Goal: Feedback & Contribution: Leave review/rating

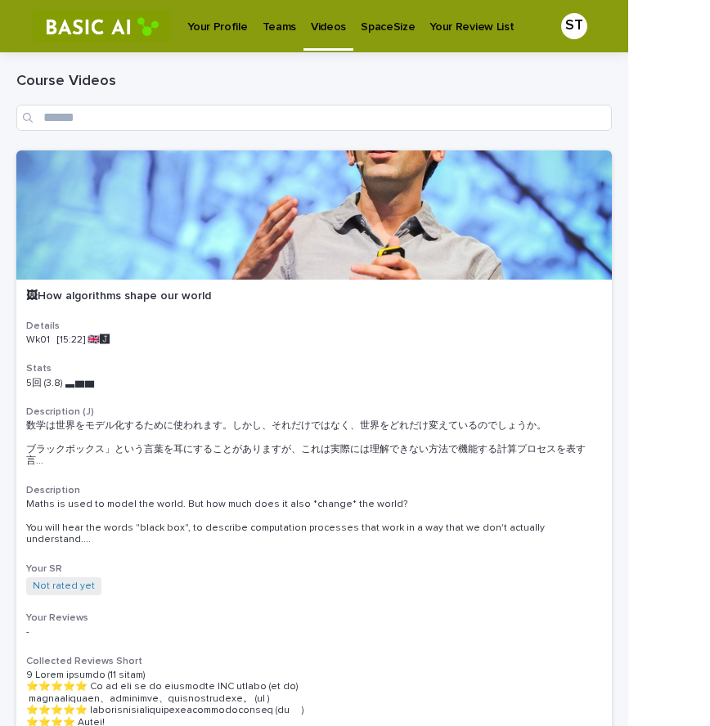
click at [268, 24] on p "Teams" at bounding box center [280, 17] width 34 height 34
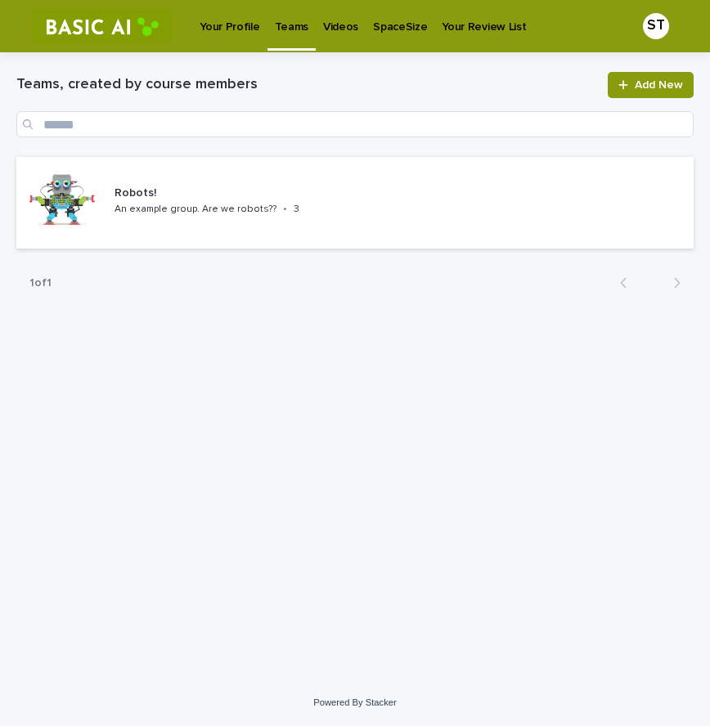
click at [336, 25] on p "Videos" at bounding box center [340, 17] width 35 height 34
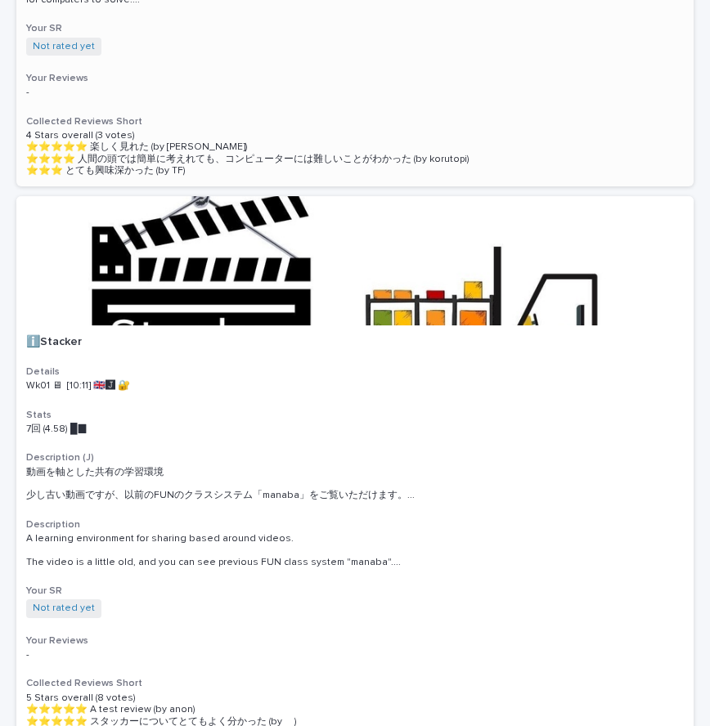
scroll to position [1198, 0]
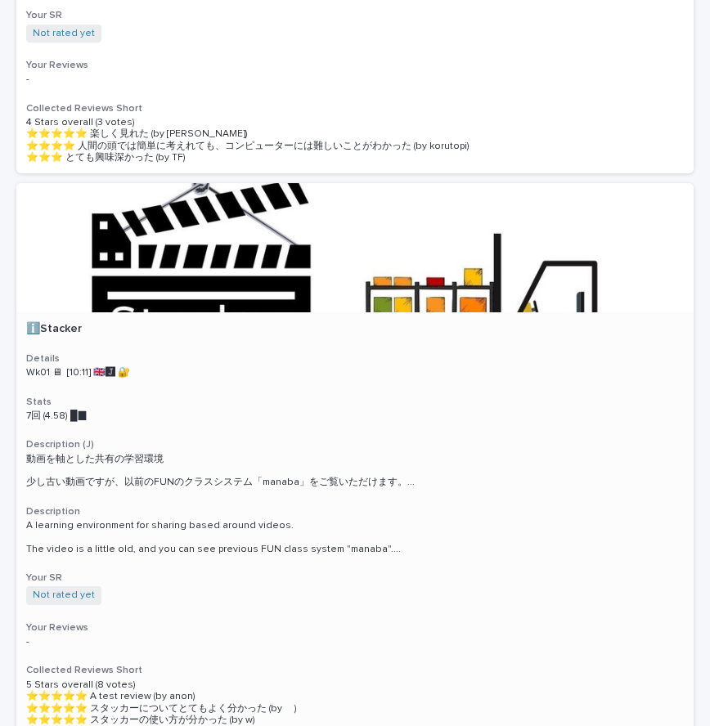
click at [316, 286] on div at bounding box center [354, 247] width 677 height 129
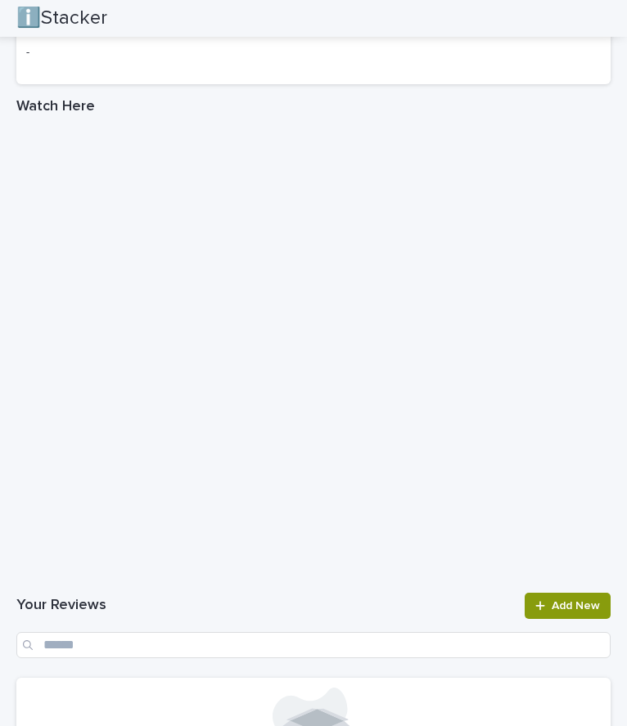
scroll to position [2051, 0]
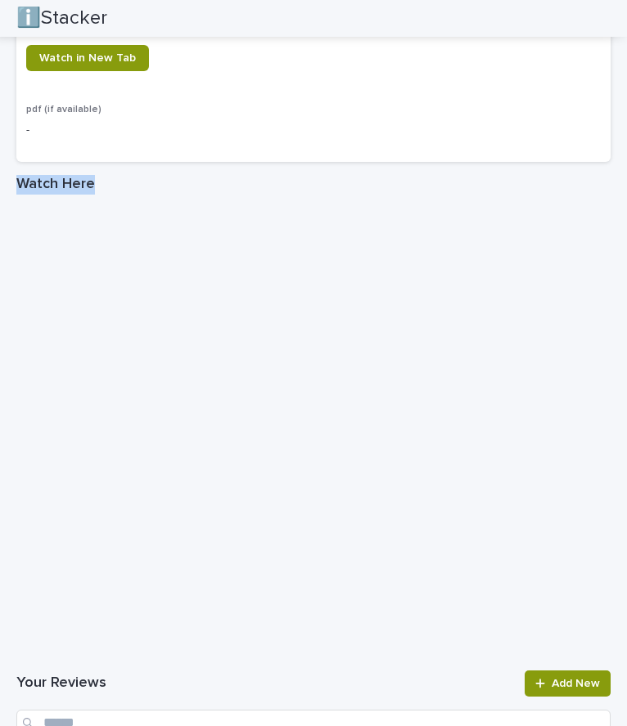
drag, startPoint x: 416, startPoint y: 147, endPoint x: 500, endPoint y: 182, distance: 91.3
click at [380, 75] on div "Watch in New Tab" at bounding box center [313, 64] width 574 height 39
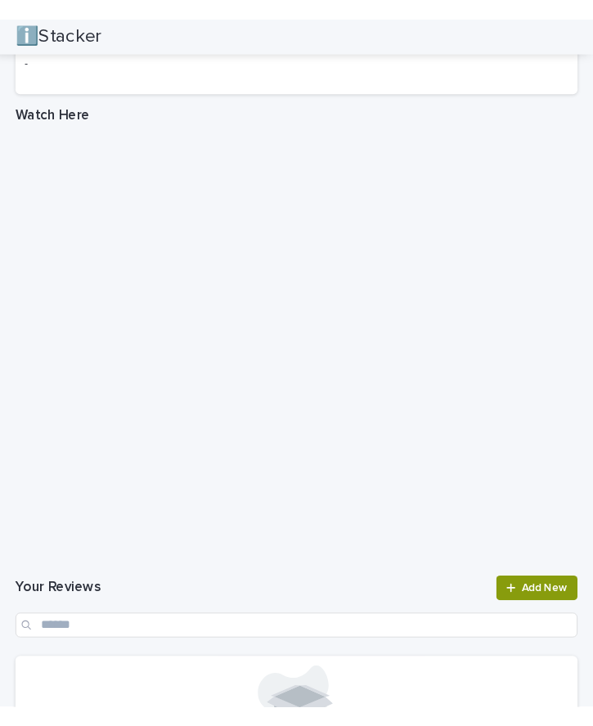
scroll to position [2134, 0]
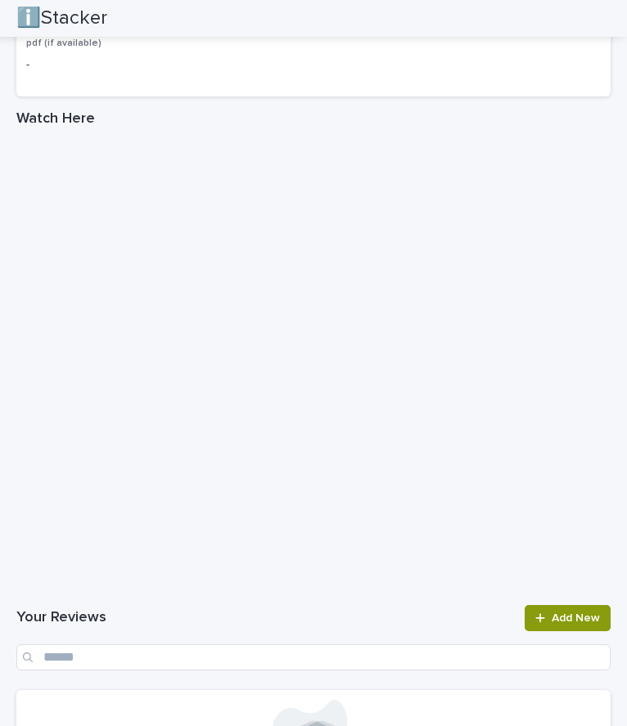
click at [205, 22] on div "ℹ️Stacker" at bounding box center [307, 18] width 582 height 37
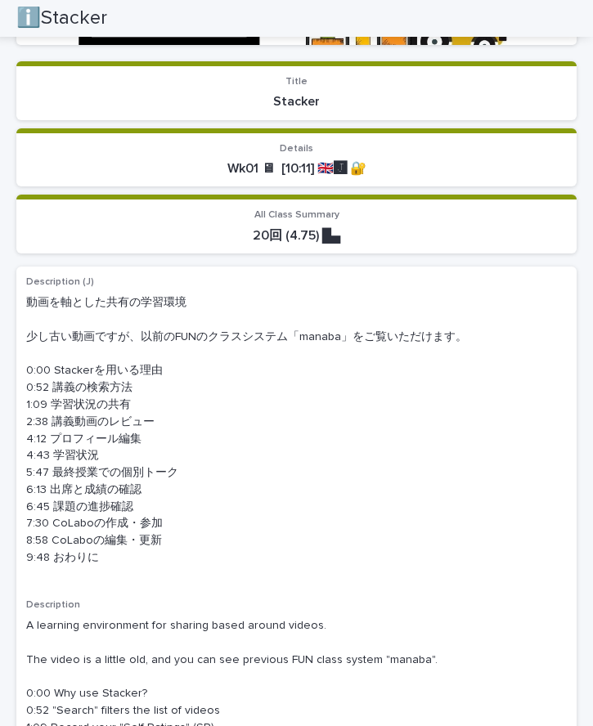
scroll to position [0, 0]
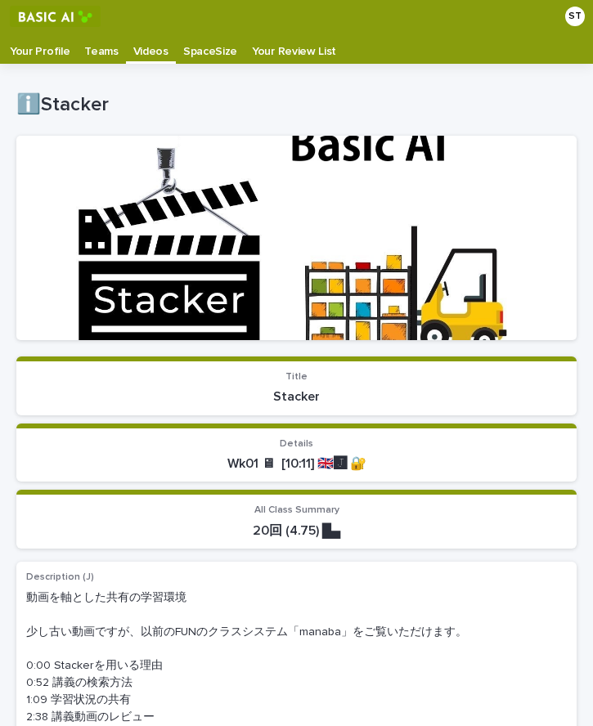
click at [38, 44] on p "Your Profile" at bounding box center [40, 46] width 60 height 26
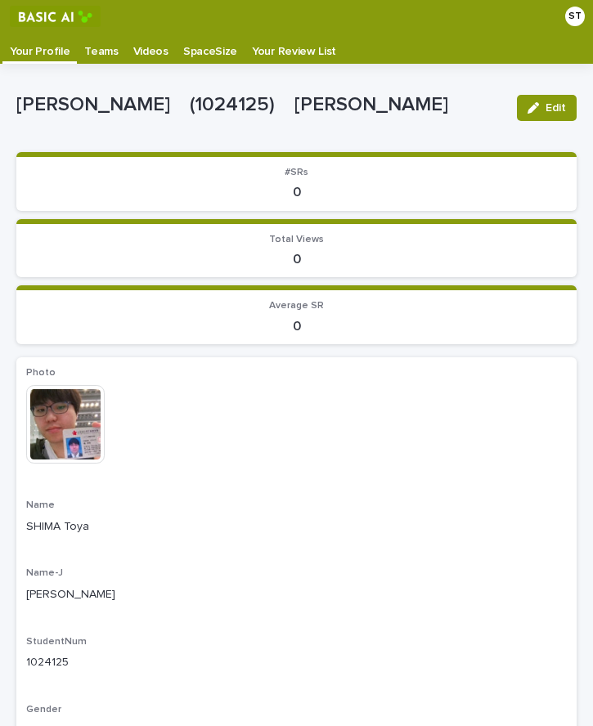
click at [89, 52] on p "Teams" at bounding box center [101, 46] width 34 height 26
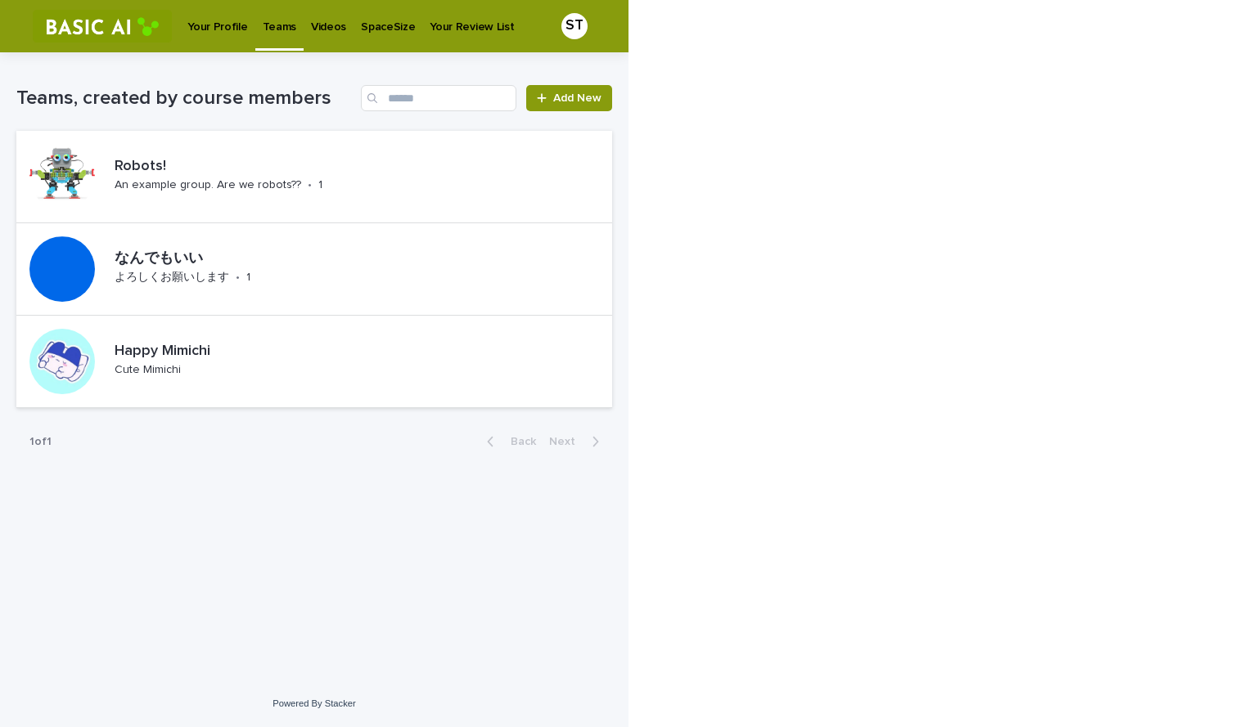
click at [304, 25] on div "Videos" at bounding box center [329, 17] width 50 height 34
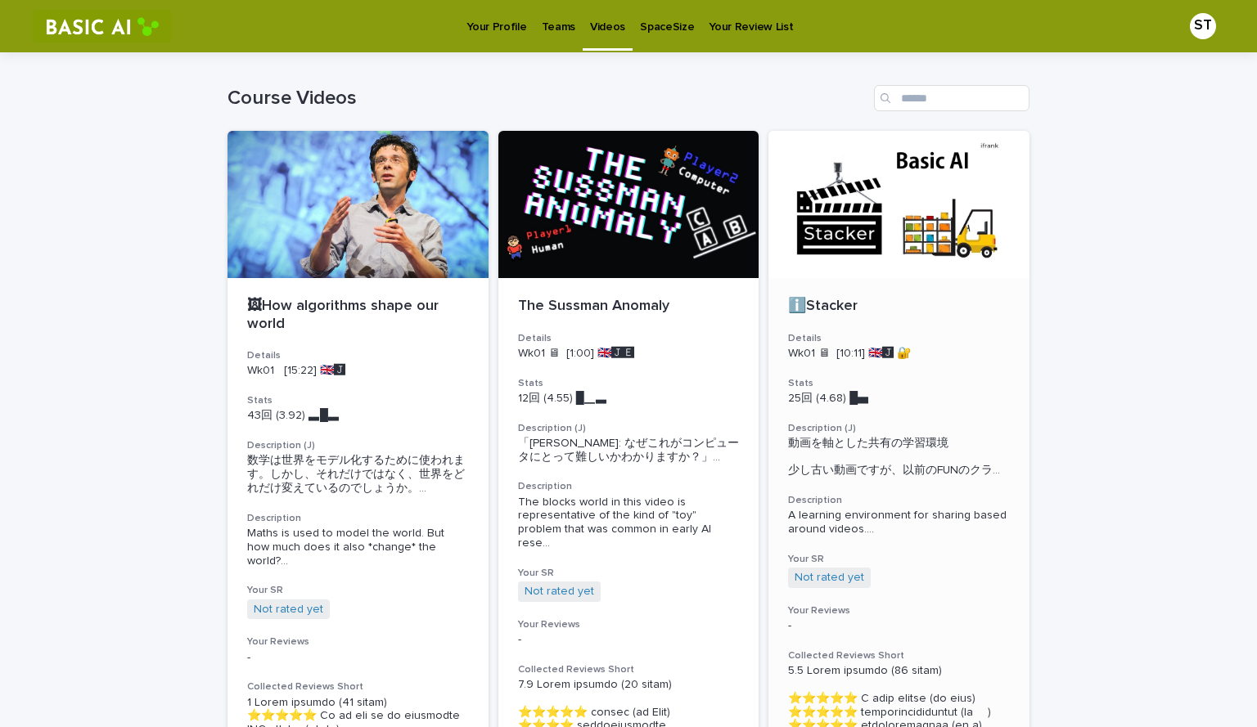
click at [709, 212] on div at bounding box center [898, 204] width 261 height 147
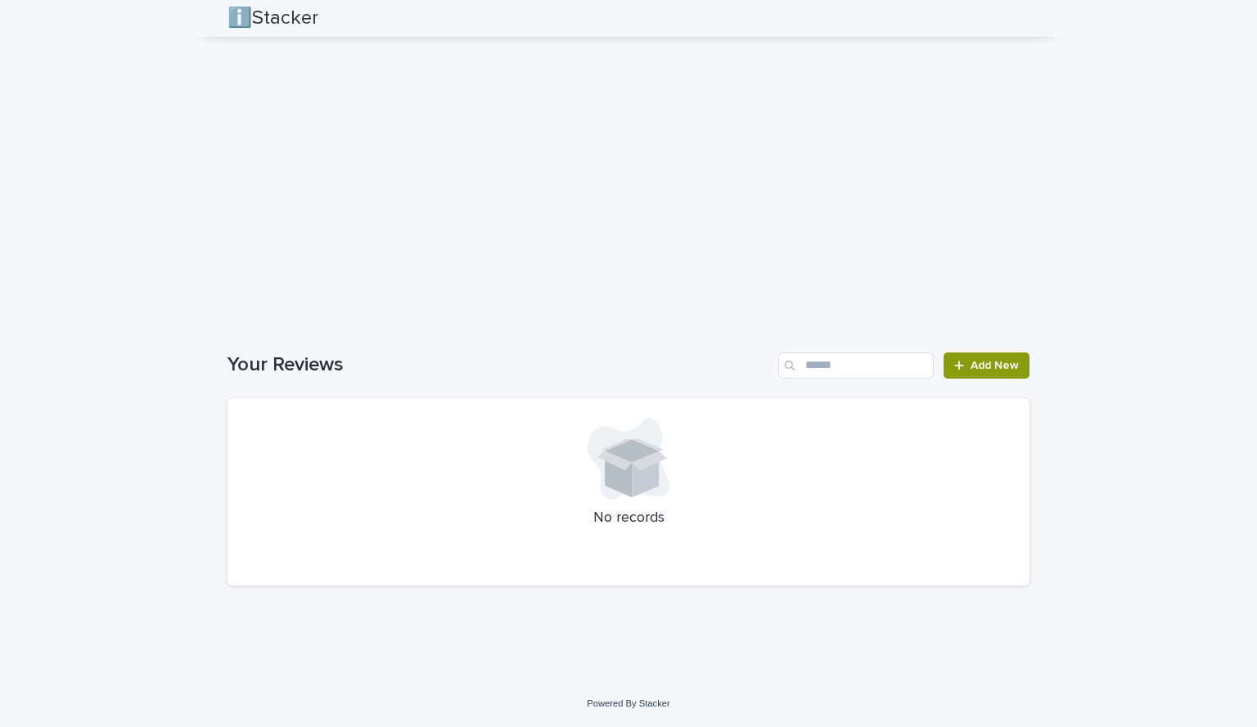
scroll to position [2450, 0]
click at [709, 368] on span "Add New" at bounding box center [994, 366] width 48 height 11
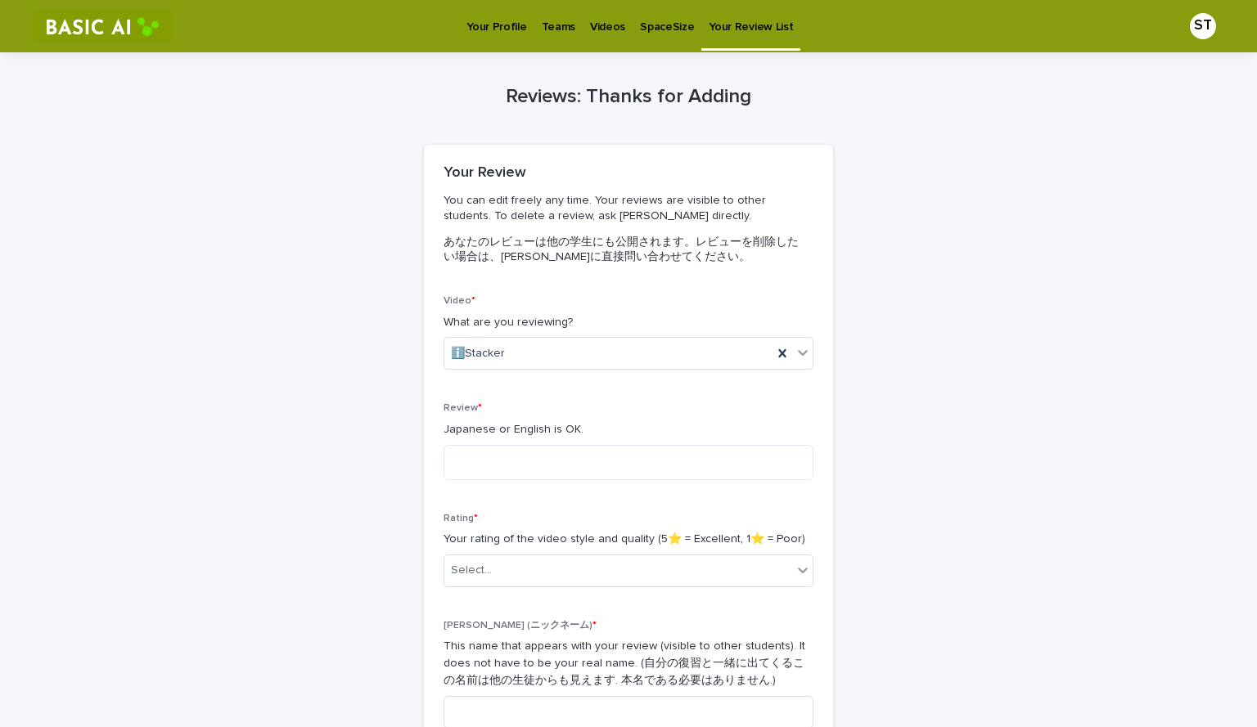
scroll to position [1, 0]
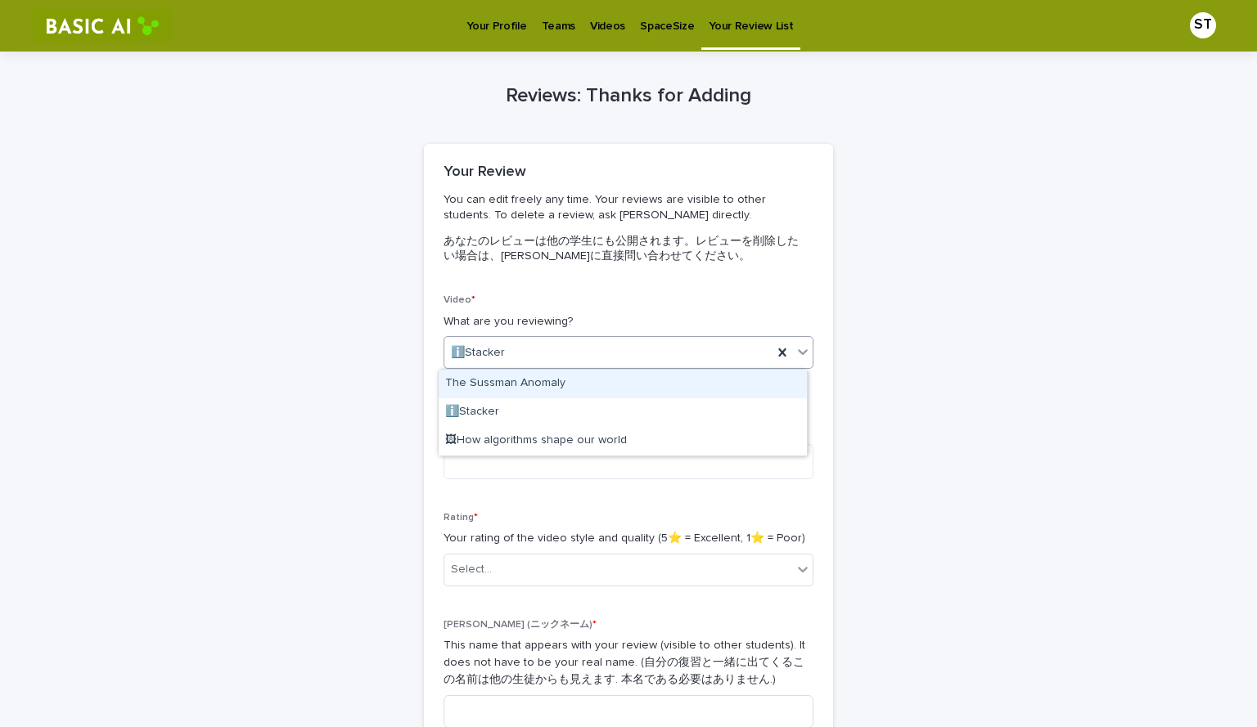
click at [571, 353] on div "ℹ️Stacker" at bounding box center [608, 353] width 328 height 27
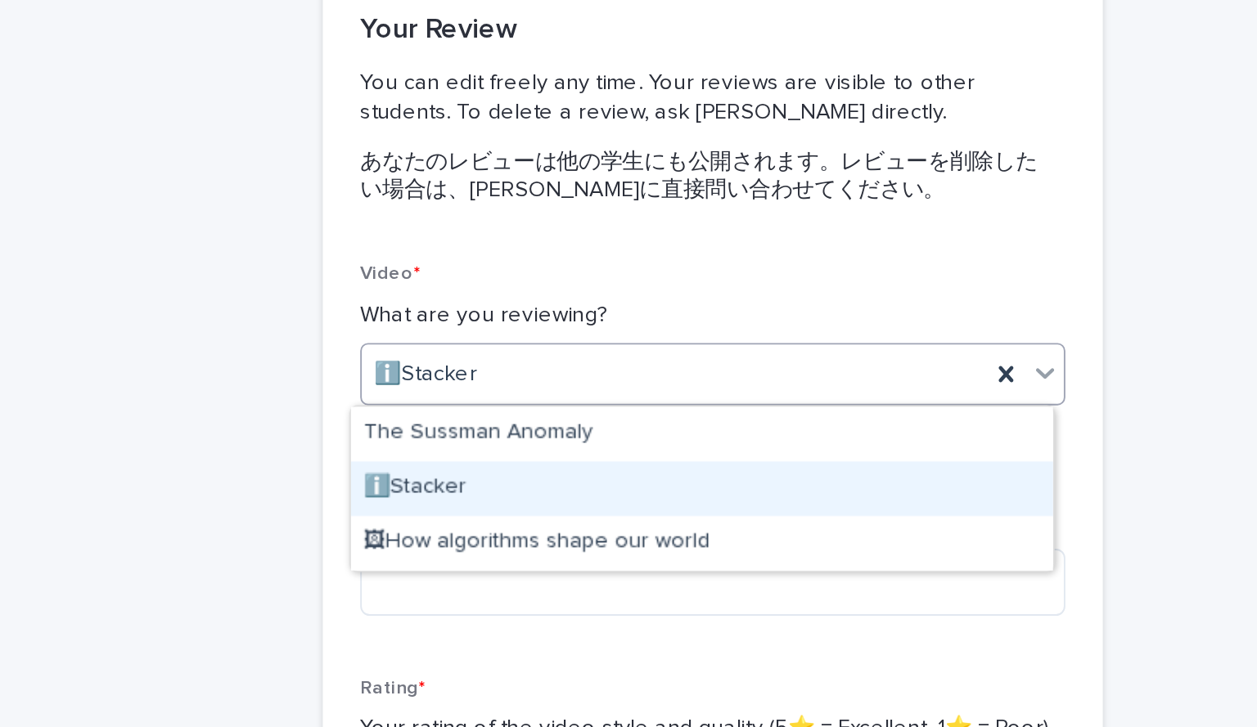
click at [510, 413] on div "ℹ️Stacker" at bounding box center [622, 412] width 368 height 29
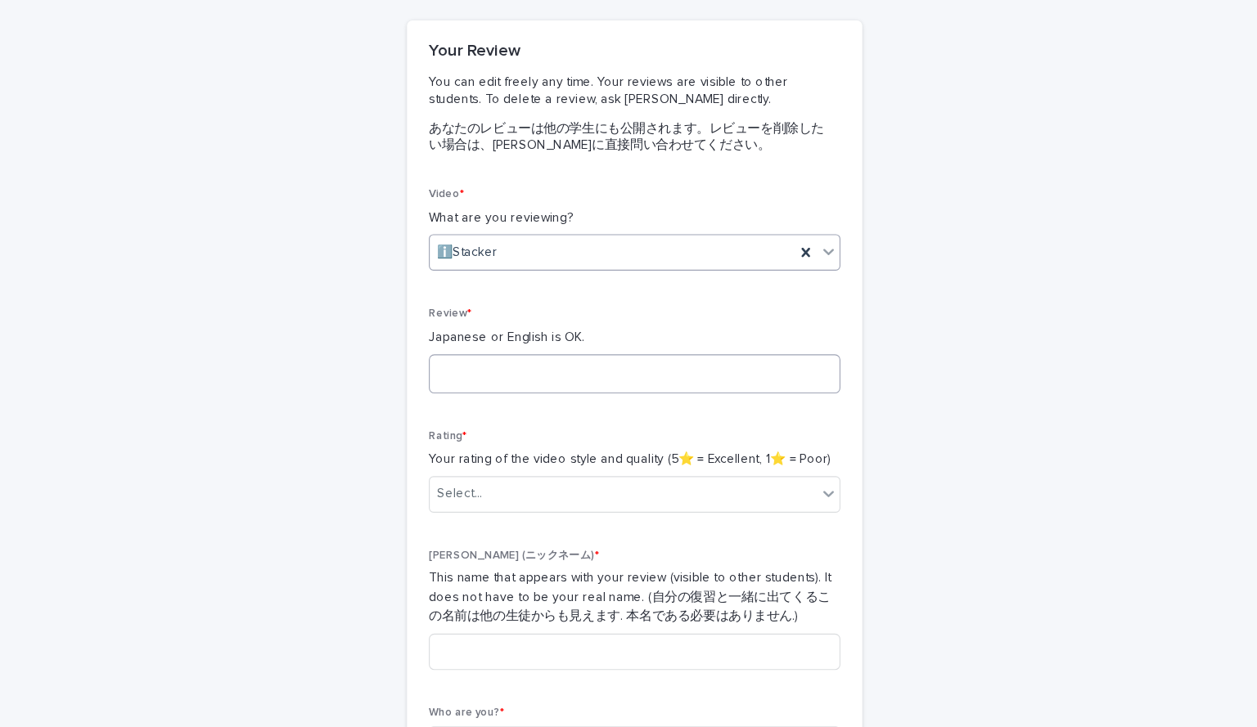
scroll to position [128, 0]
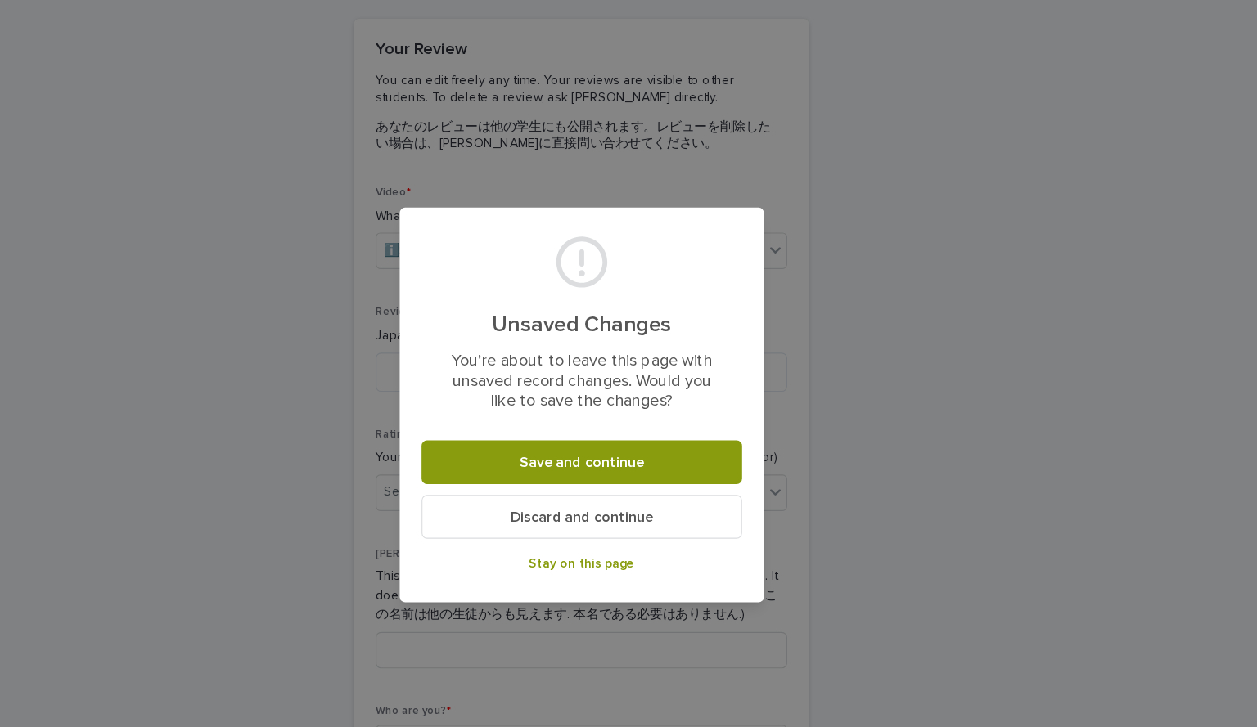
click at [377, 362] on div "Unsaved Changes You’re about to leave this page with unsaved record changes. Wo…" at bounding box center [628, 363] width 1257 height 727
click at [641, 509] on span "Stay on this page" at bounding box center [628, 506] width 95 height 11
click at [585, 473] on button "Discard and continue" at bounding box center [628, 464] width 288 height 39
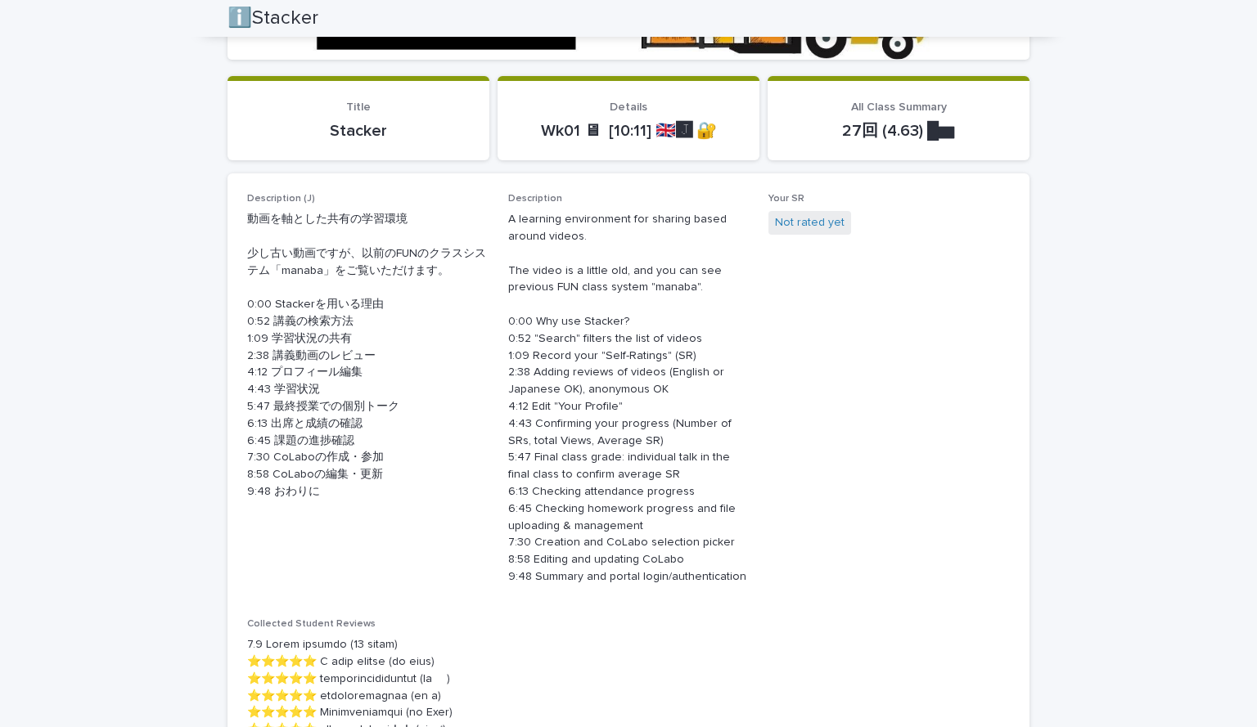
scroll to position [297, 0]
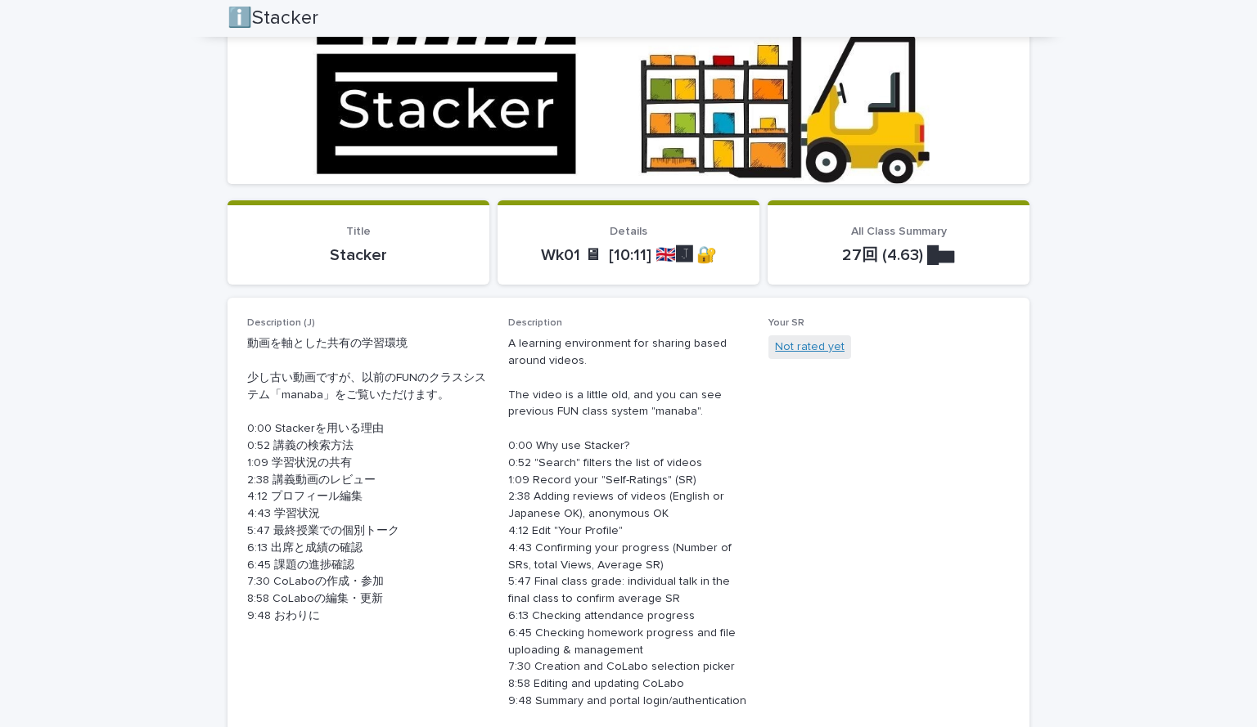
click at [709, 349] on link "Not rated yet" at bounding box center [810, 347] width 70 height 17
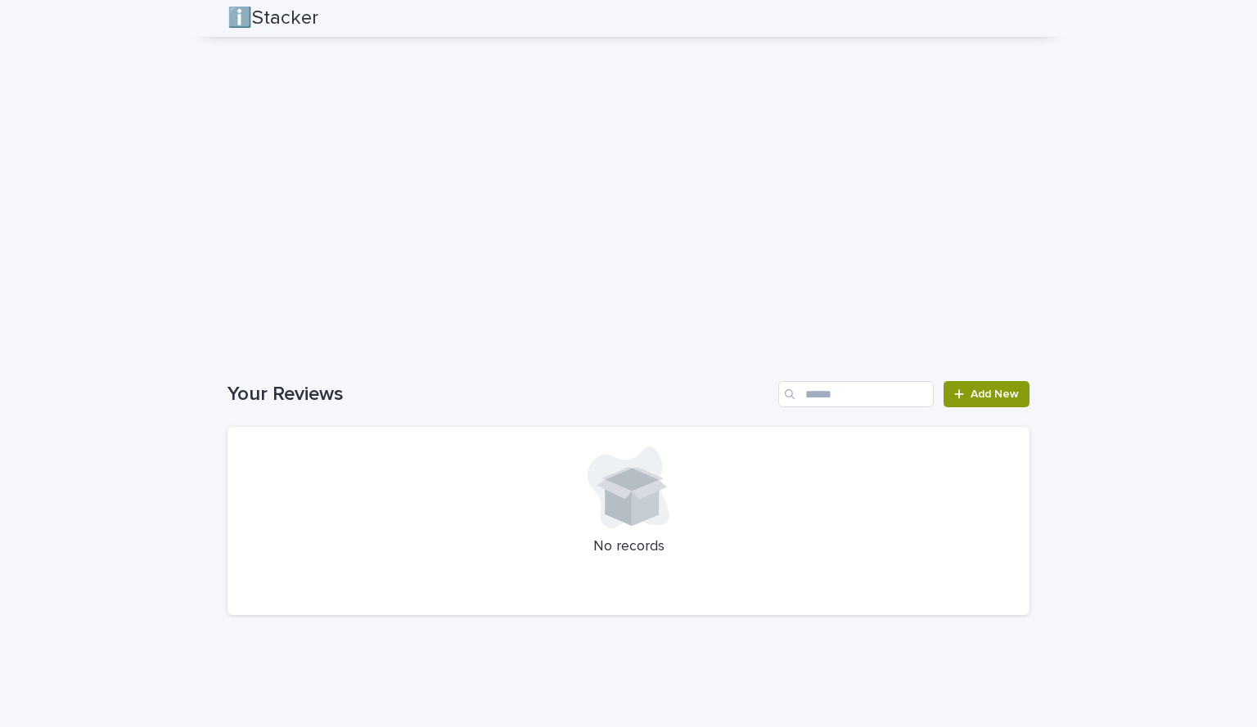
scroll to position [2485, 0]
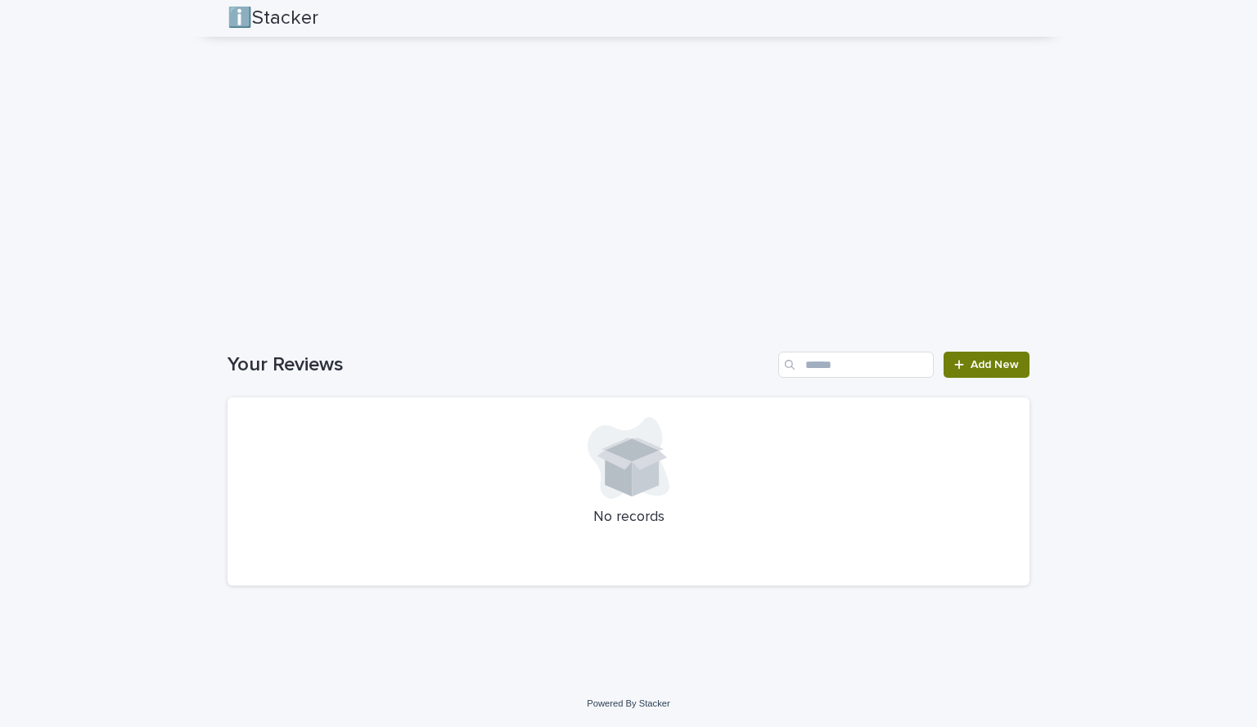
click at [709, 358] on link "Add New" at bounding box center [986, 365] width 86 height 26
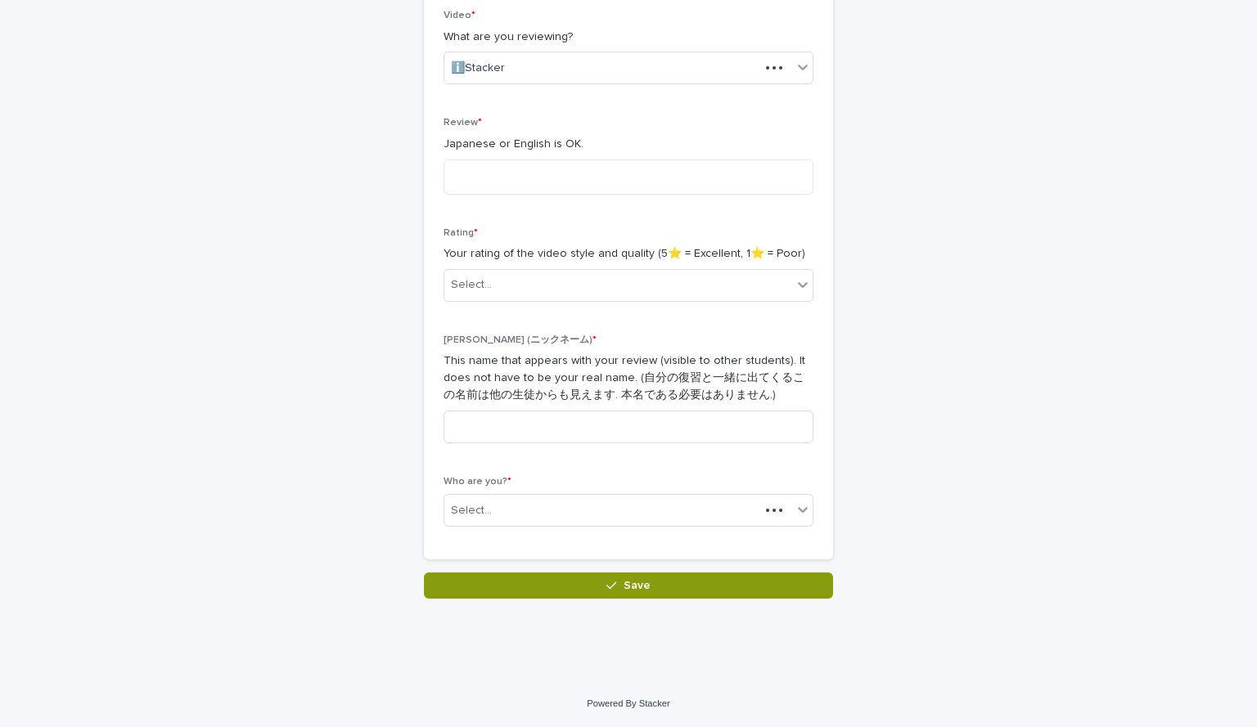
scroll to position [286, 0]
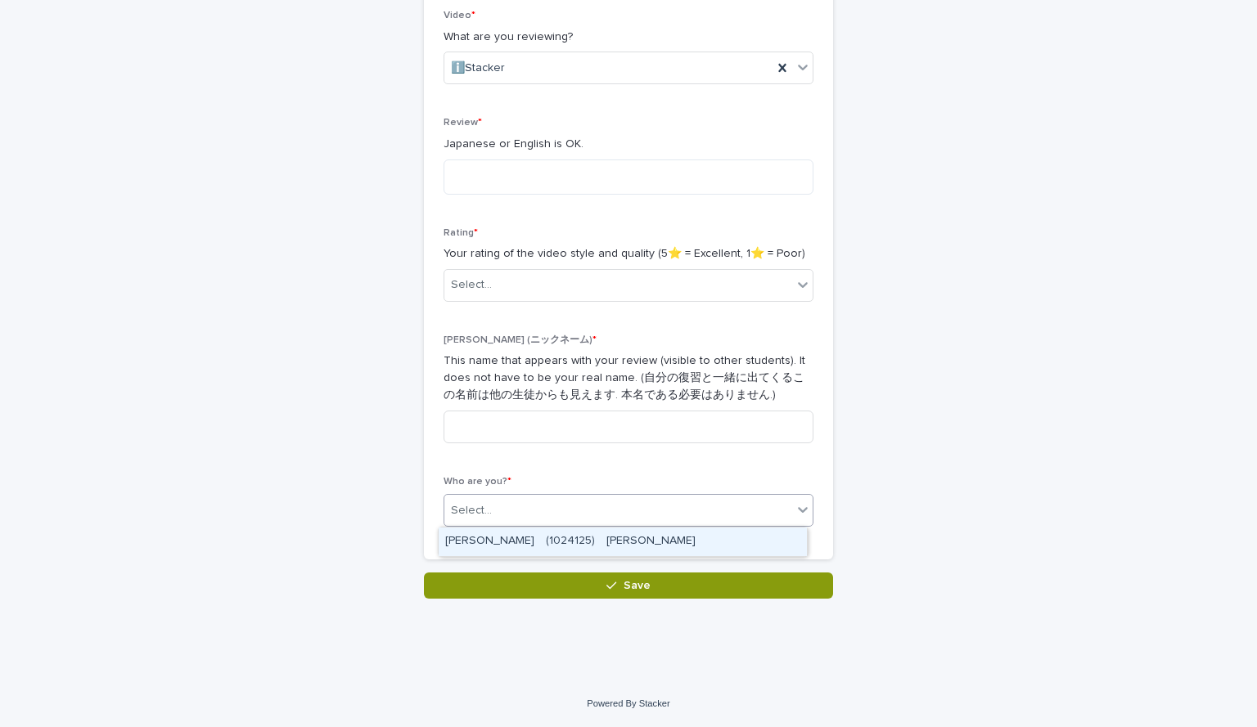
click at [591, 510] on div "Select..." at bounding box center [618, 510] width 348 height 27
type input "*"
type input "****"
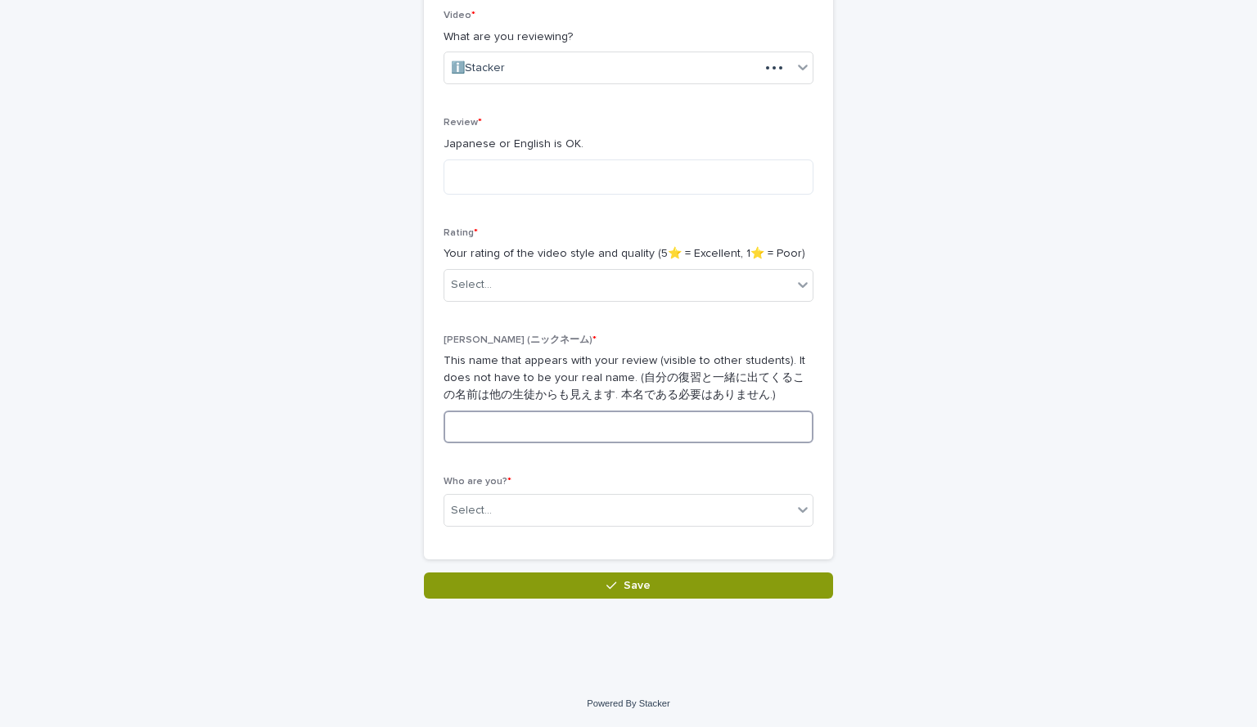
click at [574, 426] on input at bounding box center [628, 427] width 370 height 33
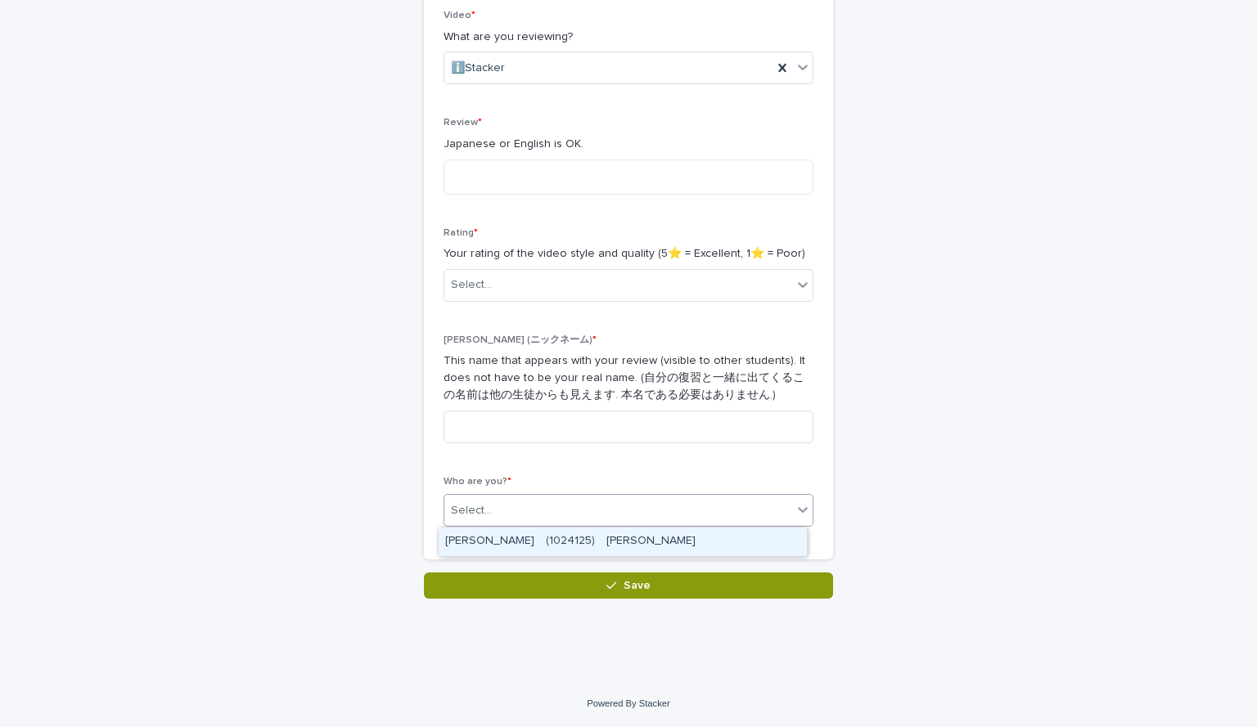
click at [557, 504] on div "Select..." at bounding box center [618, 510] width 348 height 27
click at [567, 534] on div "[PERSON_NAME]　(1024125)　[PERSON_NAME]" at bounding box center [622, 542] width 368 height 29
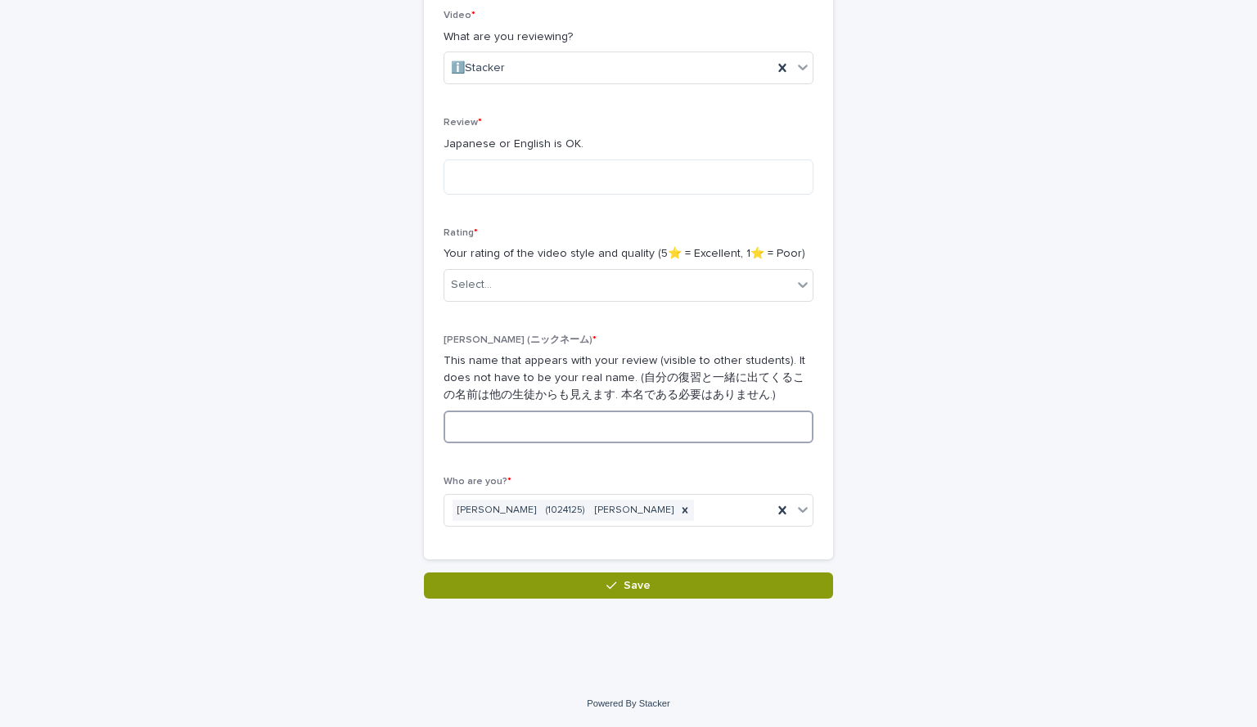
click at [587, 422] on input at bounding box center [628, 427] width 370 height 33
type input "*"
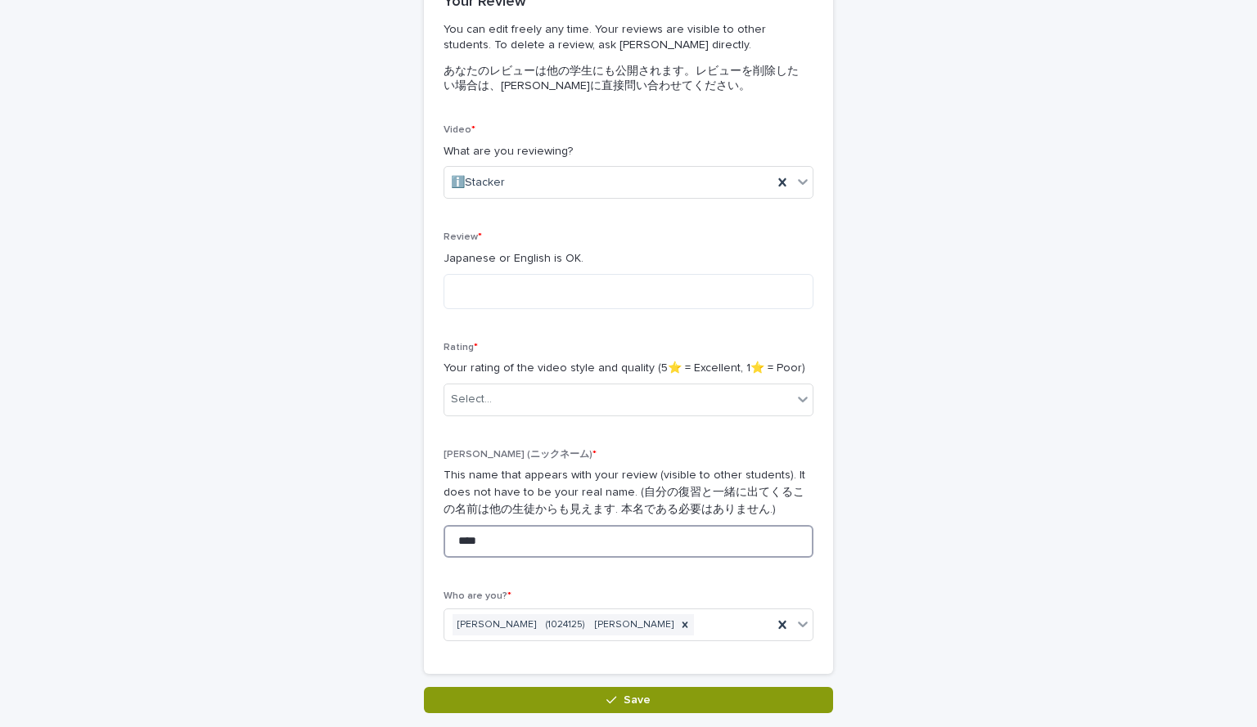
scroll to position [170, 0]
type input "****"
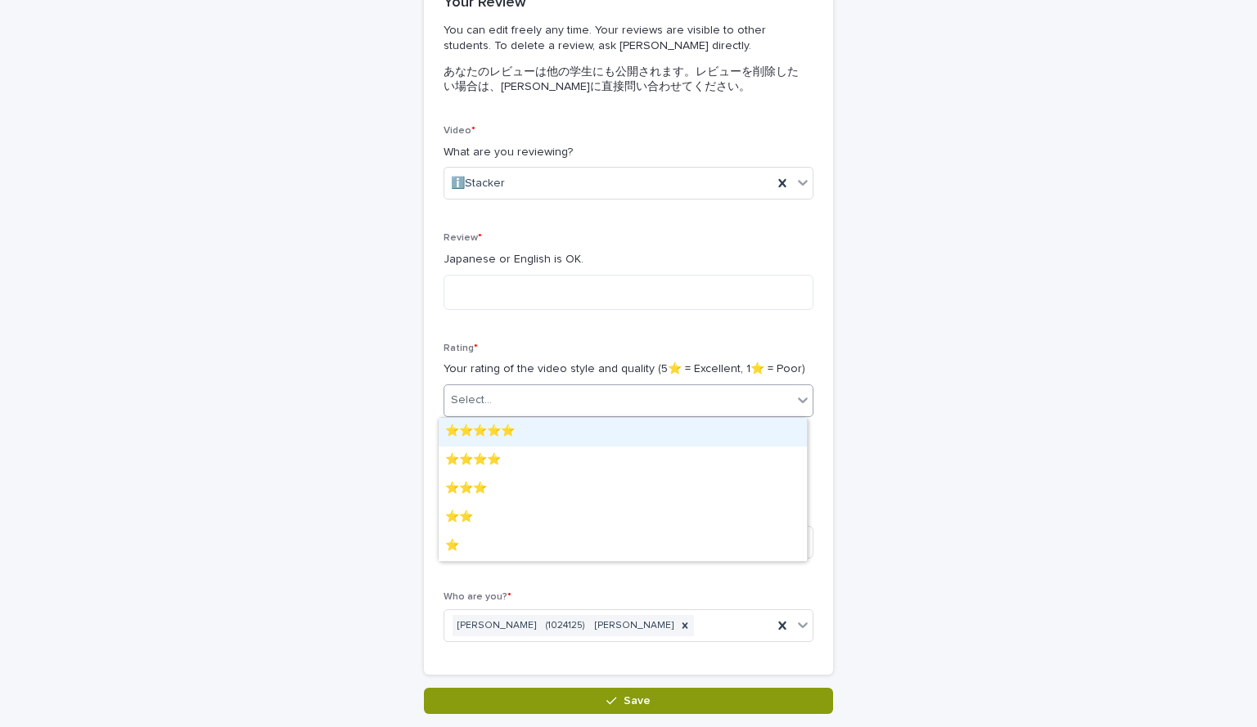
click at [587, 399] on div "Select..." at bounding box center [618, 400] width 348 height 27
click at [554, 434] on div "⭐️⭐️⭐️⭐️⭐️" at bounding box center [622, 432] width 368 height 29
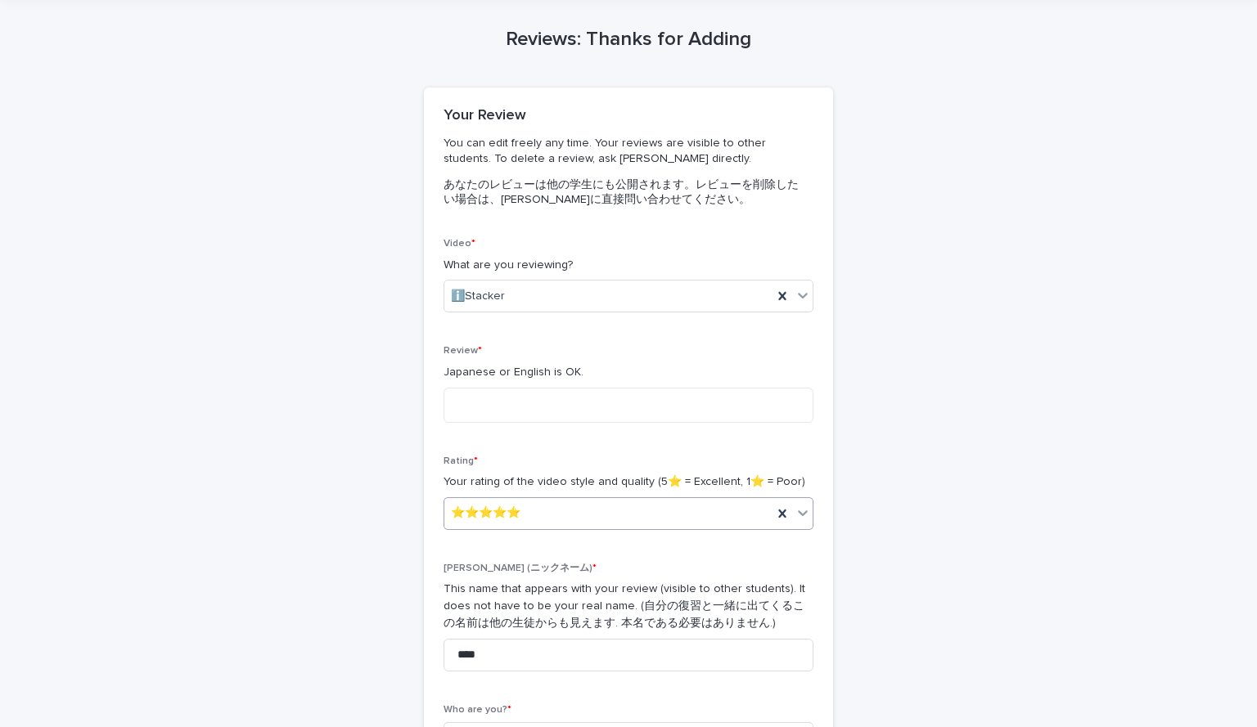
scroll to position [56, 0]
click at [580, 403] on textarea at bounding box center [628, 406] width 370 height 35
type textarea "*"
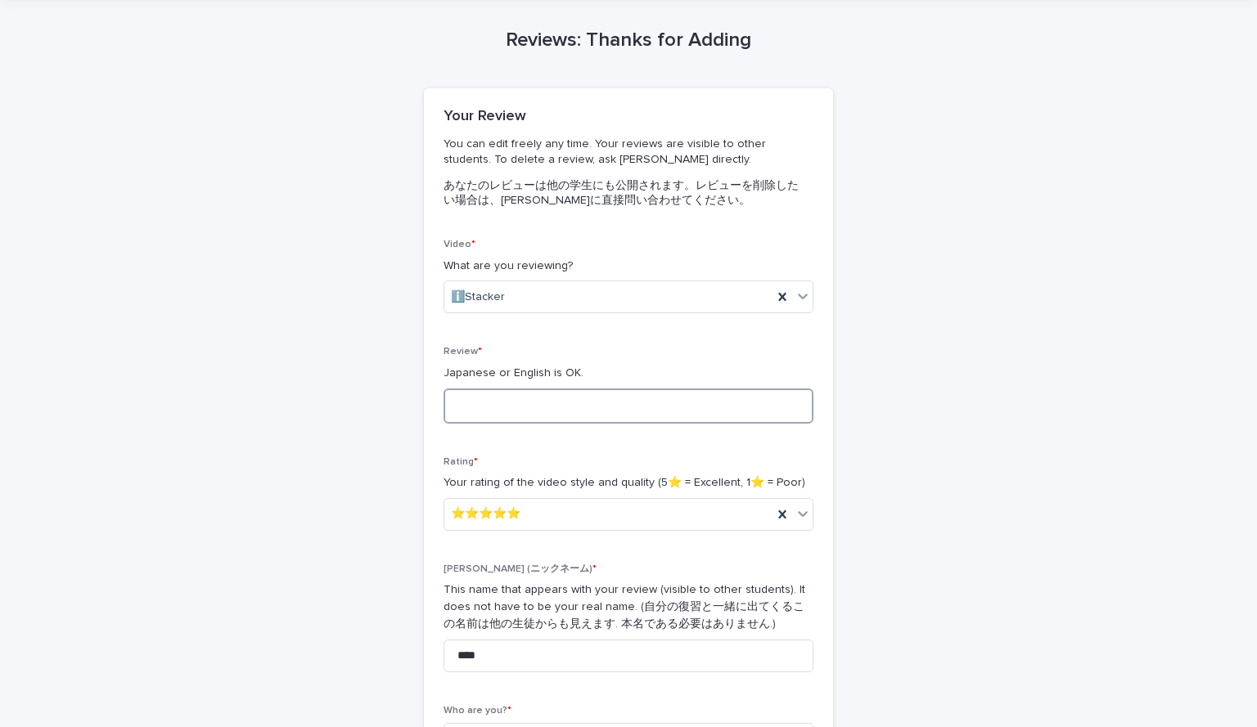
type textarea "*"
click at [542, 405] on textarea "**********" at bounding box center [628, 406] width 370 height 35
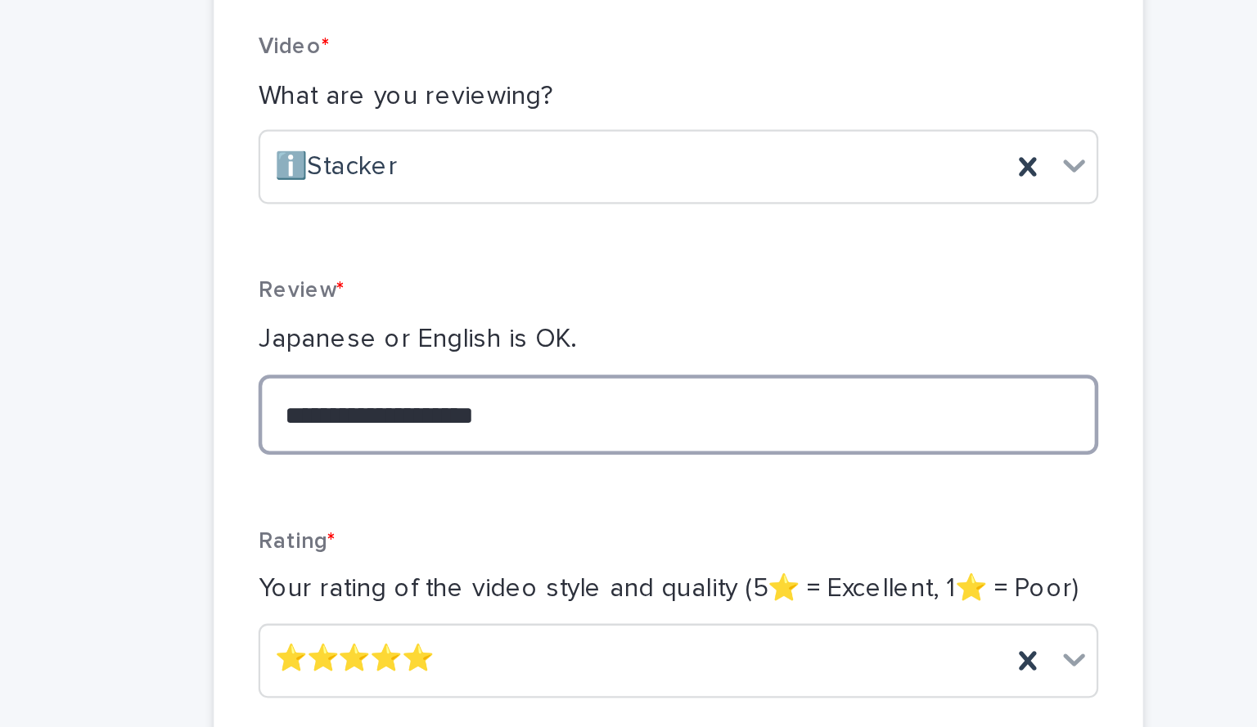
click at [629, 404] on textarea "**********" at bounding box center [628, 406] width 370 height 35
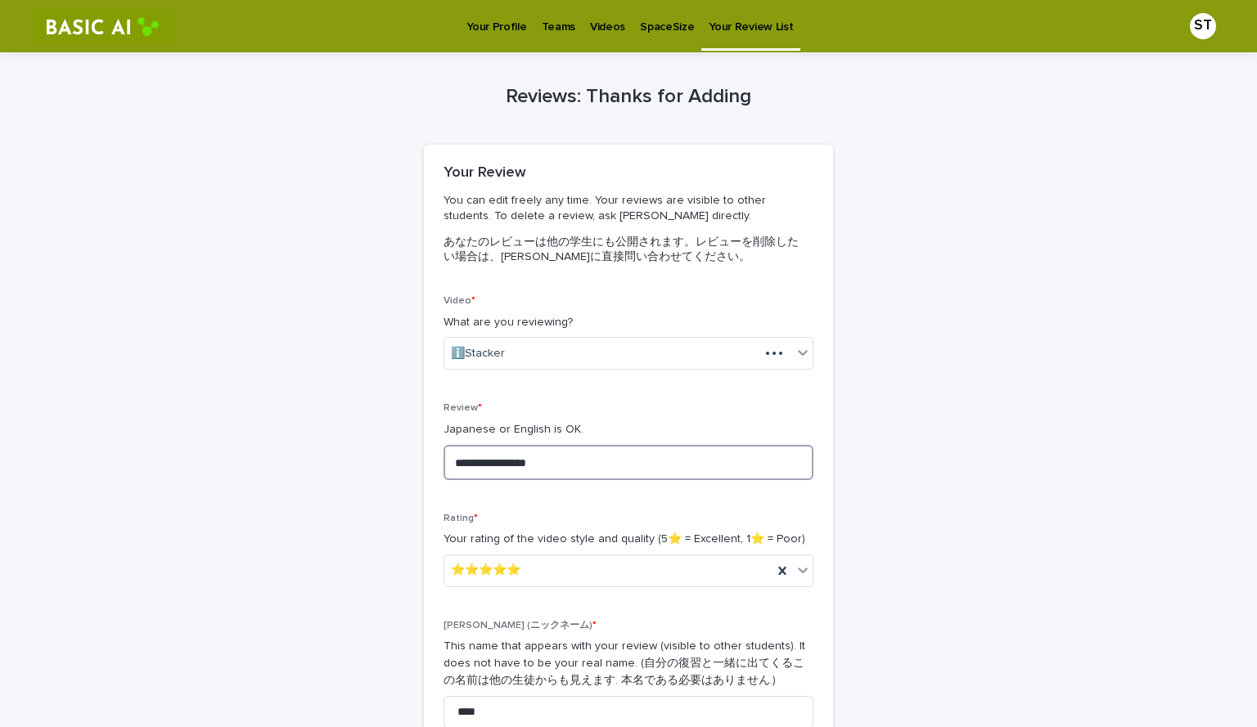
scroll to position [286, 0]
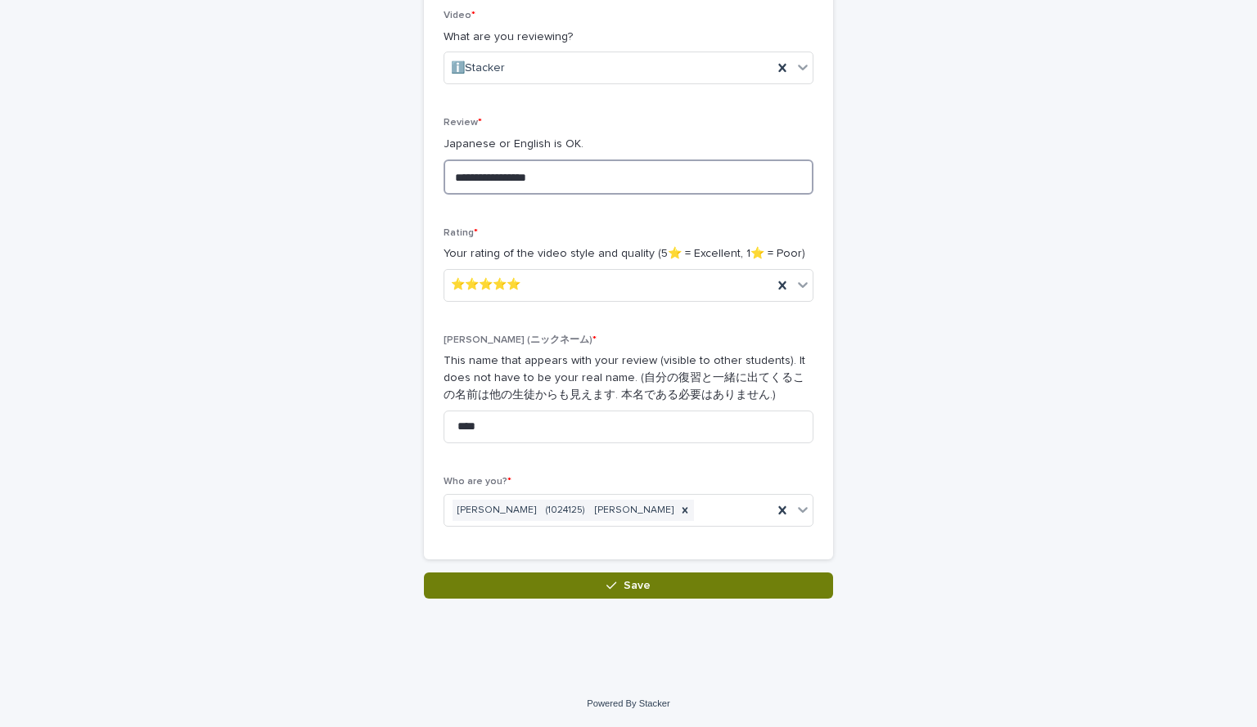
type textarea "**********"
click at [613, 587] on div "button" at bounding box center [614, 585] width 16 height 11
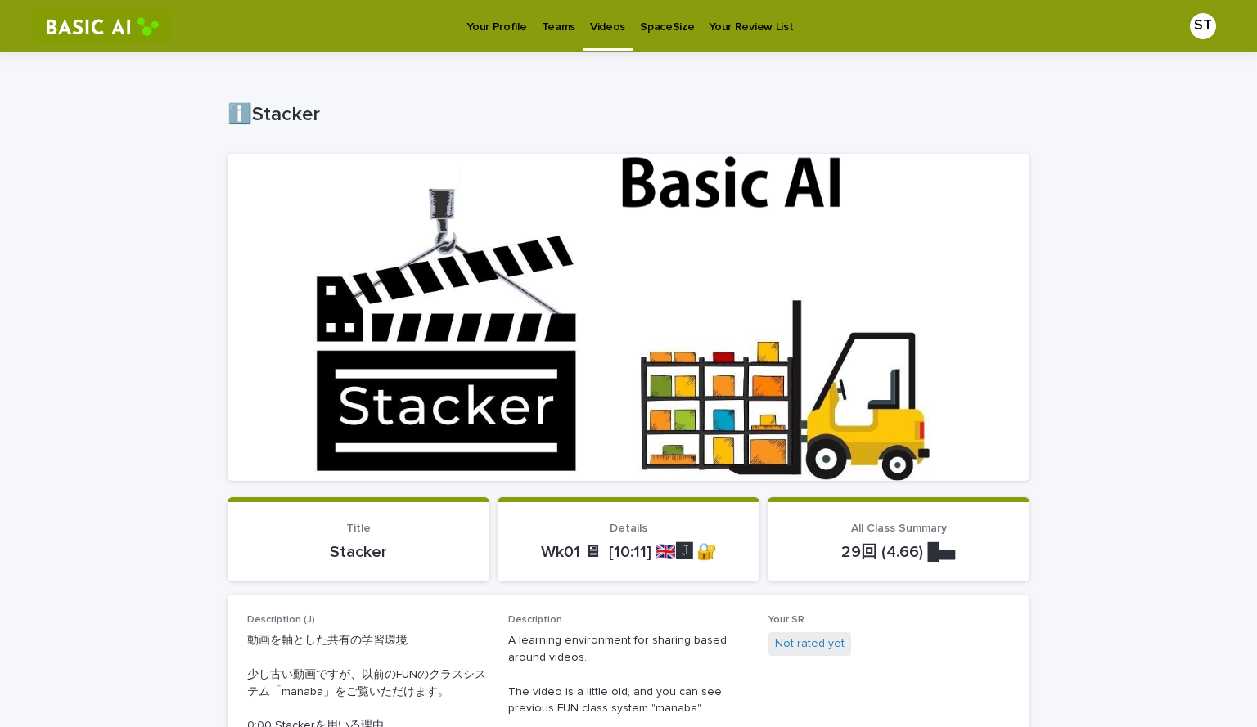
scroll to position [1, 0]
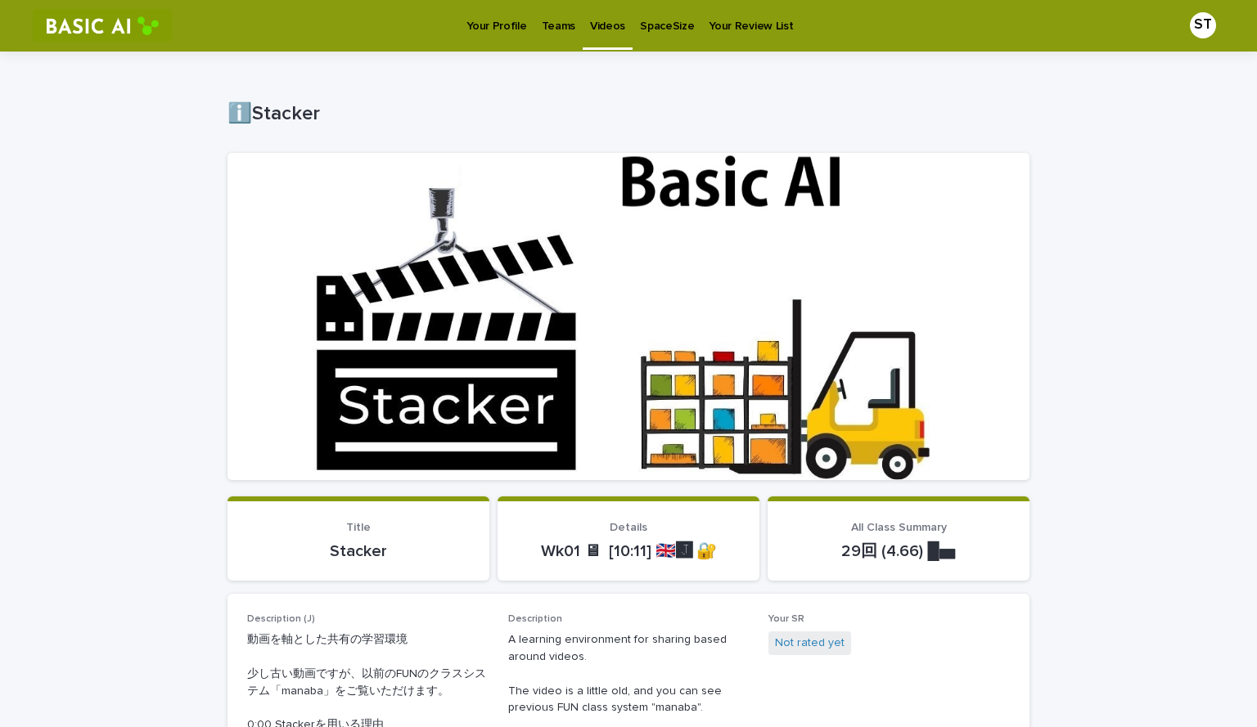
click at [600, 28] on p "Videos" at bounding box center [607, 16] width 35 height 34
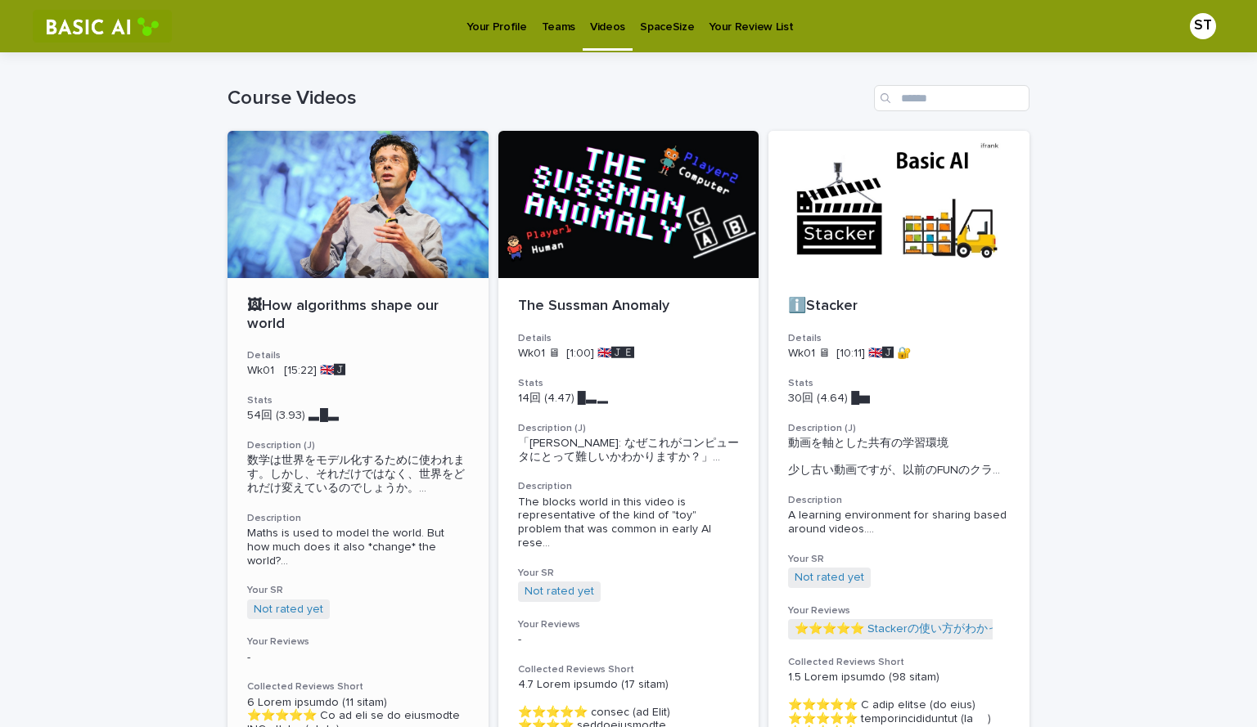
scroll to position [1, 0]
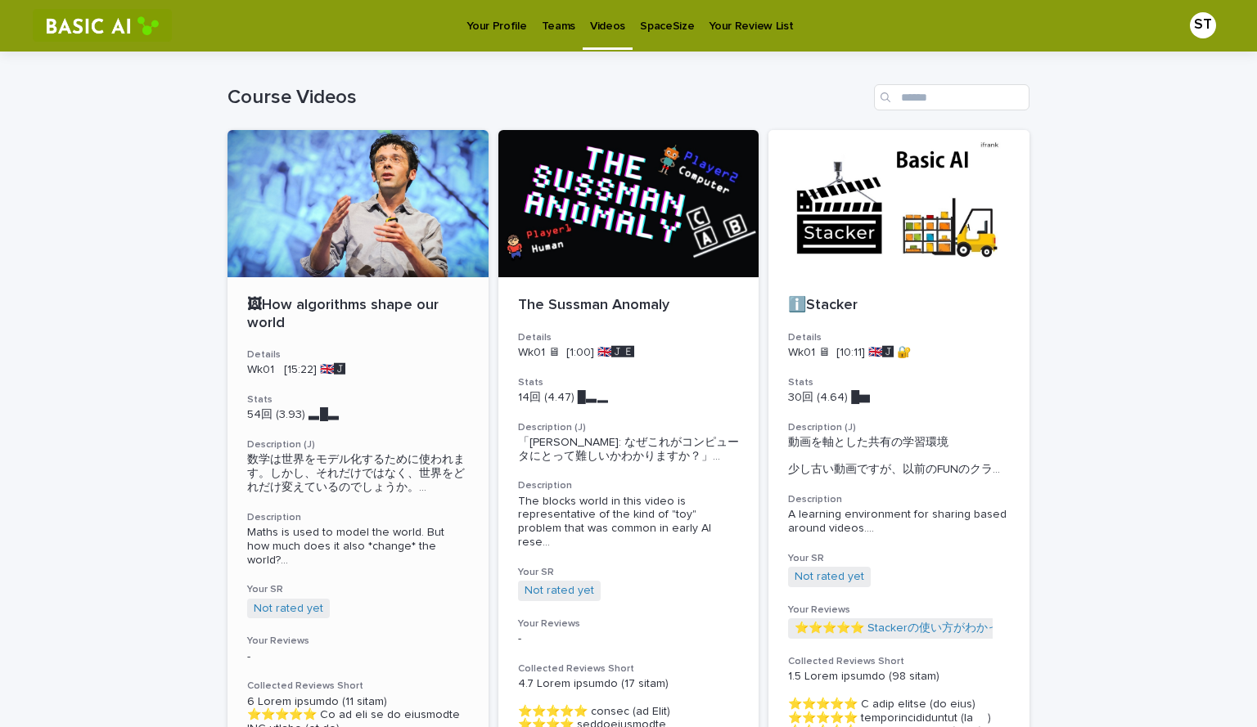
click at [340, 207] on div at bounding box center [357, 203] width 261 height 147
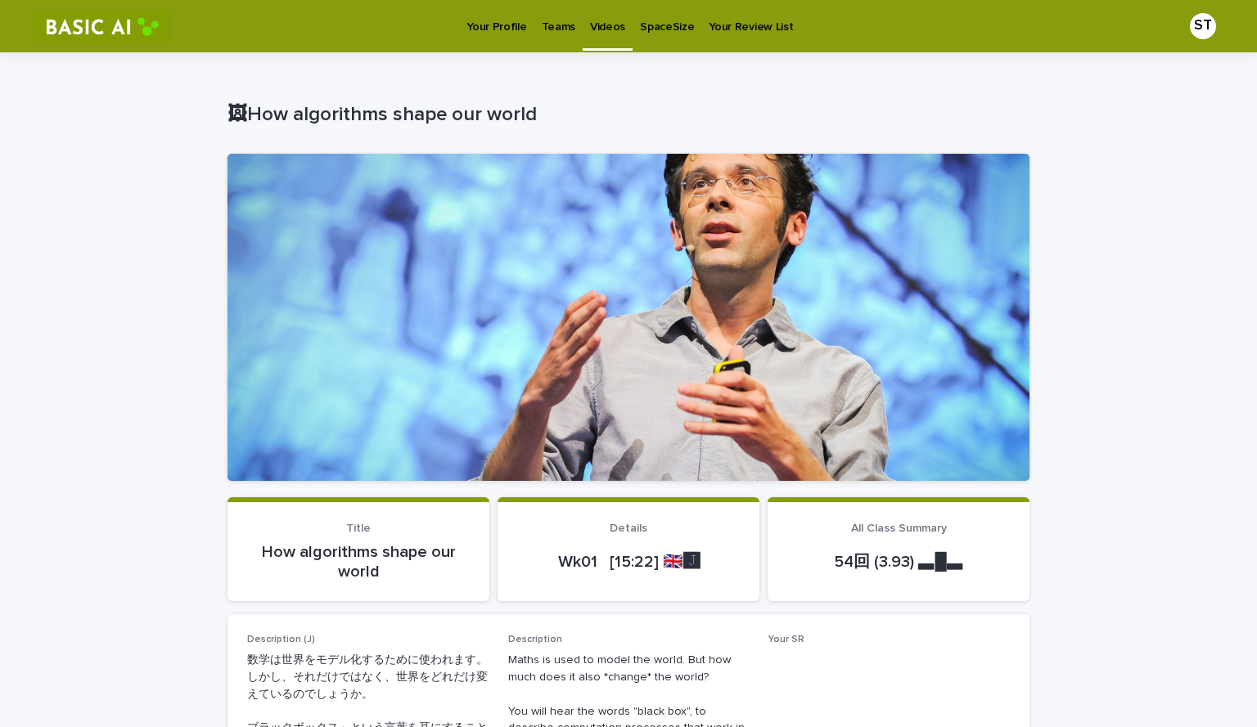
click at [709, 26] on p "Your Review List" at bounding box center [750, 17] width 84 height 34
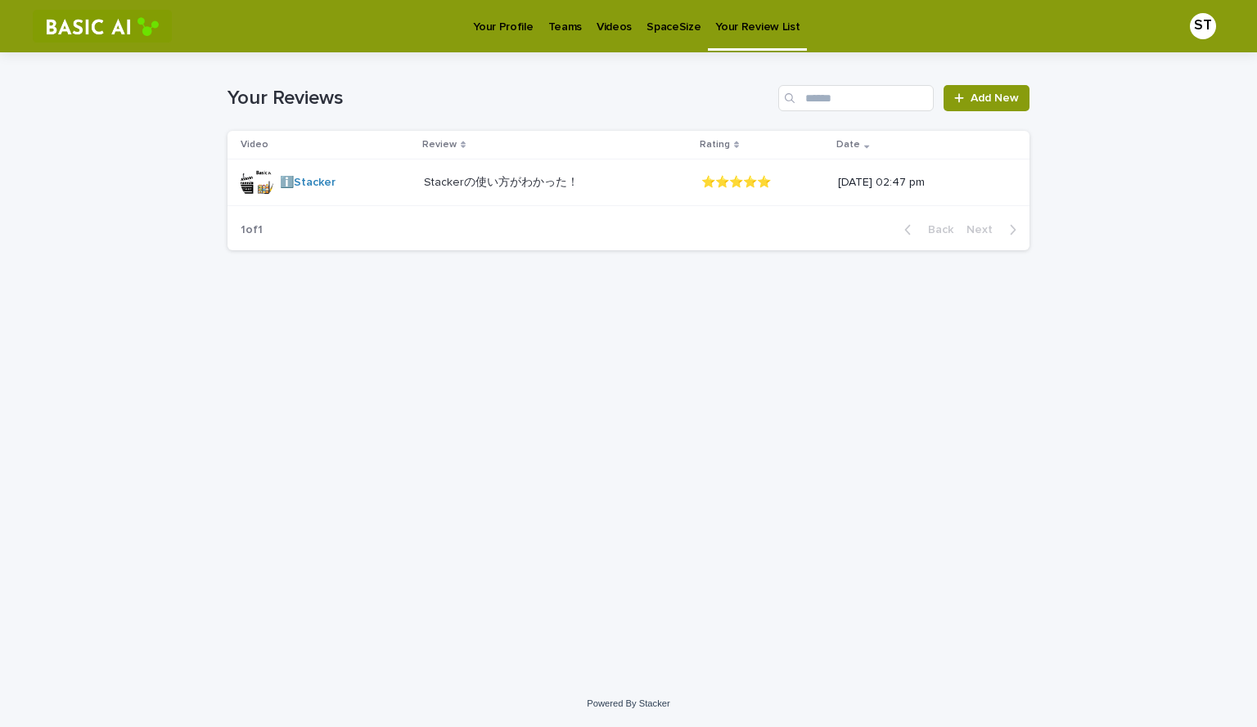
click at [668, 25] on p "SpaceSize" at bounding box center [673, 17] width 54 height 34
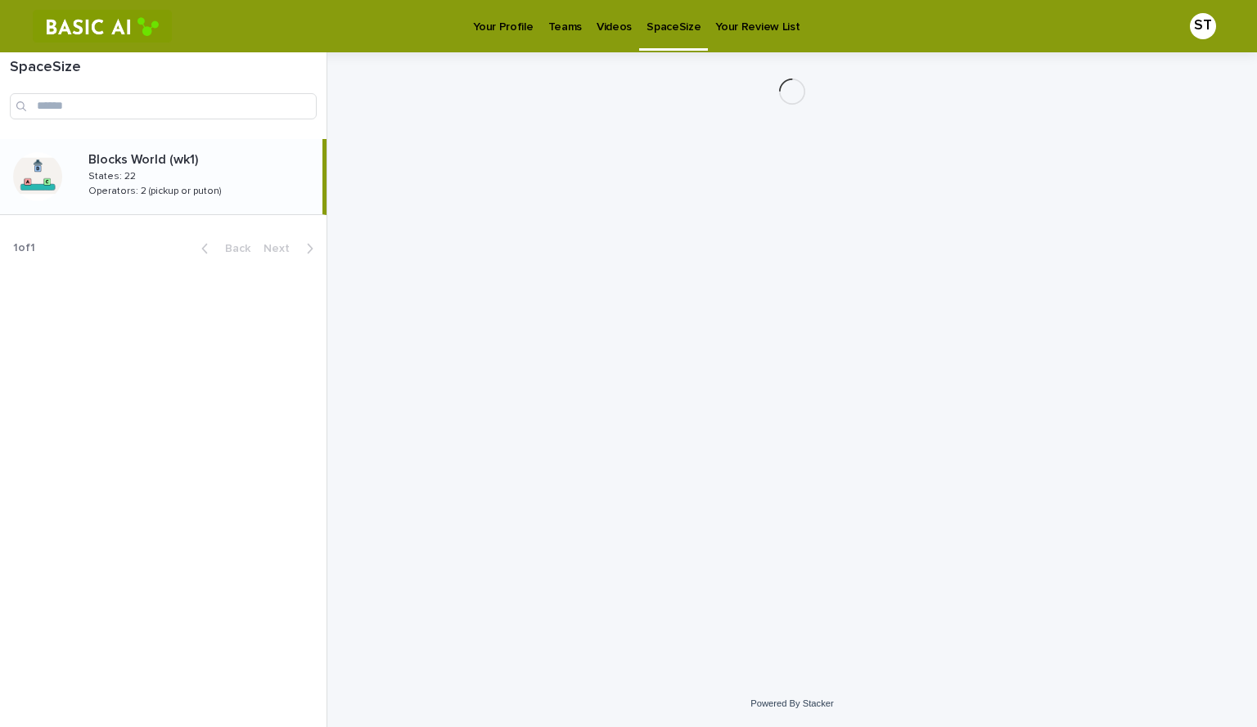
click at [609, 27] on p "Videos" at bounding box center [613, 17] width 35 height 34
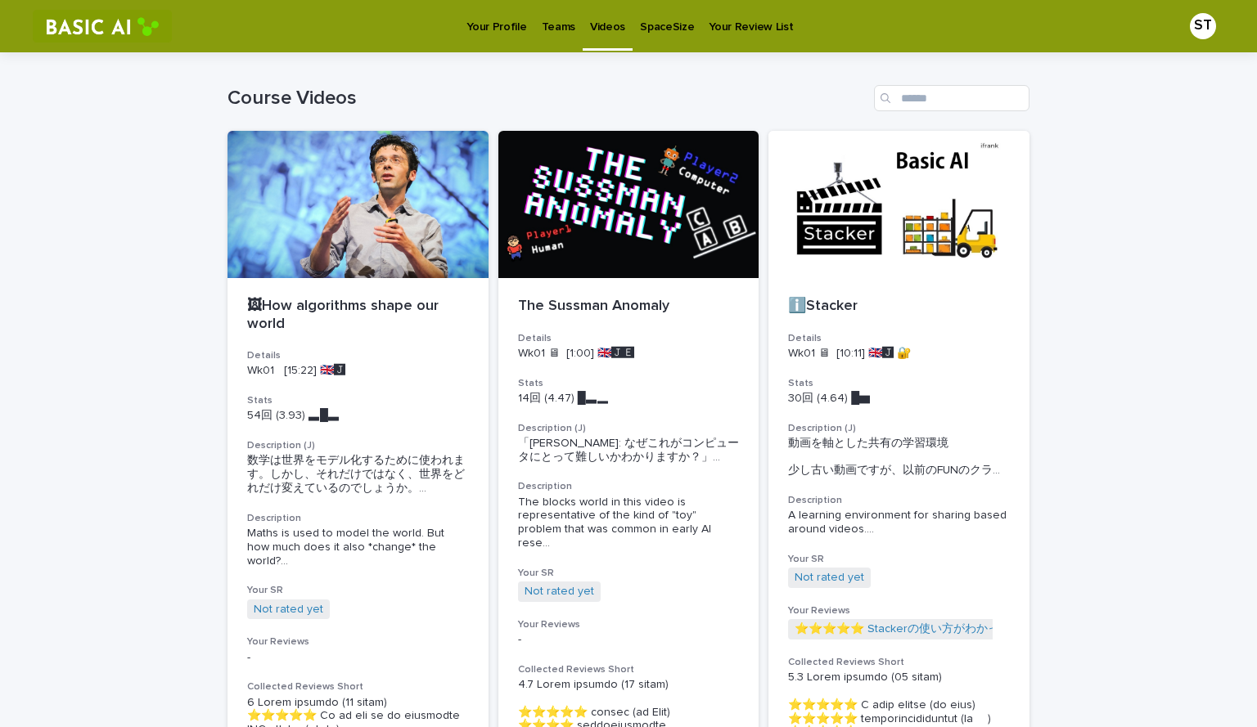
click at [650, 33] on p "SpaceSize" at bounding box center [667, 17] width 54 height 34
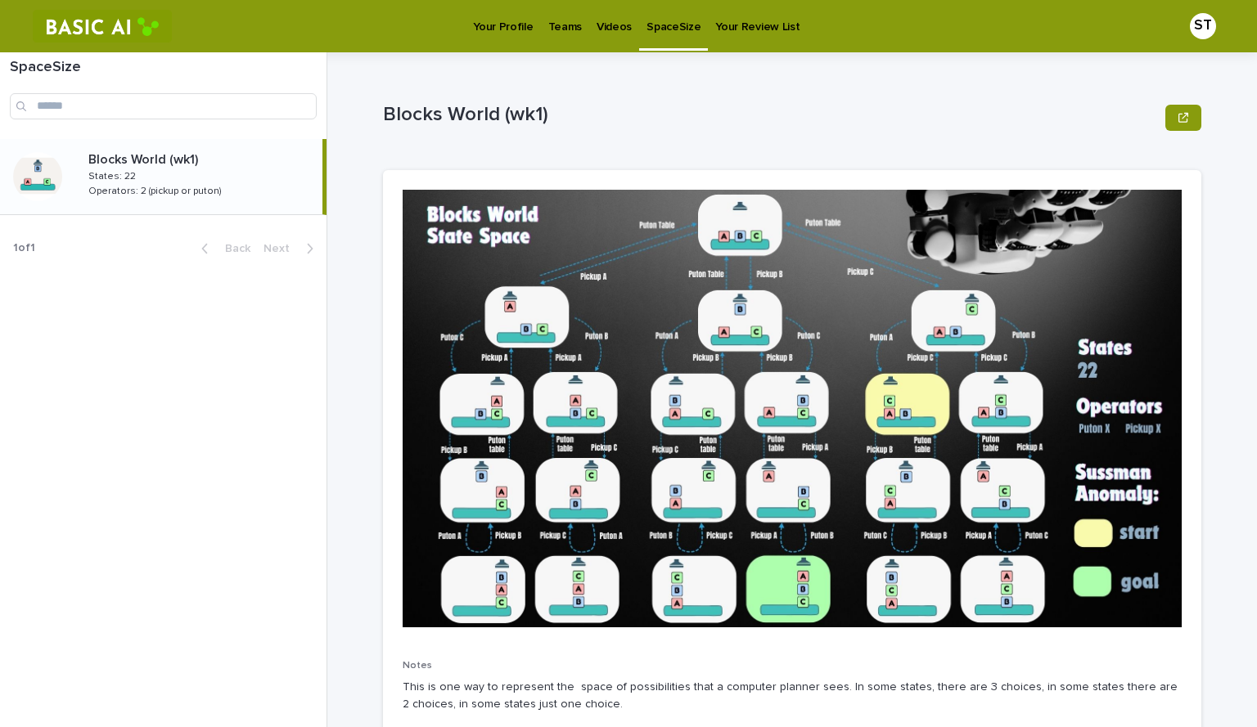
click at [550, 29] on p "Teams" at bounding box center [565, 17] width 34 height 34
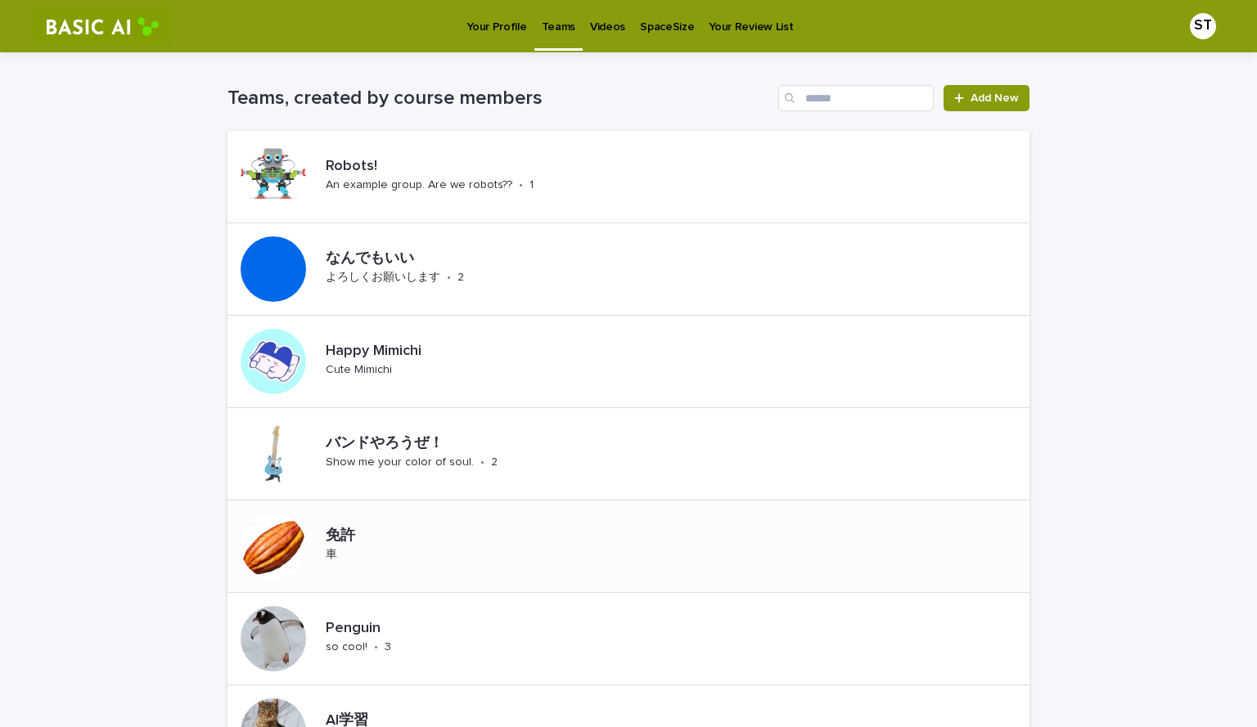
scroll to position [418, 0]
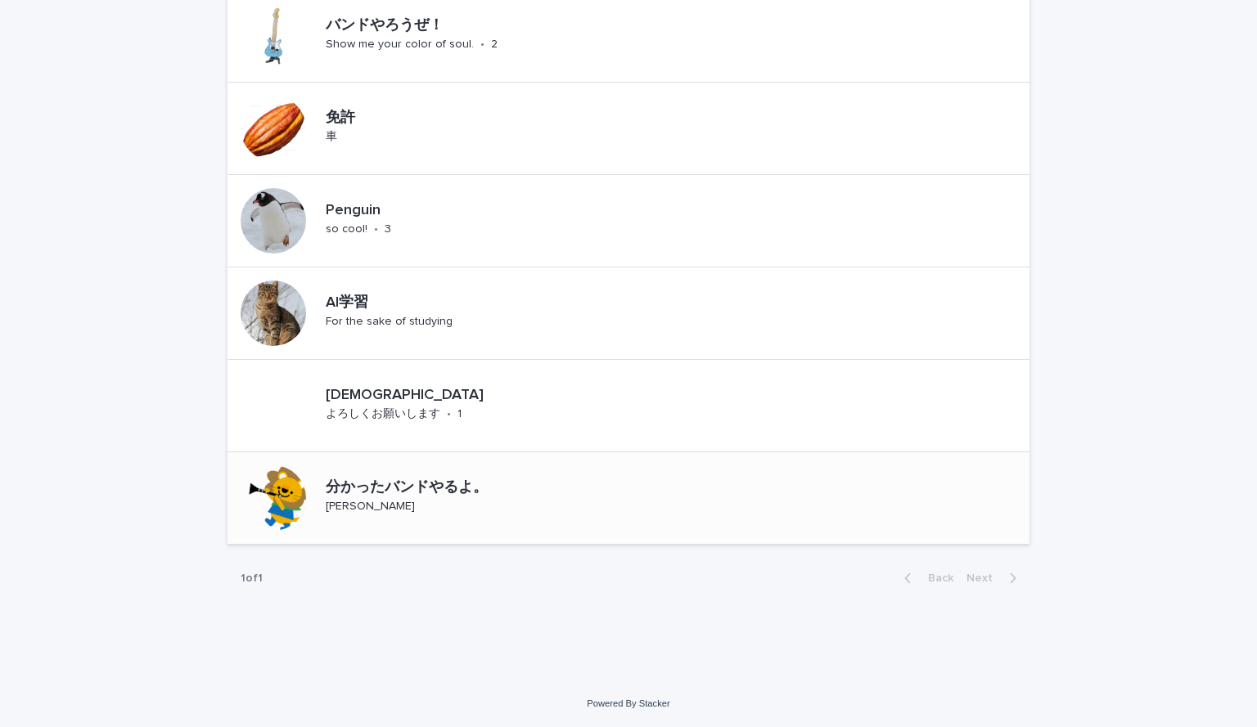
click at [362, 498] on div "[PERSON_NAME]" at bounding box center [370, 505] width 89 height 17
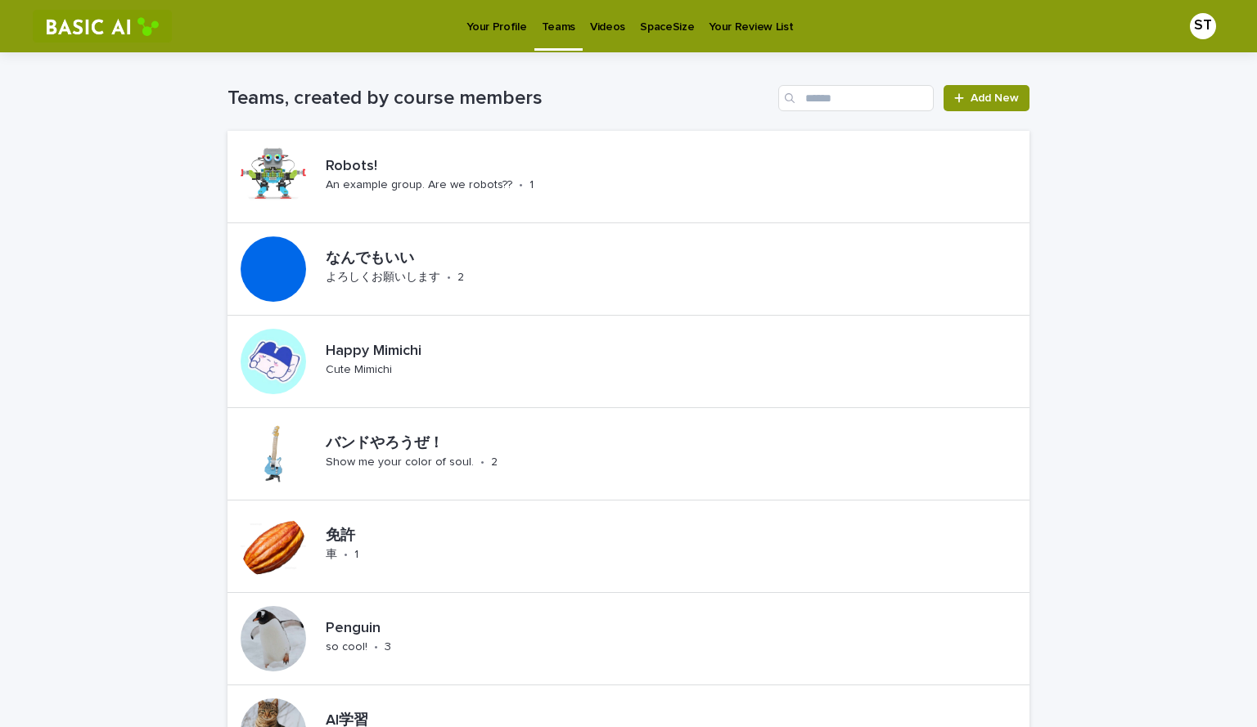
click at [598, 28] on p "Videos" at bounding box center [607, 17] width 35 height 34
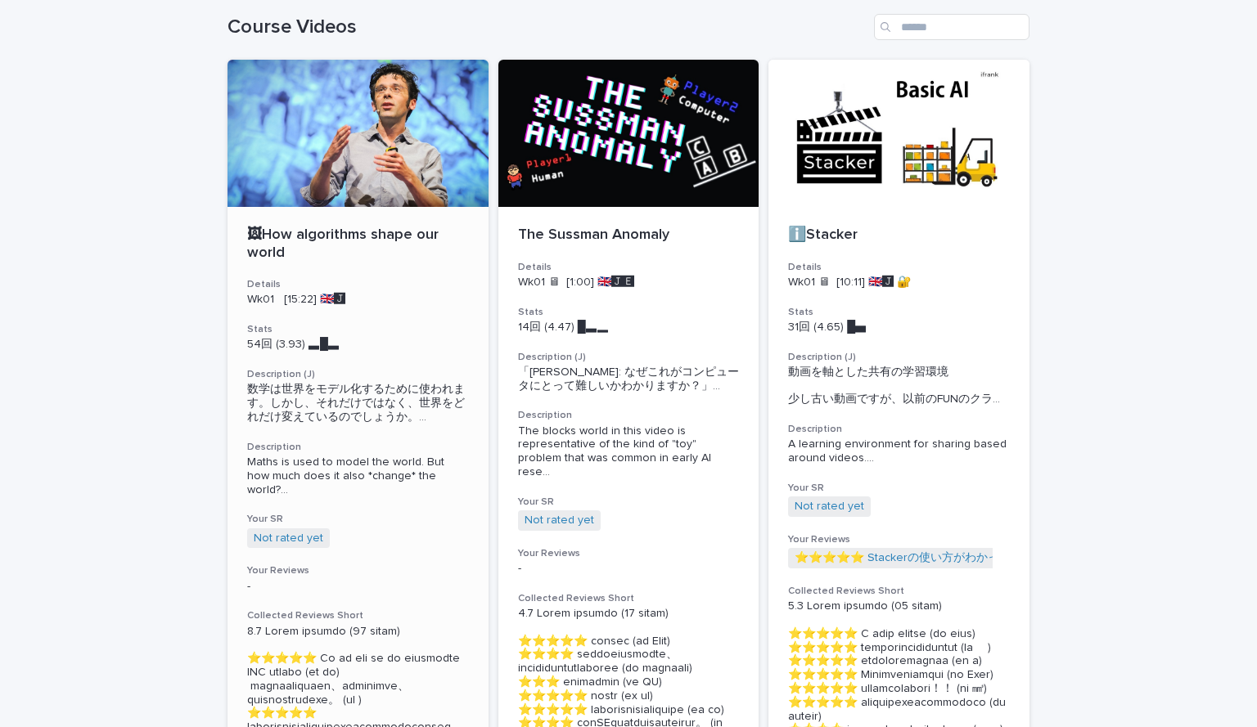
click at [307, 115] on div at bounding box center [357, 133] width 261 height 147
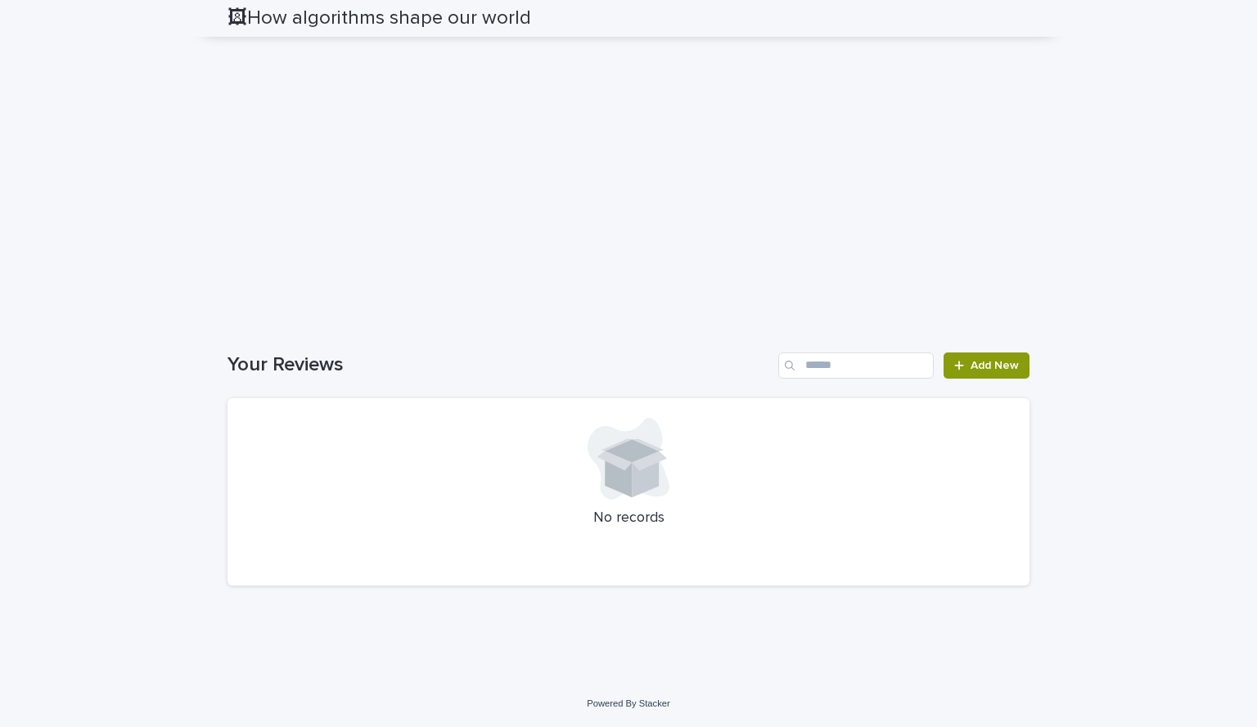
scroll to position [3424, 0]
click at [709, 366] on span "Add New" at bounding box center [994, 365] width 48 height 11
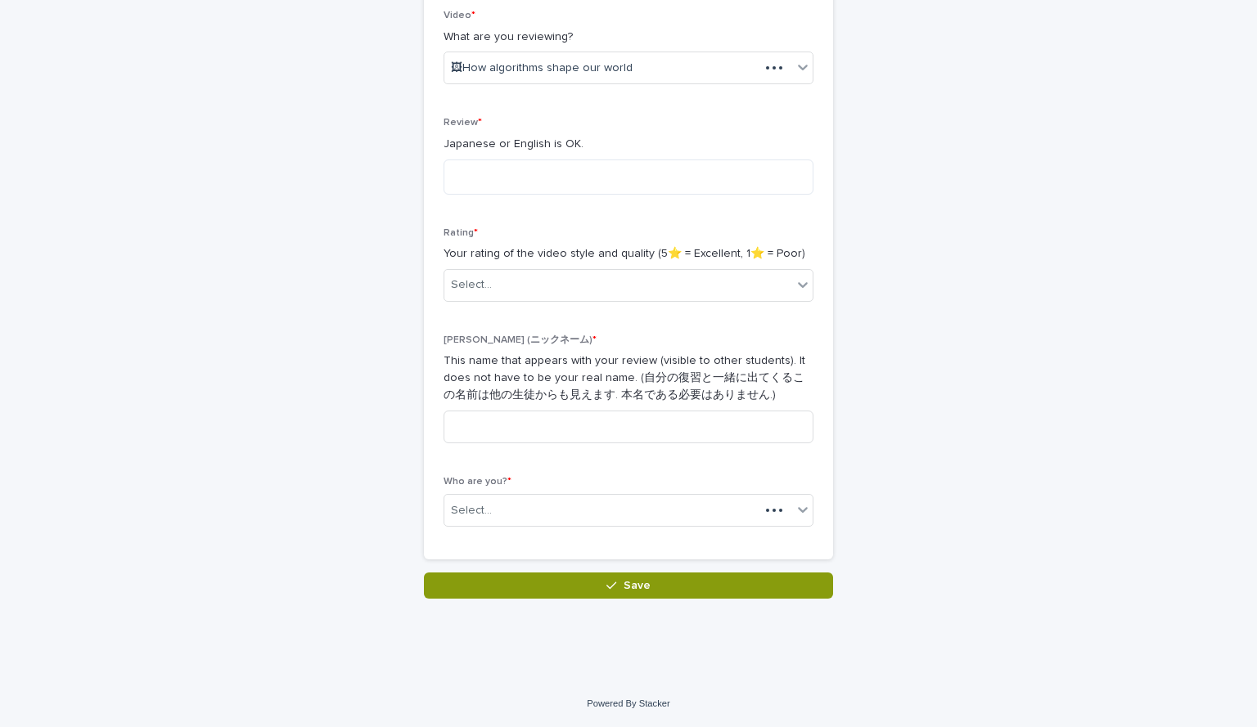
scroll to position [286, 0]
click at [538, 279] on div "Select..." at bounding box center [618, 285] width 348 height 27
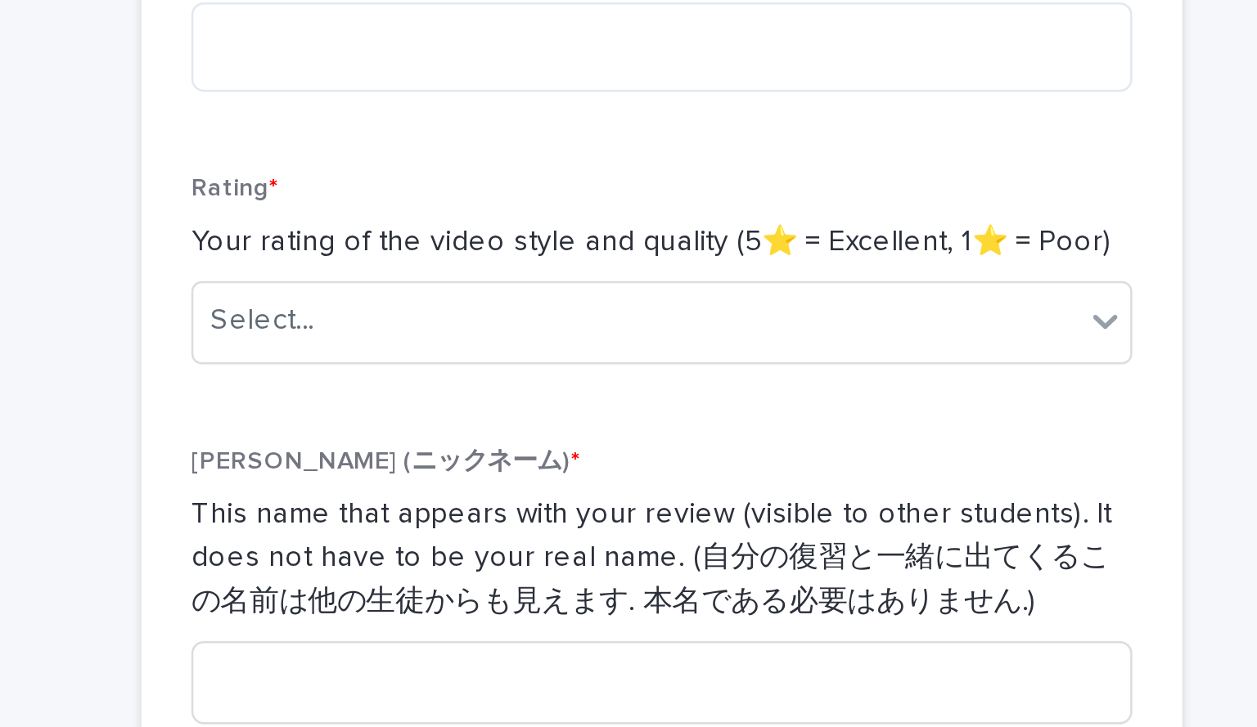
click at [571, 253] on p "Your rating of the video style and quality (5⭐️ = Excellent, 1⭐️ = Poor)" at bounding box center [628, 253] width 370 height 17
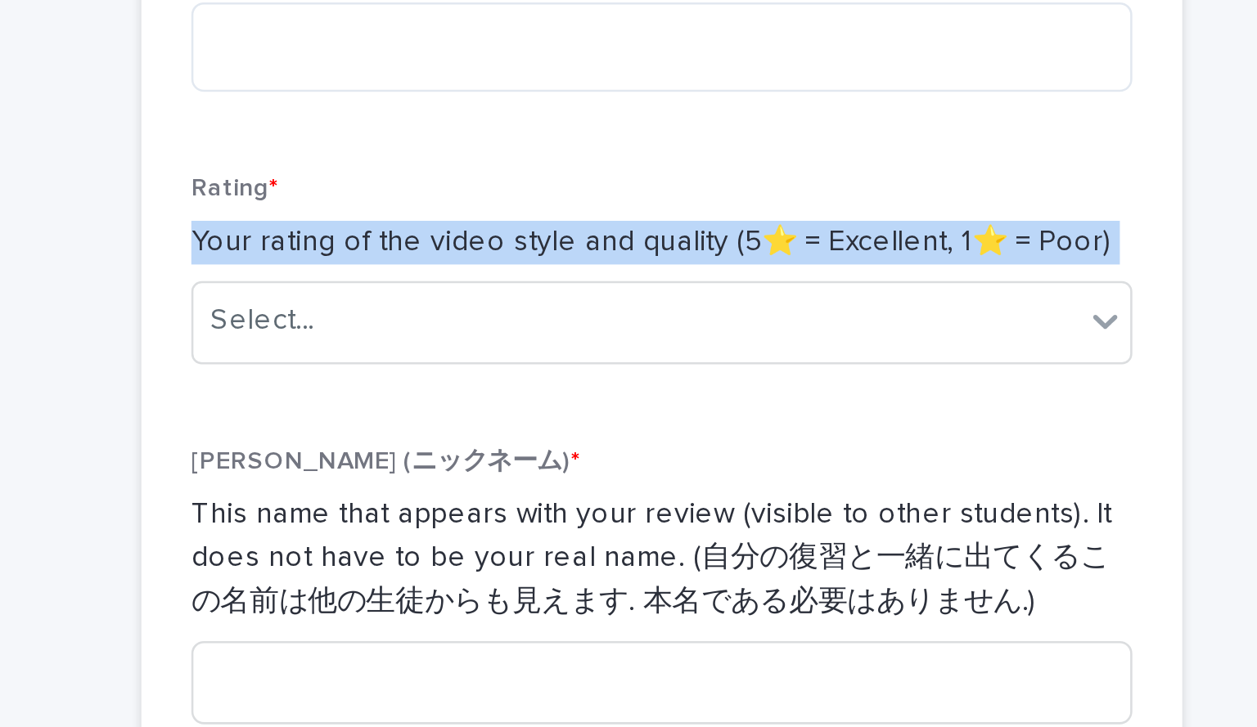
click at [571, 253] on p "Your rating of the video style and quality (5⭐️ = Excellent, 1⭐️ = Poor)" at bounding box center [628, 253] width 370 height 17
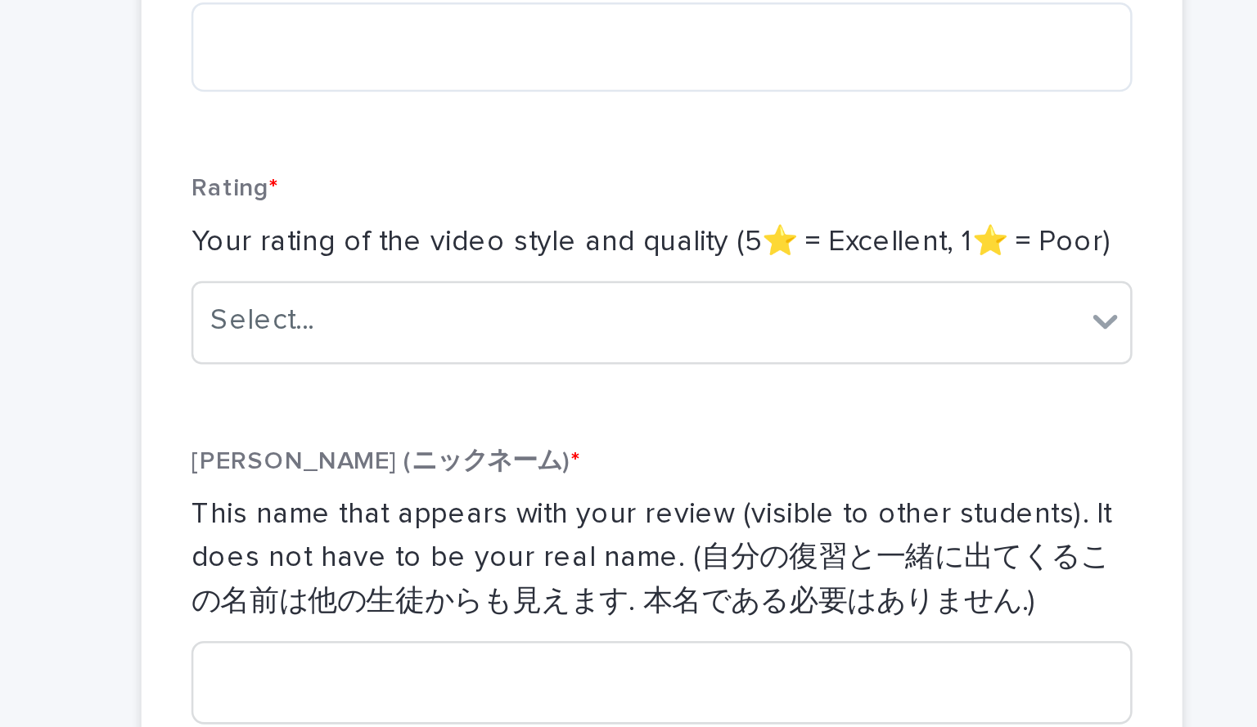
click at [632, 217] on div "Video * What are you reviewing? 🖼How algorithms shape our world Review * Japane…" at bounding box center [628, 275] width 370 height 530
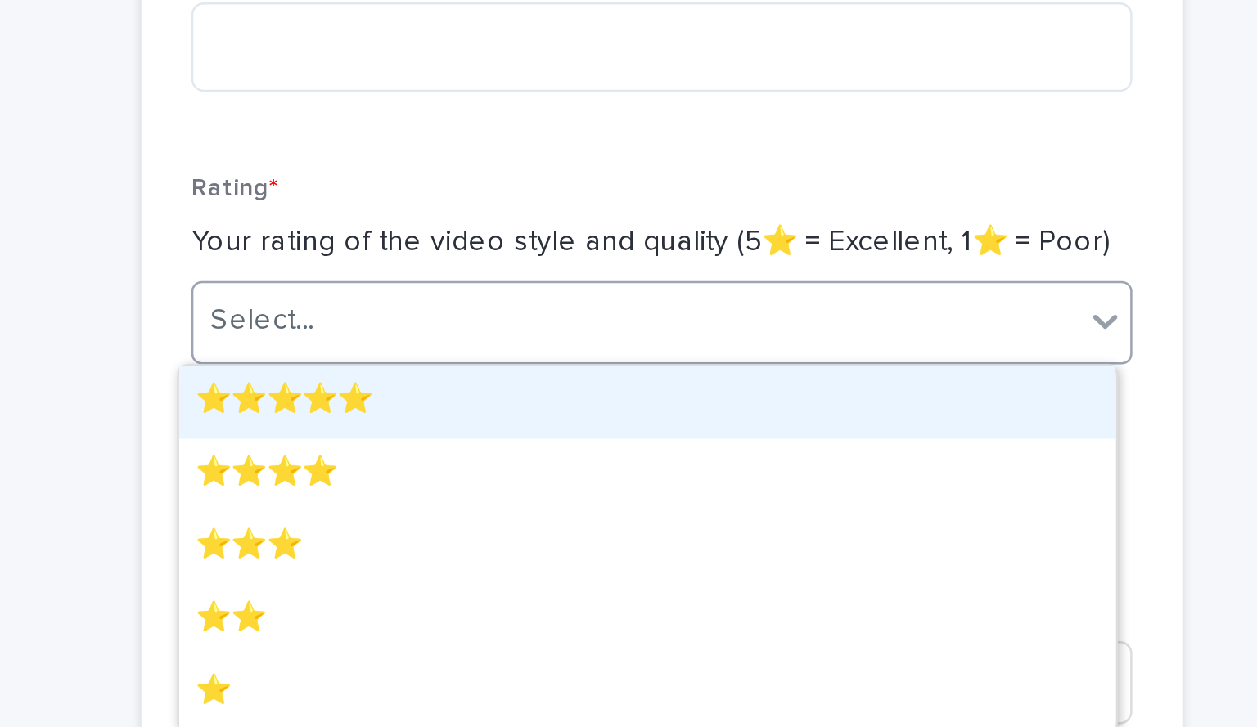
click at [646, 276] on div "Select..." at bounding box center [618, 285] width 348 height 27
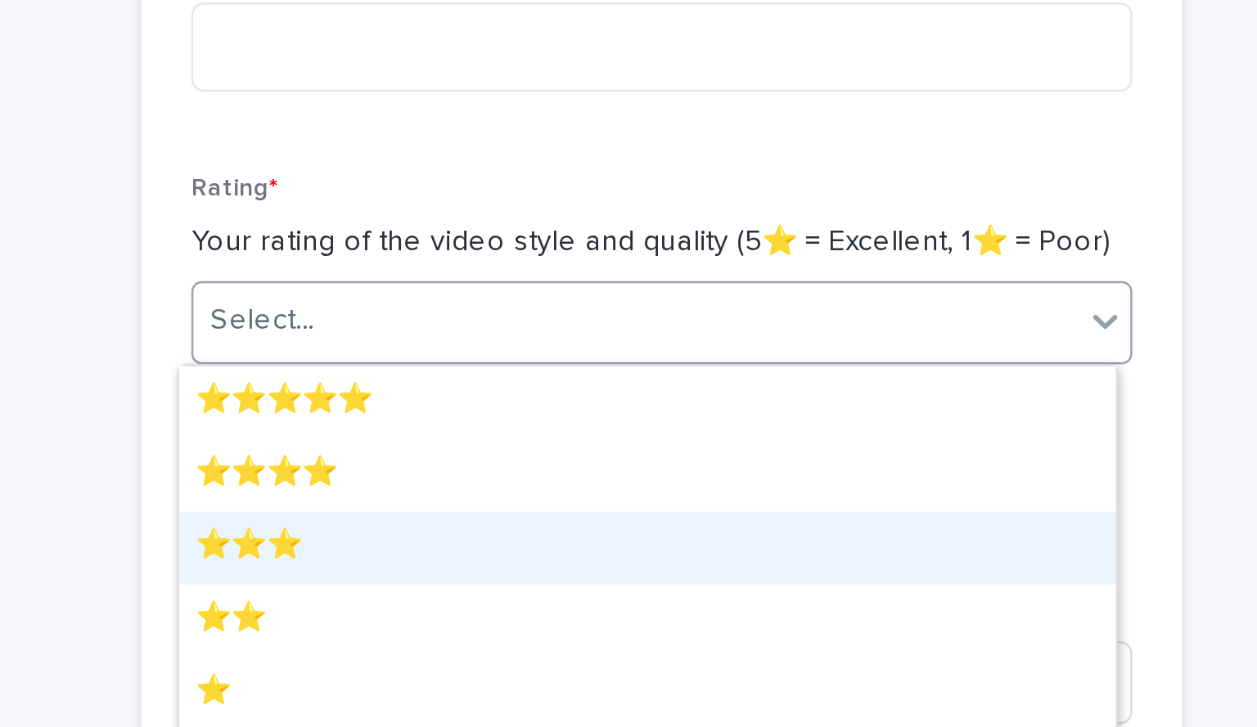
click at [479, 372] on div "⭐️⭐️⭐️" at bounding box center [622, 374] width 368 height 29
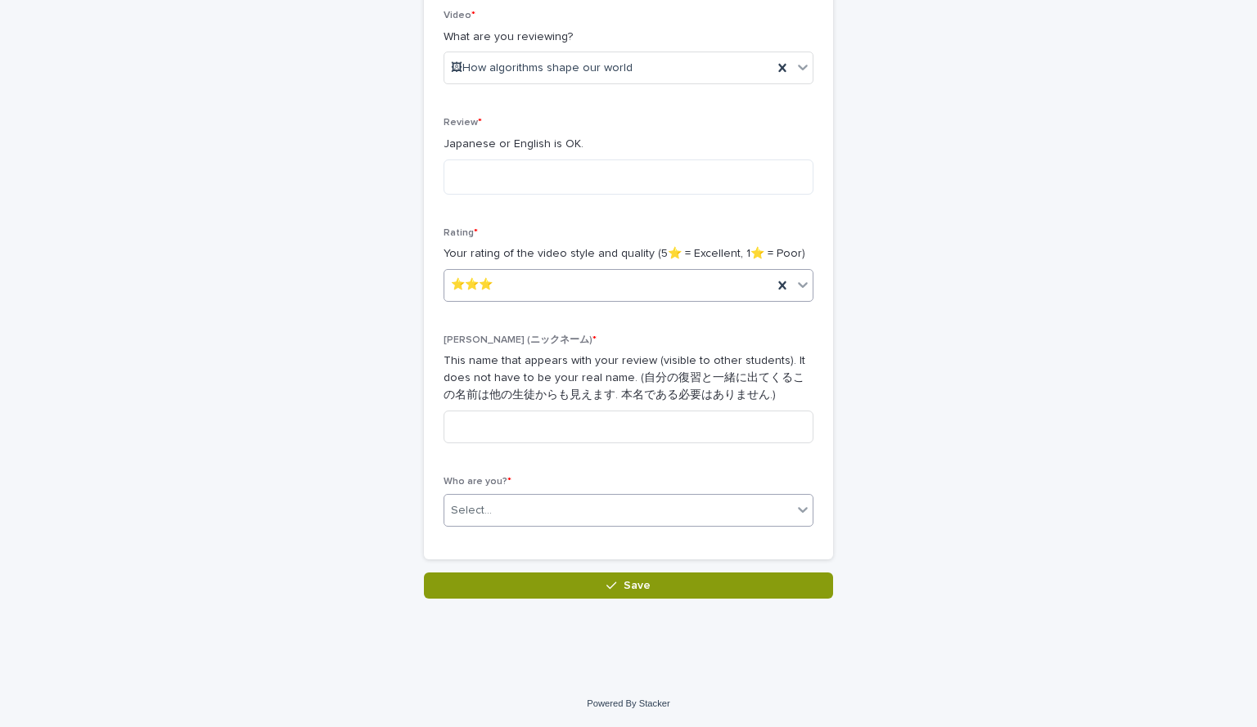
click at [570, 519] on div "Select..." at bounding box center [618, 510] width 348 height 27
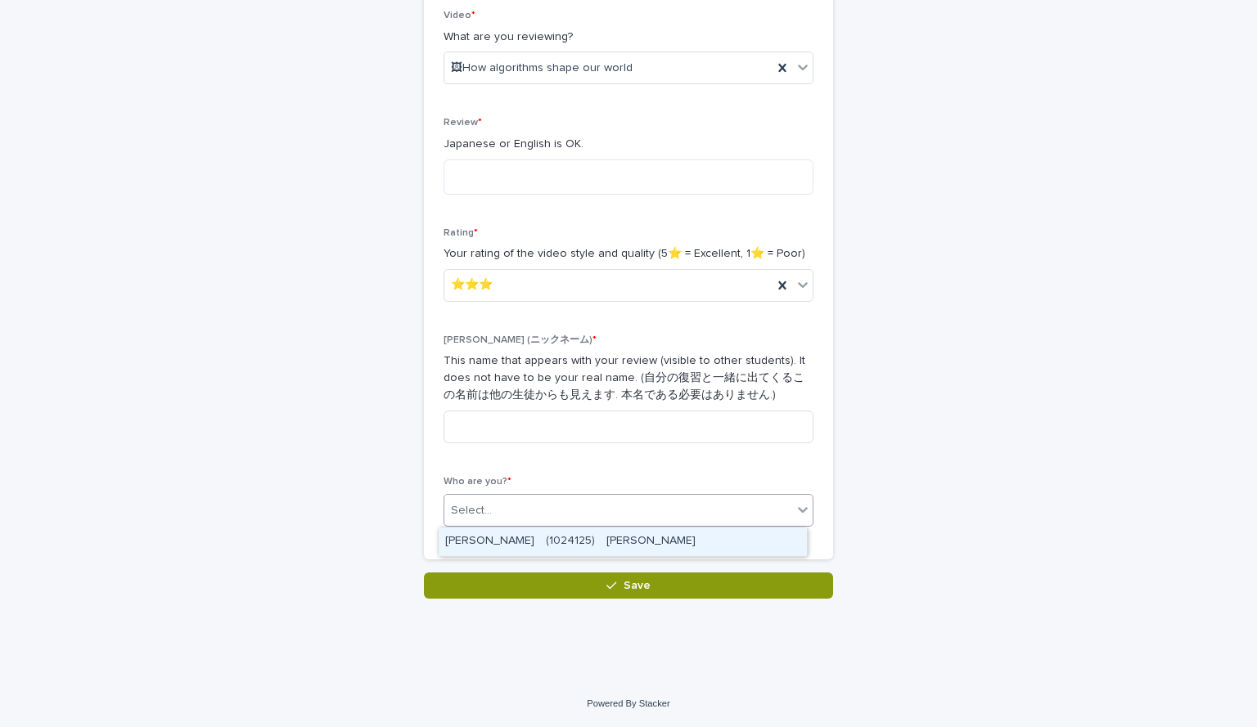
click at [548, 542] on div "[PERSON_NAME]　(1024125)　[PERSON_NAME]" at bounding box center [622, 542] width 368 height 29
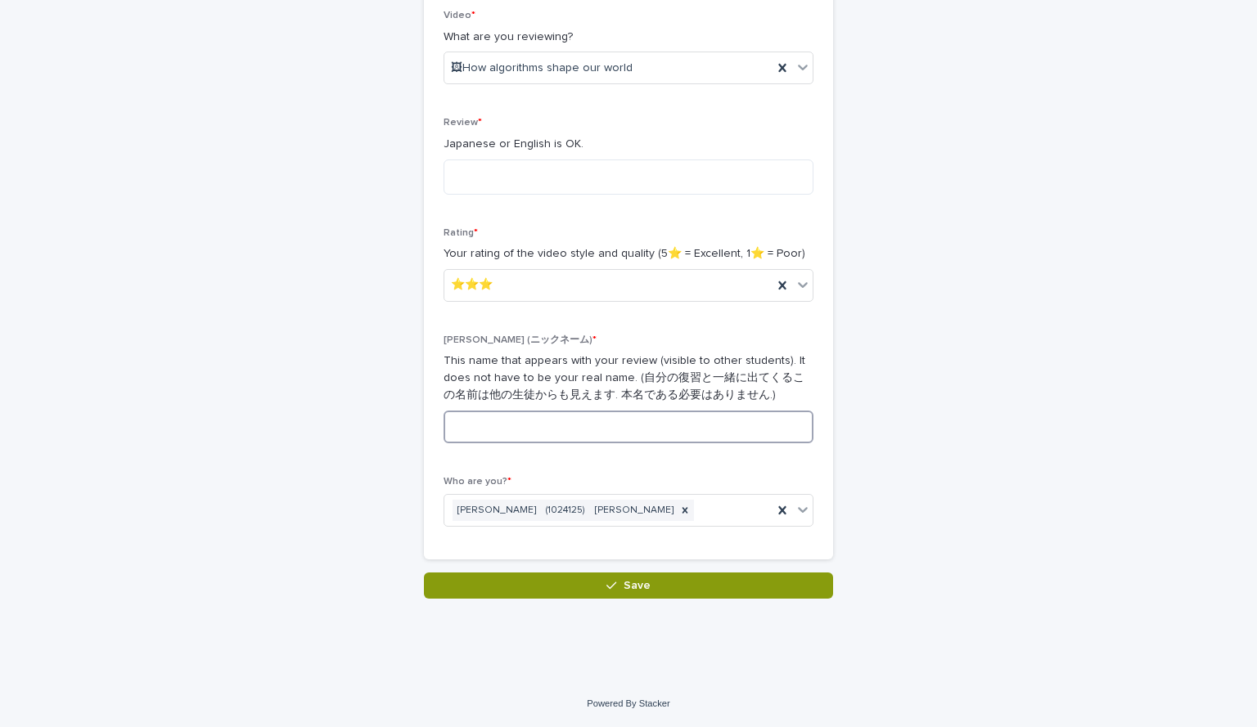
click at [548, 422] on input at bounding box center [628, 427] width 370 height 33
type input "*"
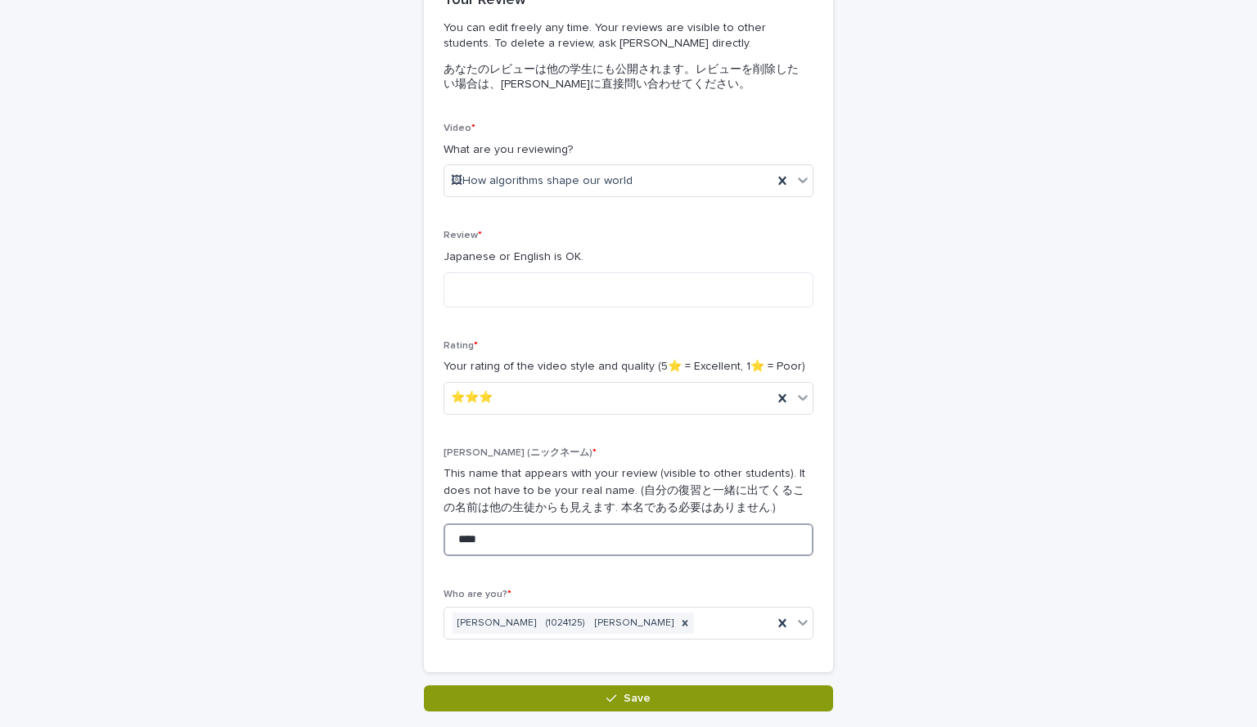
scroll to position [20, 0]
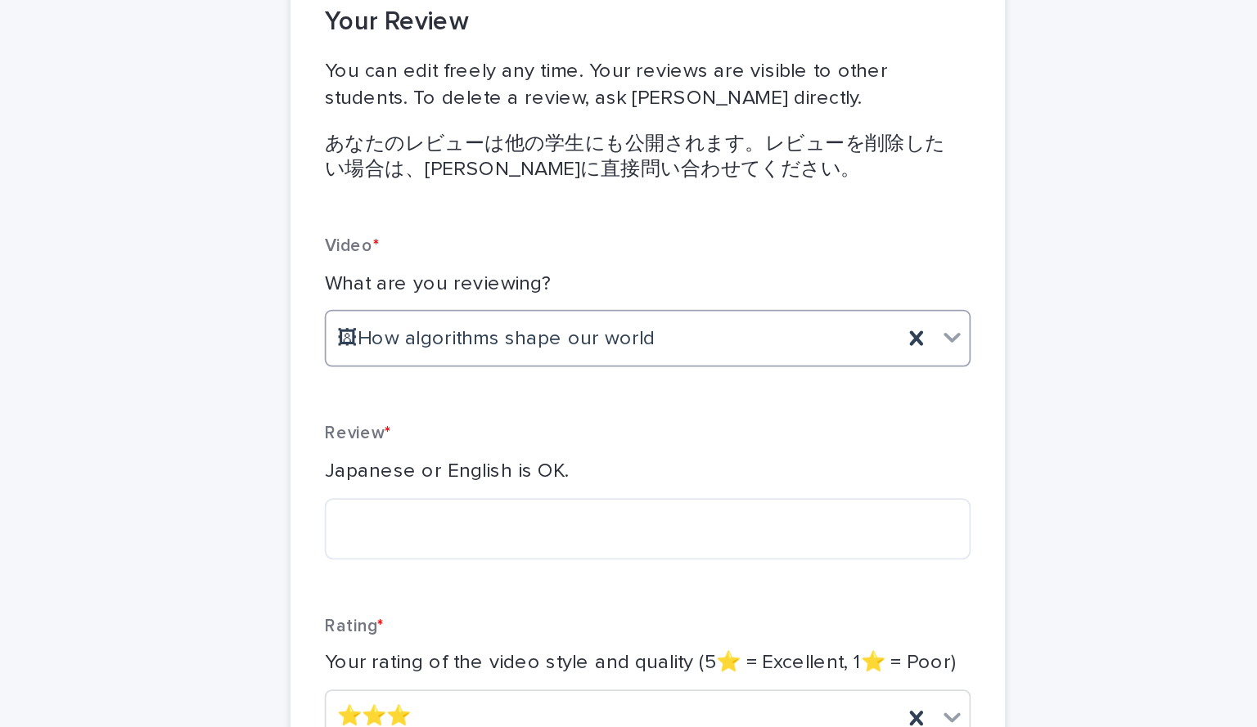
type input "****"
click at [582, 331] on span "🖼How algorithms shape our world" at bounding box center [542, 333] width 182 height 17
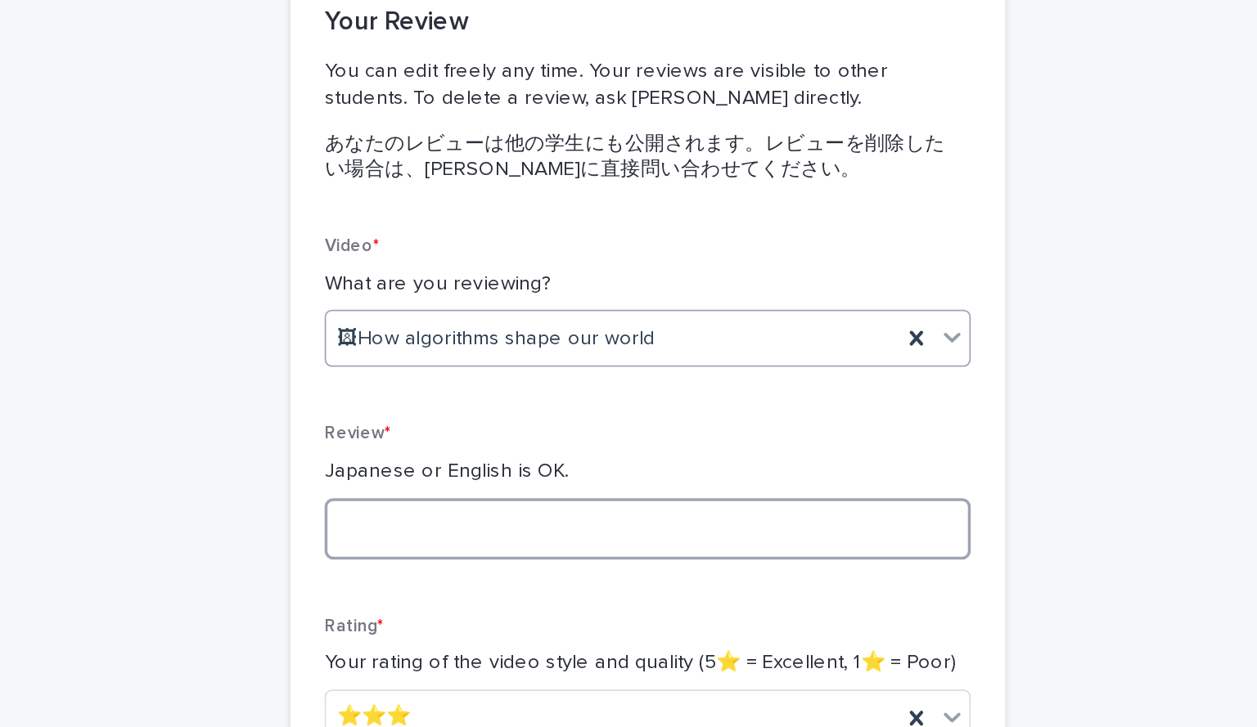
click at [574, 441] on textarea at bounding box center [628, 442] width 370 height 35
type textarea "*"
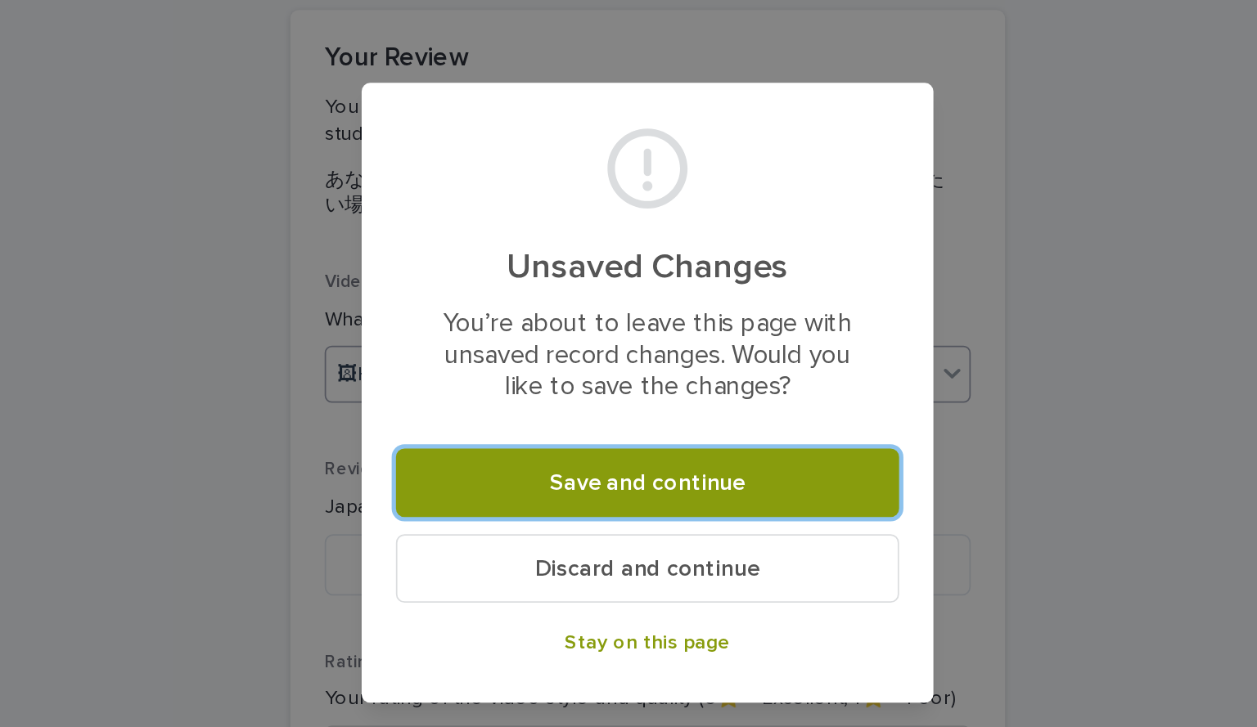
click at [631, 474] on button "Discard and continue" at bounding box center [628, 464] width 288 height 39
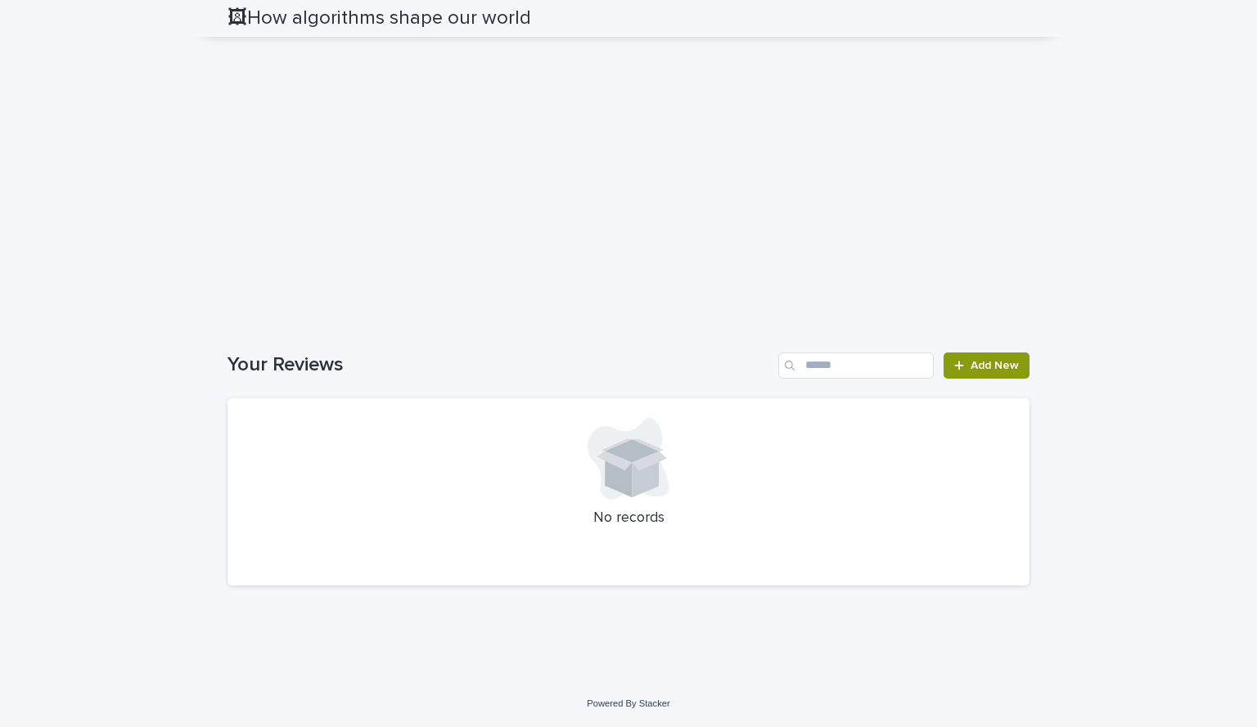
scroll to position [3424, 0]
click at [709, 367] on span "Add New" at bounding box center [994, 365] width 48 height 11
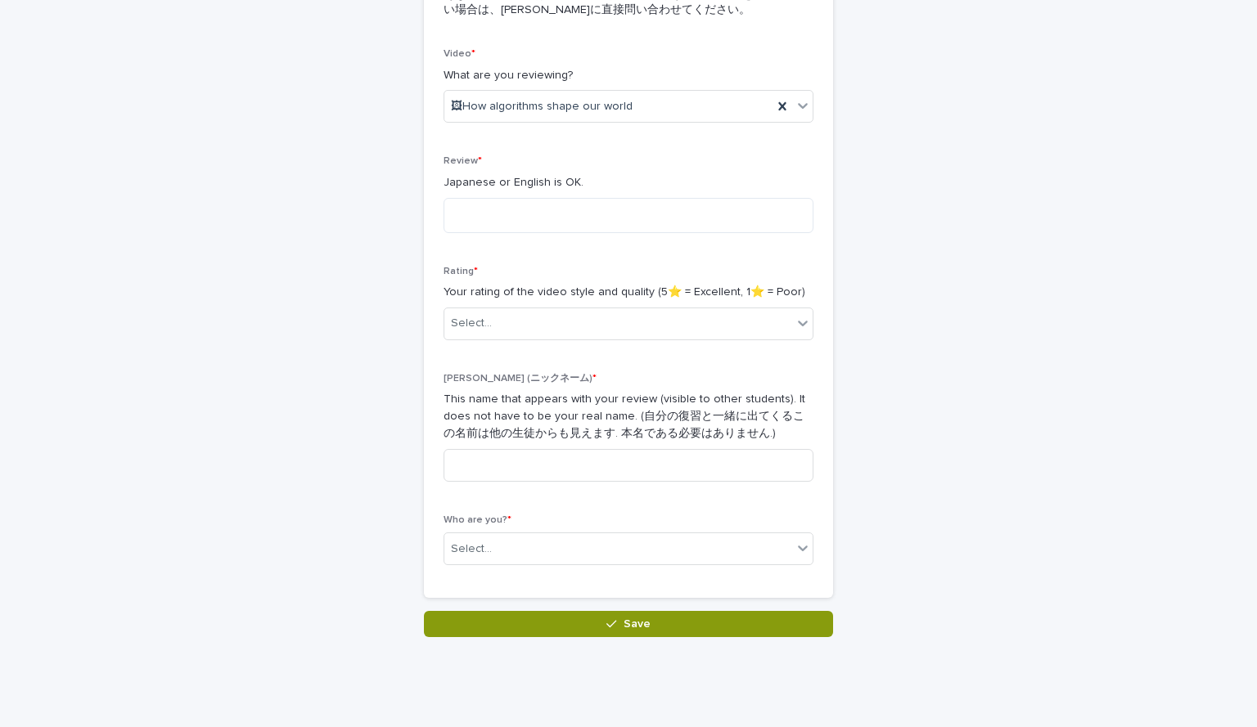
scroll to position [248, 0]
click at [573, 213] on textarea at bounding box center [628, 214] width 370 height 35
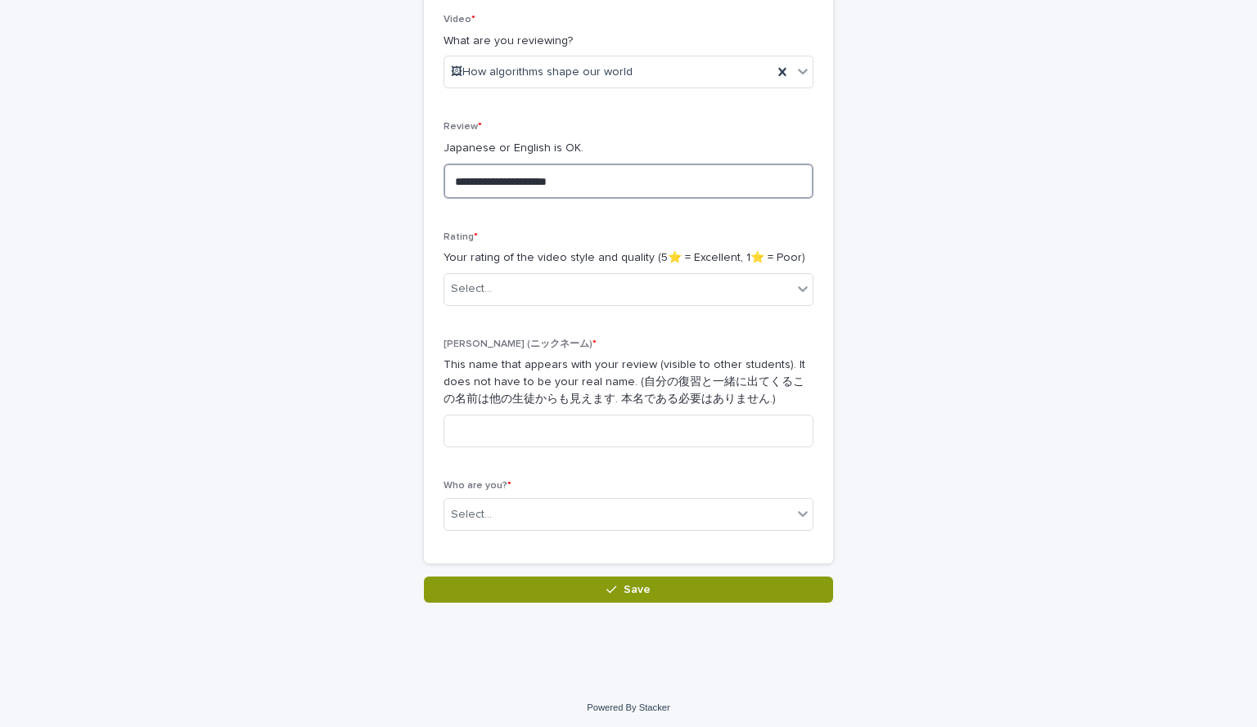
scroll to position [286, 0]
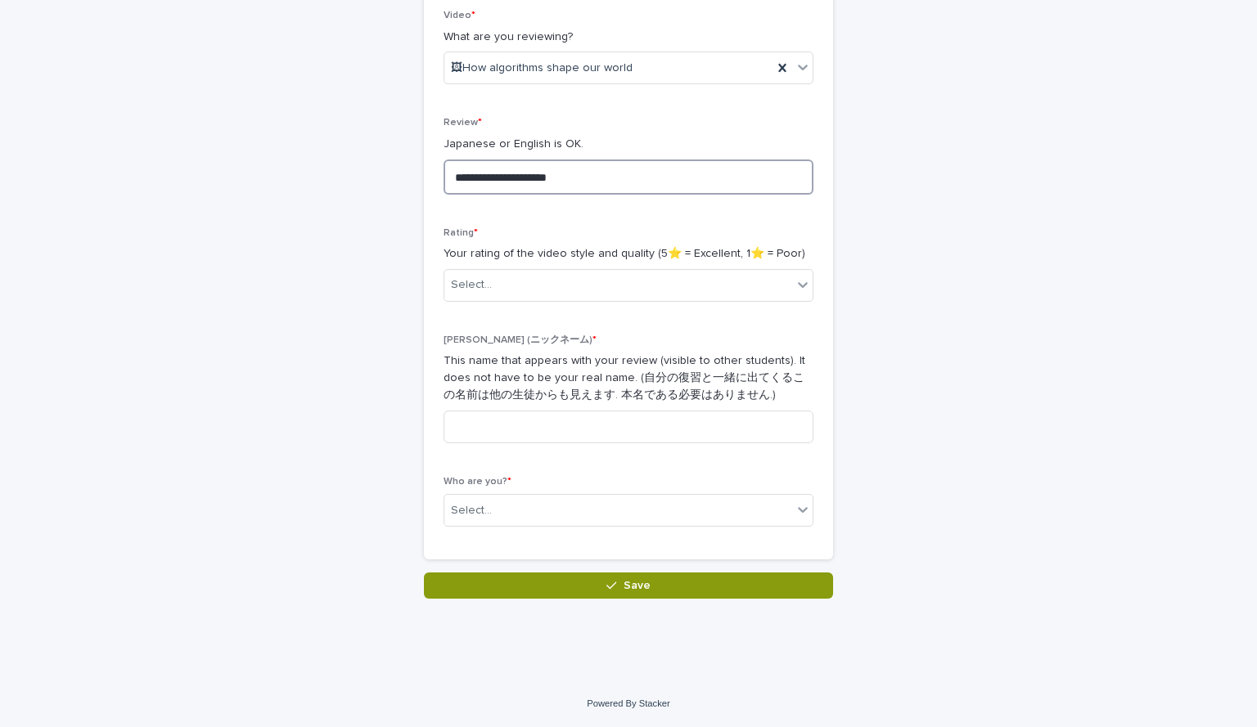
click at [580, 178] on textarea "**********" at bounding box center [628, 177] width 370 height 35
type textarea "**********"
click at [591, 274] on div "Select..." at bounding box center [618, 285] width 348 height 27
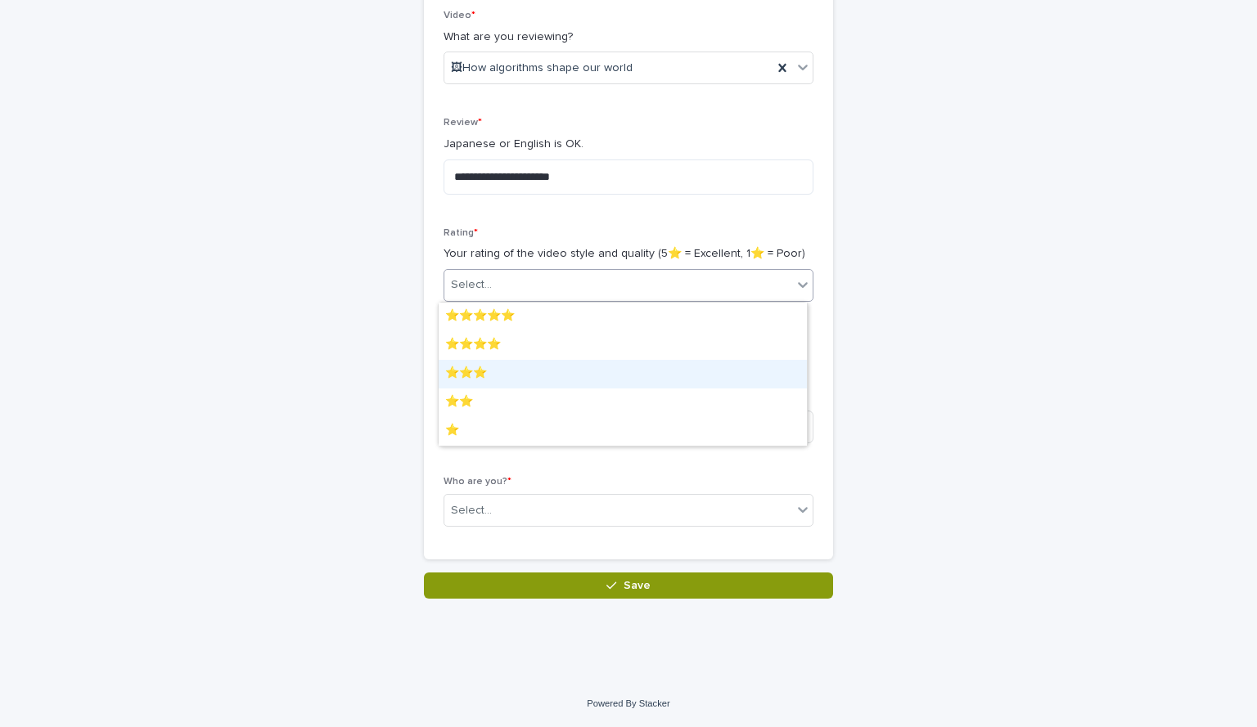
click at [500, 371] on div "⭐️⭐️⭐️" at bounding box center [622, 374] width 368 height 29
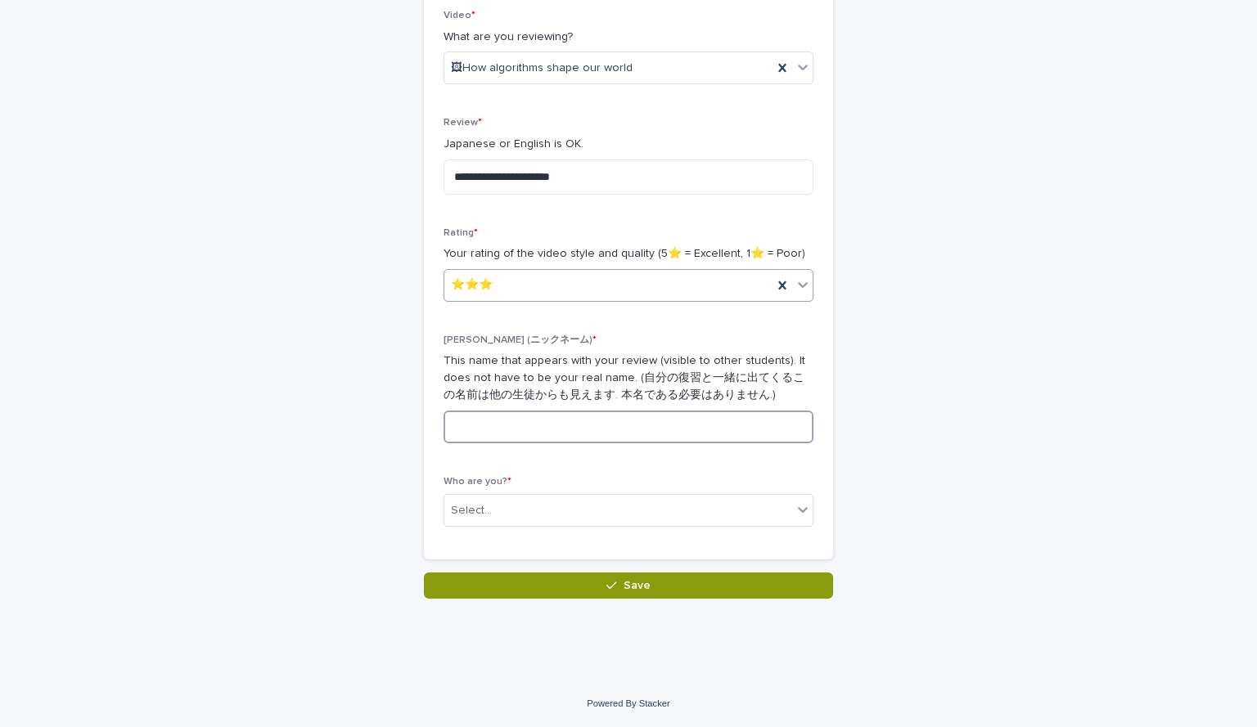
click at [560, 416] on input at bounding box center [628, 427] width 370 height 33
type input "*"
type input "****"
click at [540, 507] on div "Select..." at bounding box center [618, 510] width 348 height 27
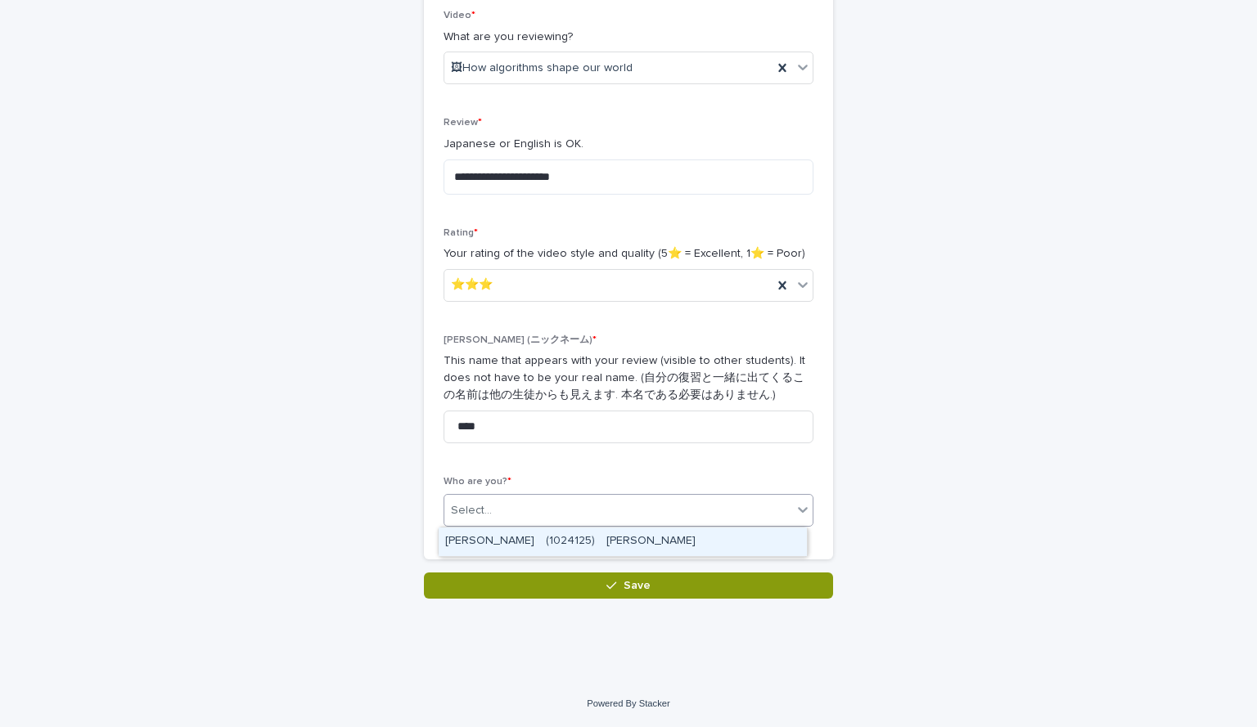
click at [536, 551] on div "[PERSON_NAME]　(1024125)　[PERSON_NAME]" at bounding box center [622, 542] width 368 height 29
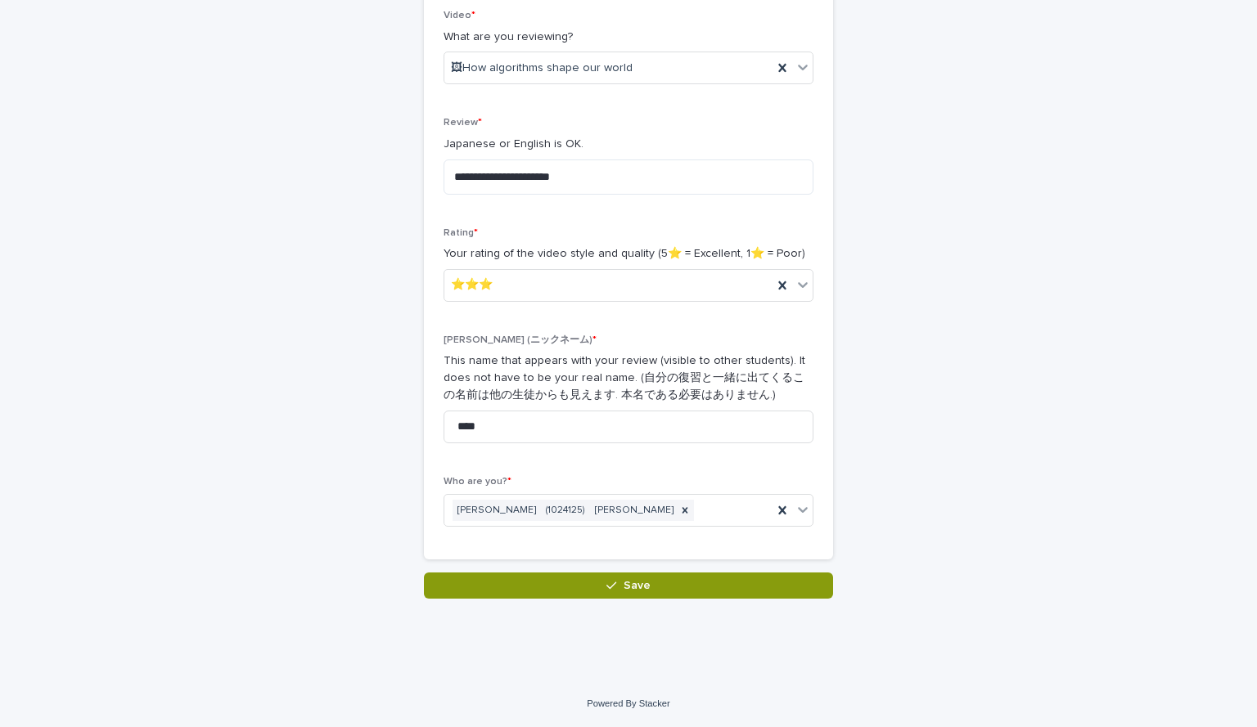
click at [647, 470] on div "**********" at bounding box center [628, 275] width 370 height 530
click at [643, 587] on button "Save" at bounding box center [628, 586] width 409 height 26
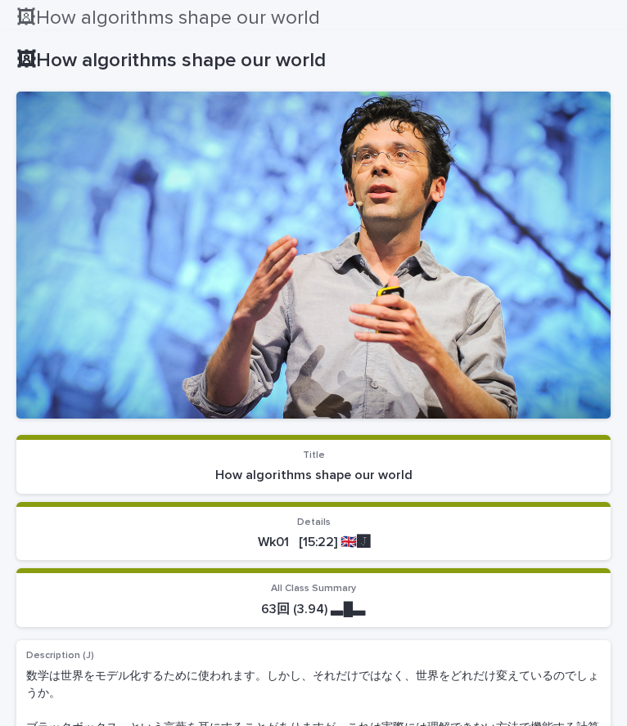
scroll to position [33, 0]
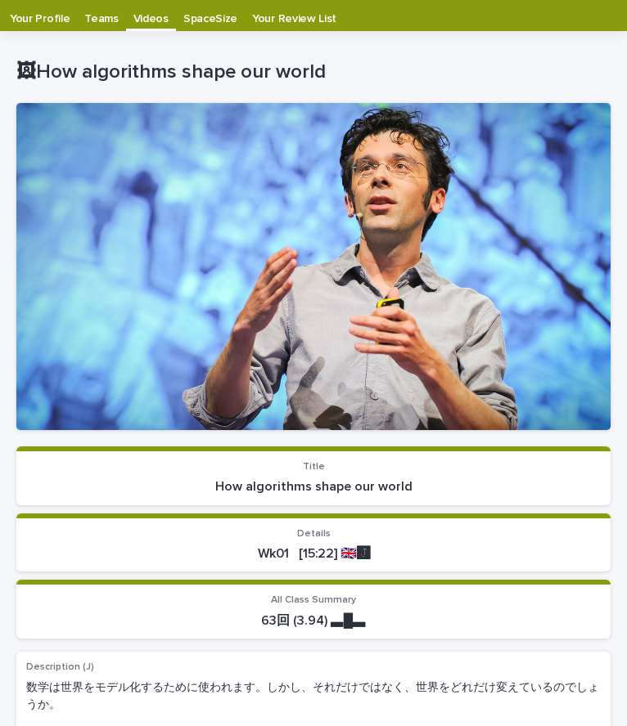
click at [413, 59] on div "🖼How algorithms shape our world" at bounding box center [309, 70] width 587 height 27
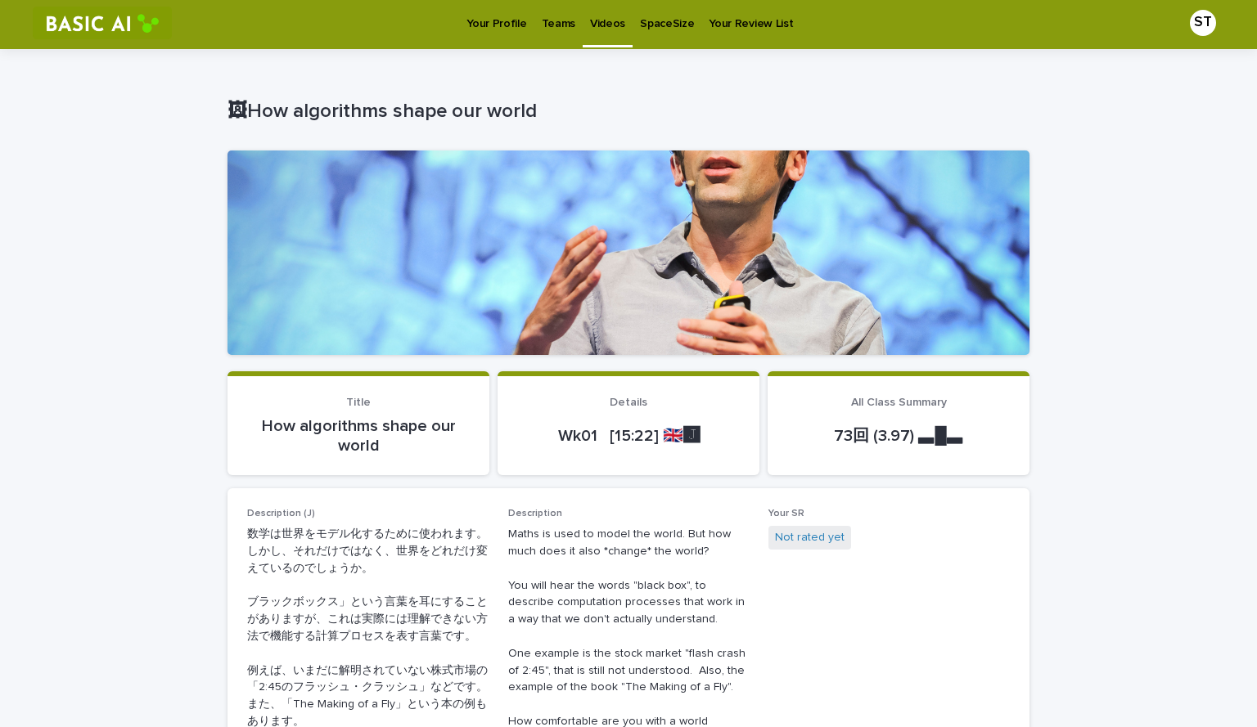
scroll to position [0, 0]
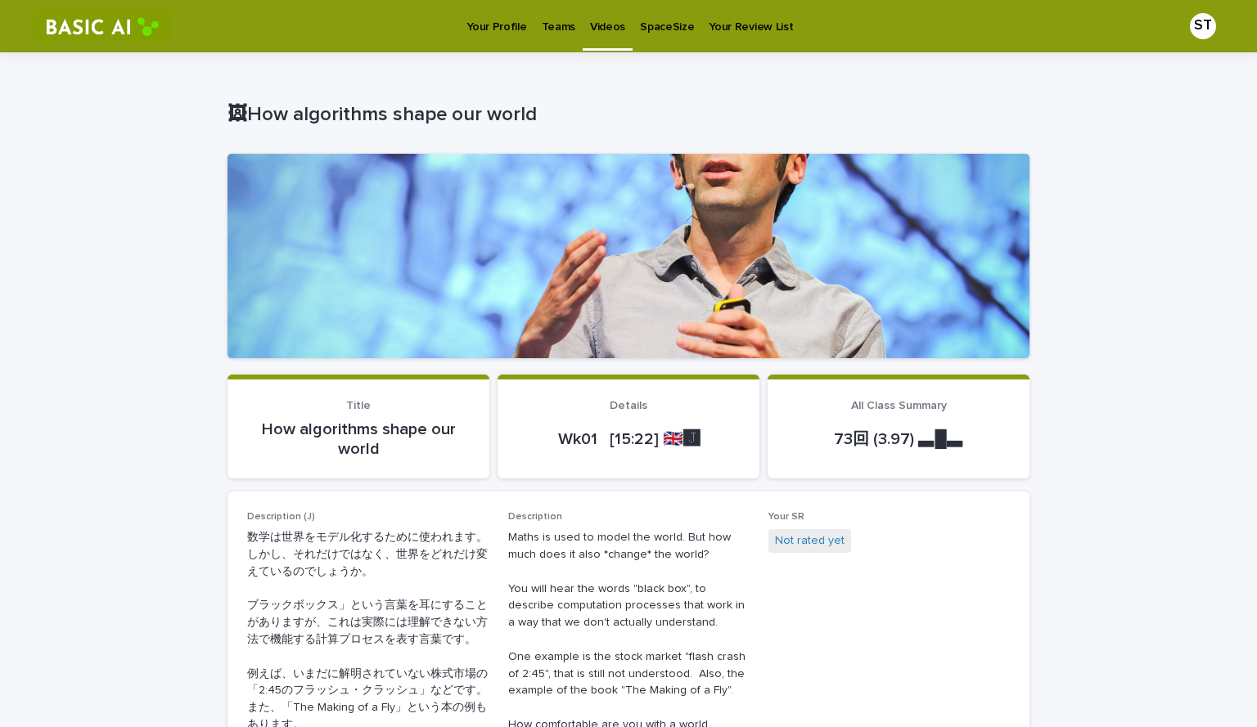
click at [709, 29] on p "Your Review List" at bounding box center [750, 17] width 84 height 34
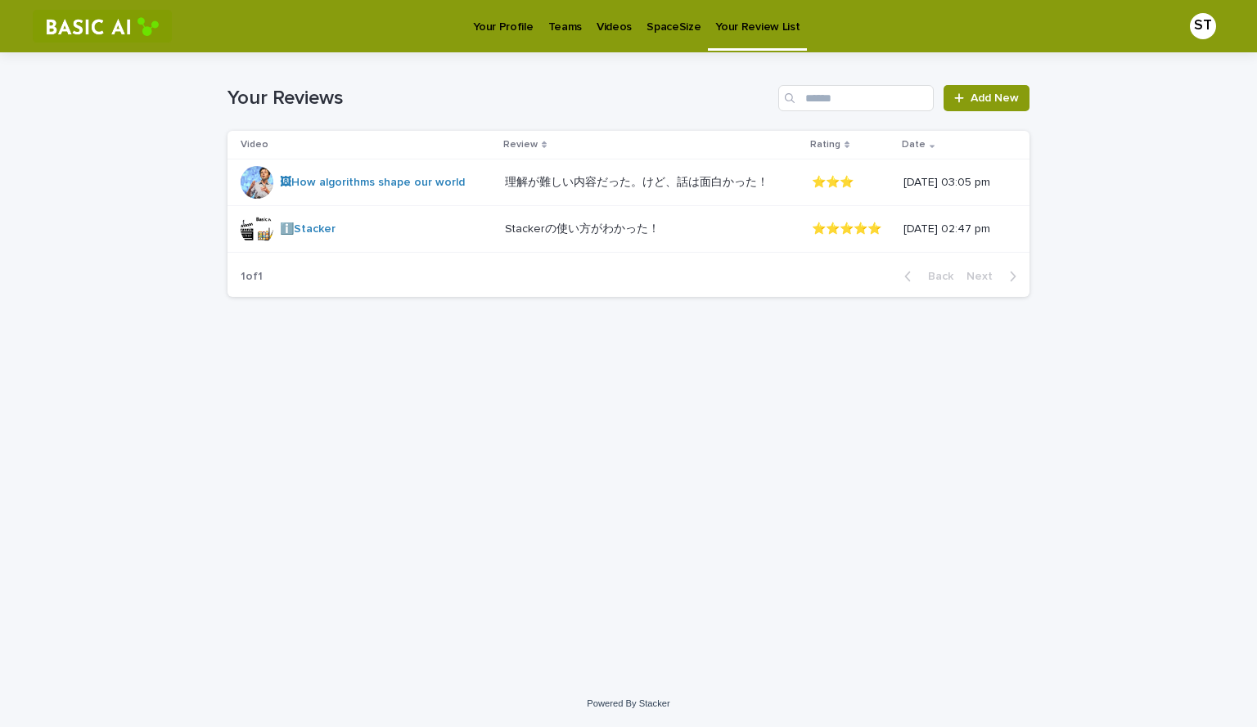
click at [658, 29] on p "SpaceSize" at bounding box center [673, 17] width 54 height 34
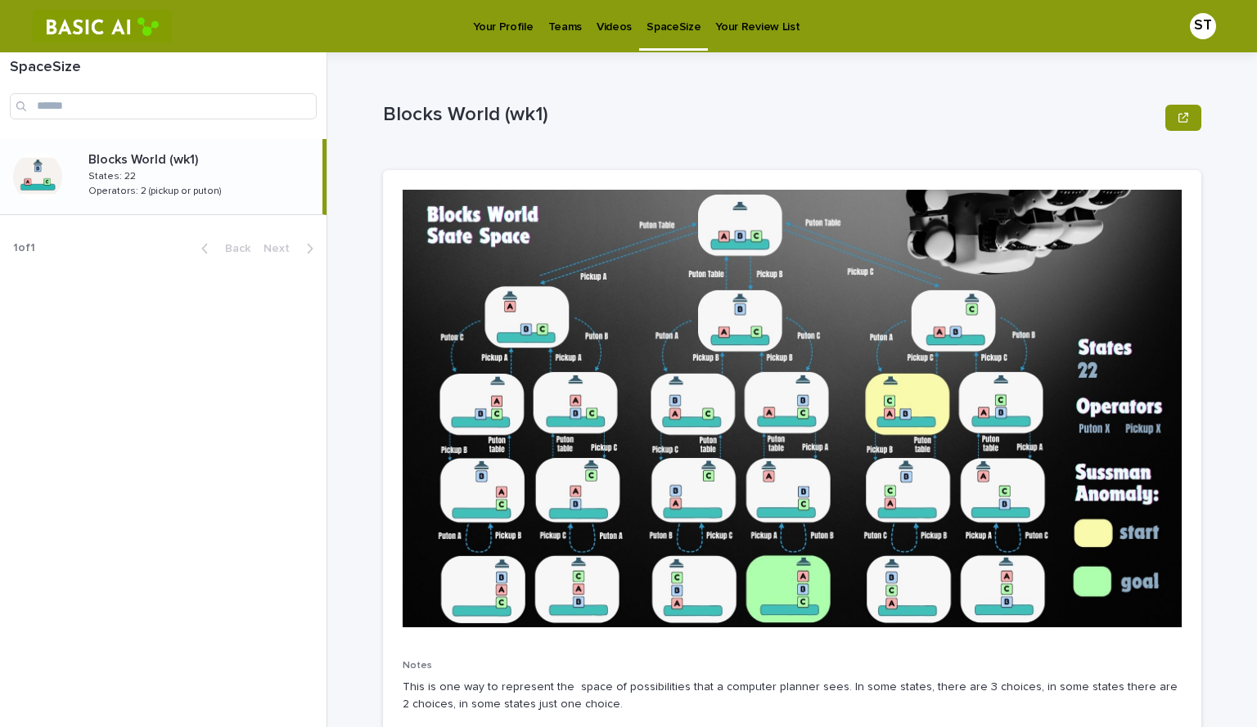
click at [551, 25] on p "Teams" at bounding box center [565, 17] width 34 height 34
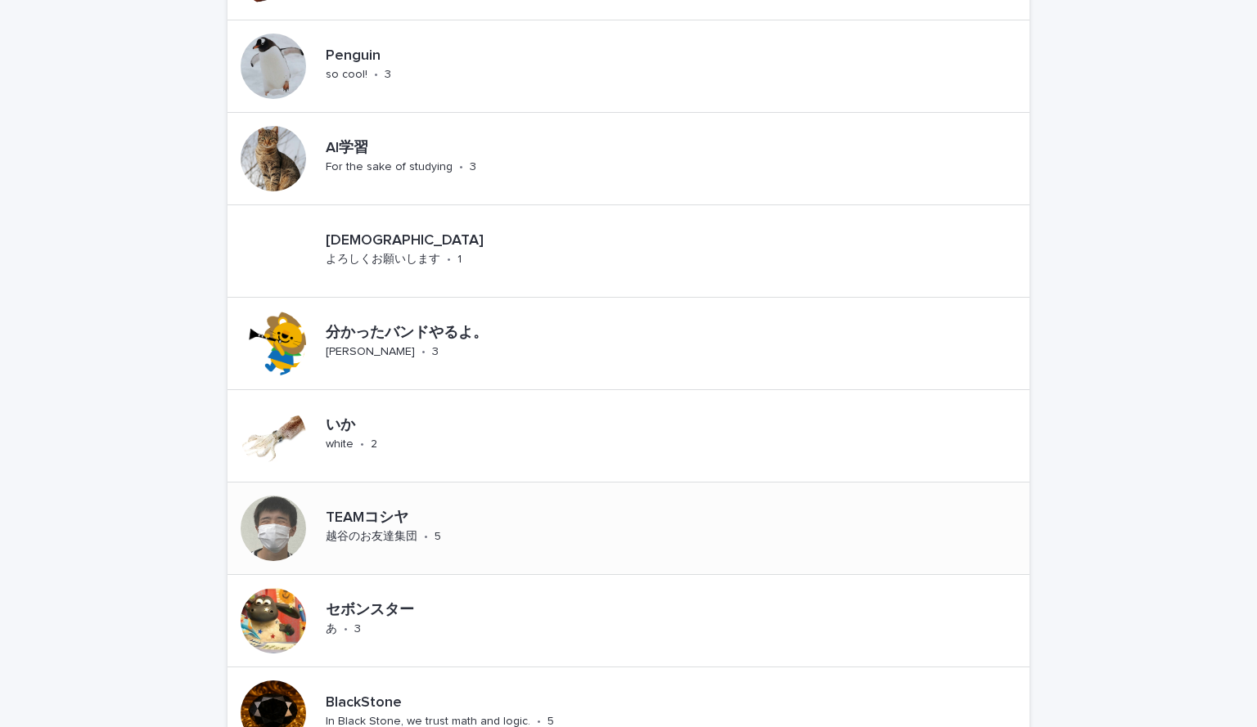
scroll to position [572, 0]
click at [452, 322] on div "分かったバンドやるよ。" at bounding box center [463, 332] width 275 height 21
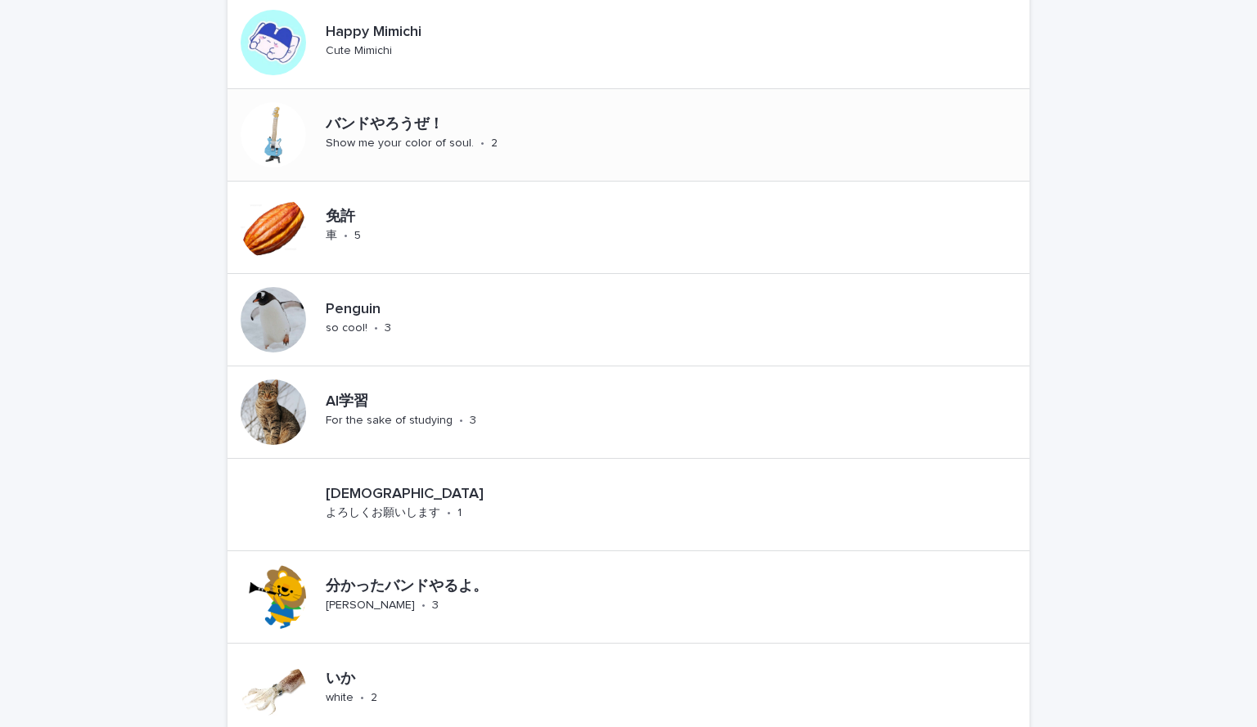
scroll to position [320, 0]
click at [537, 146] on div "バンドやろうぜ！ Show me your color of soul. • 2" at bounding box center [470, 134] width 303 height 51
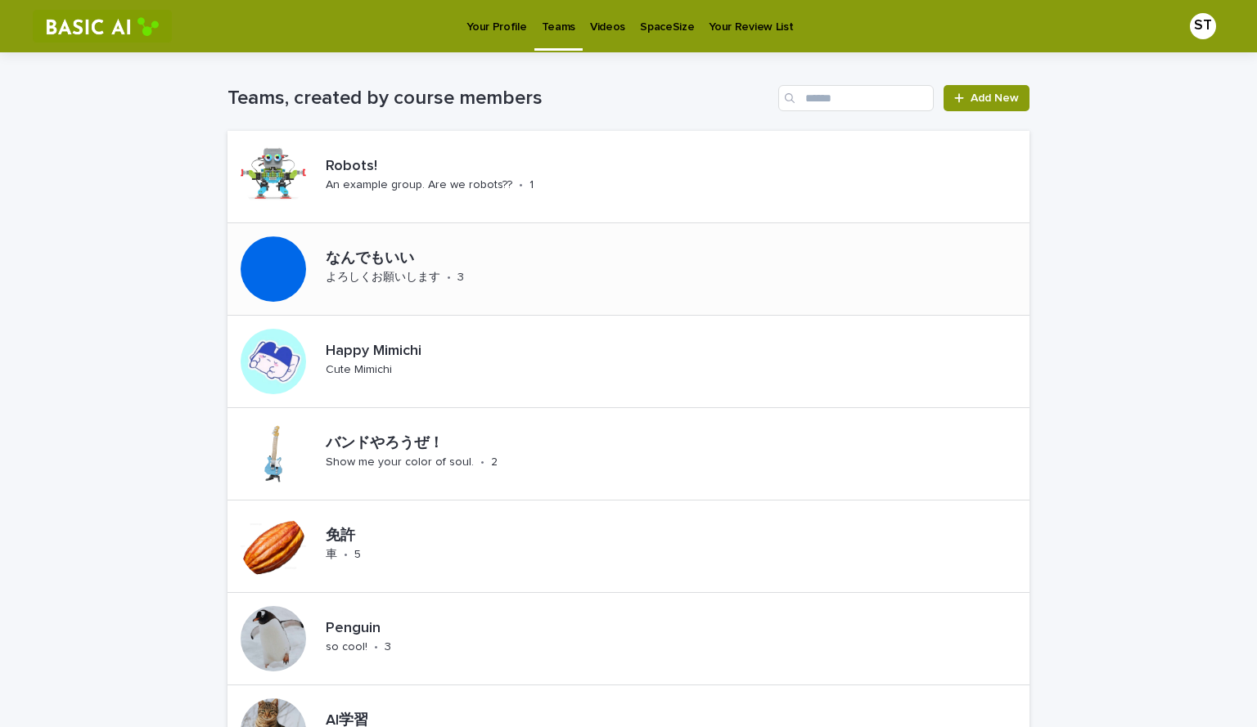
click at [363, 263] on p "なんでもいい" at bounding box center [439, 259] width 227 height 18
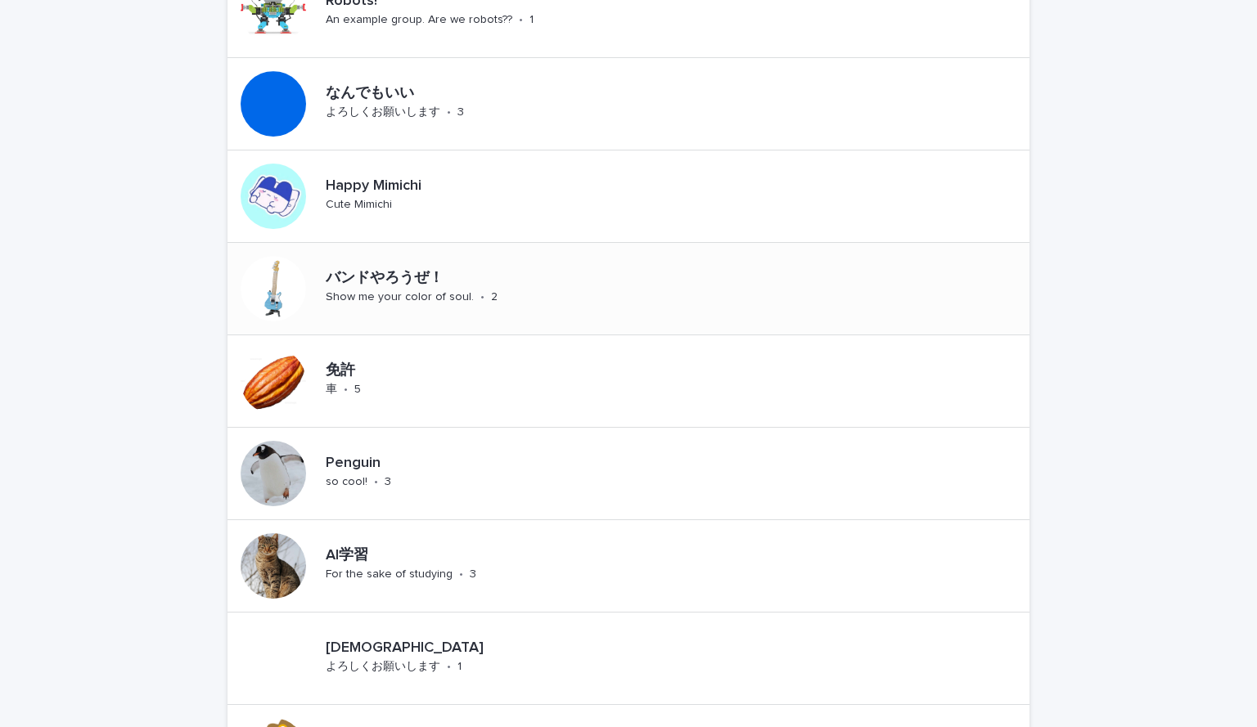
scroll to position [174, 0]
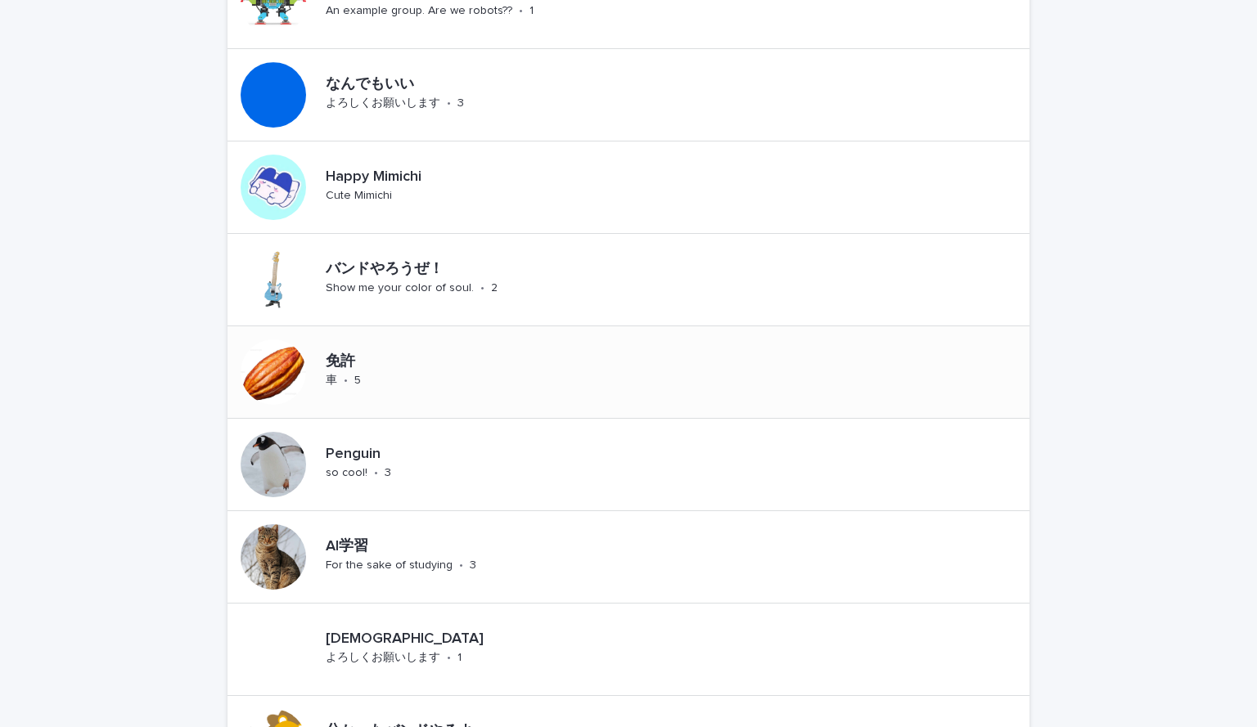
click at [347, 365] on p "免許" at bounding box center [358, 362] width 65 height 18
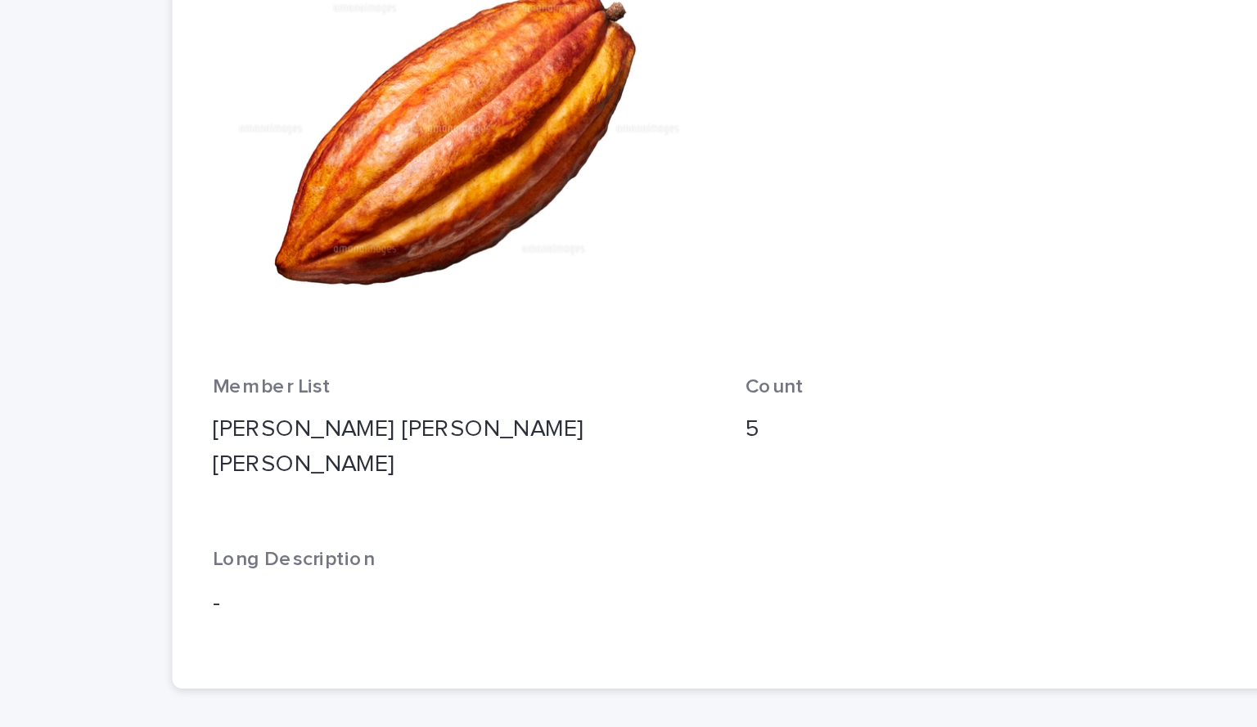
click at [329, 469] on p "[PERSON_NAME] [PERSON_NAME] [PERSON_NAME]" at bounding box center [367, 451] width 241 height 34
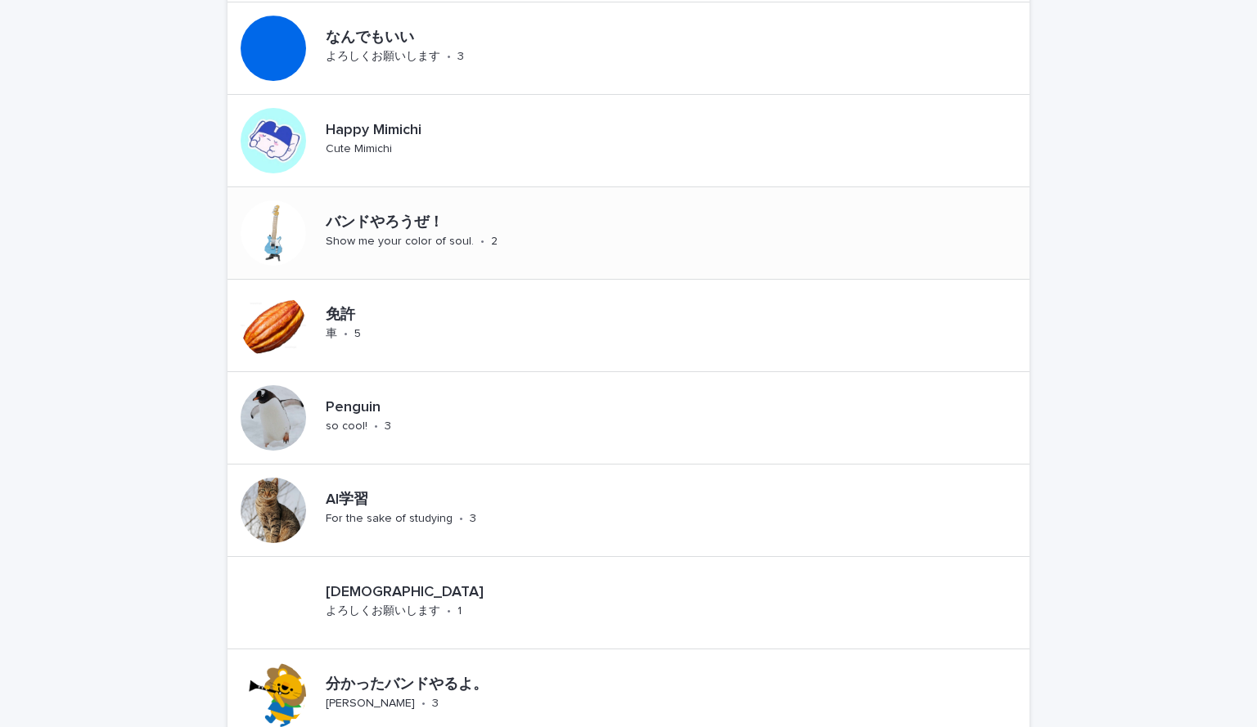
scroll to position [297, 0]
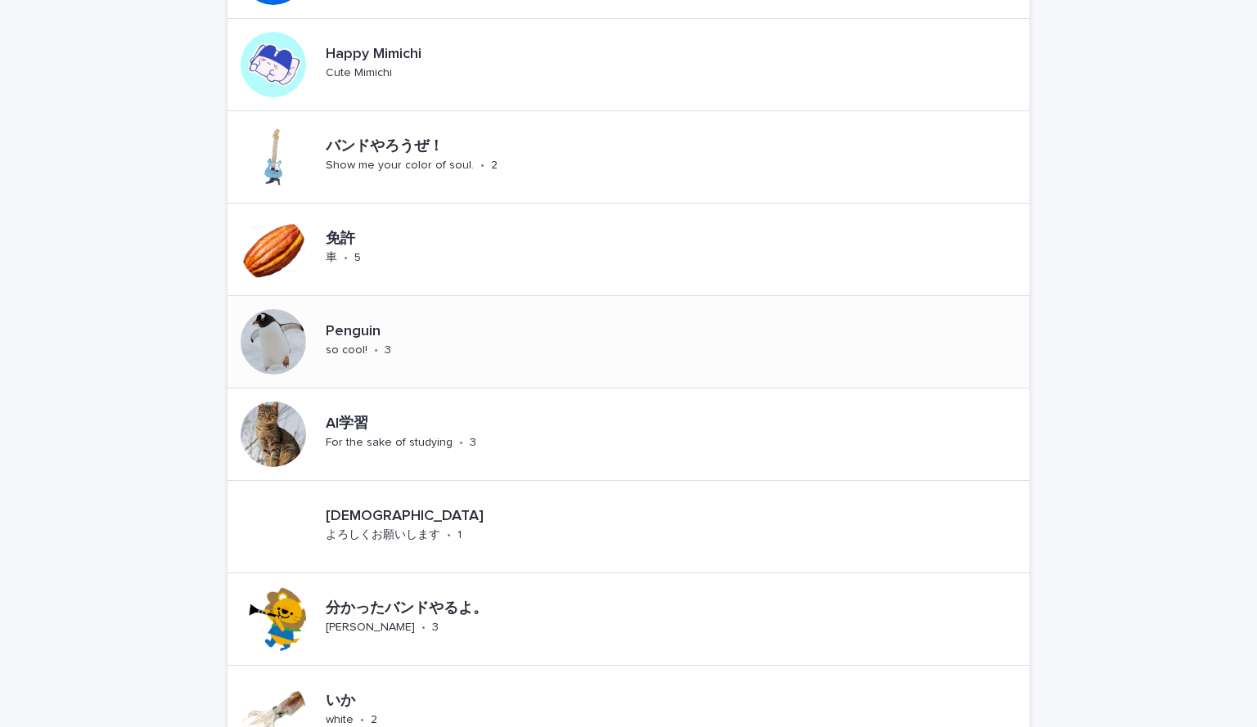
click at [356, 326] on p "Penguin" at bounding box center [386, 332] width 120 height 18
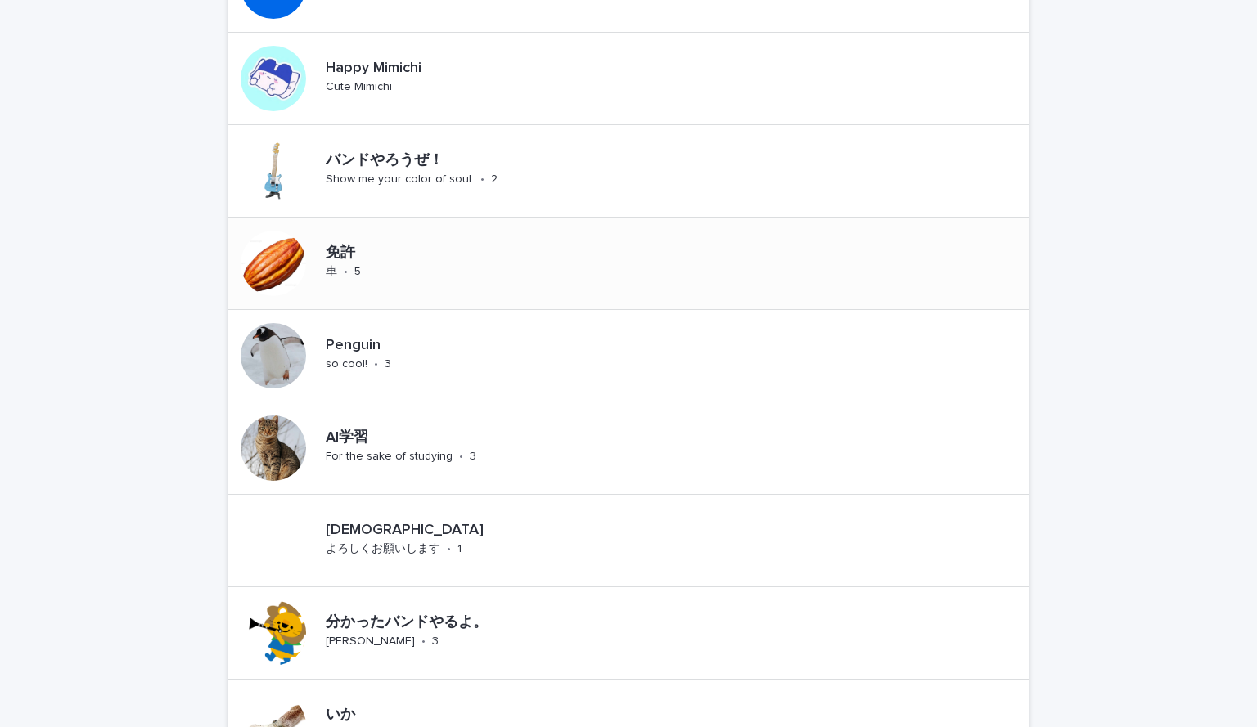
scroll to position [285, 0]
click at [355, 433] on p "AI学習" at bounding box center [422, 437] width 193 height 18
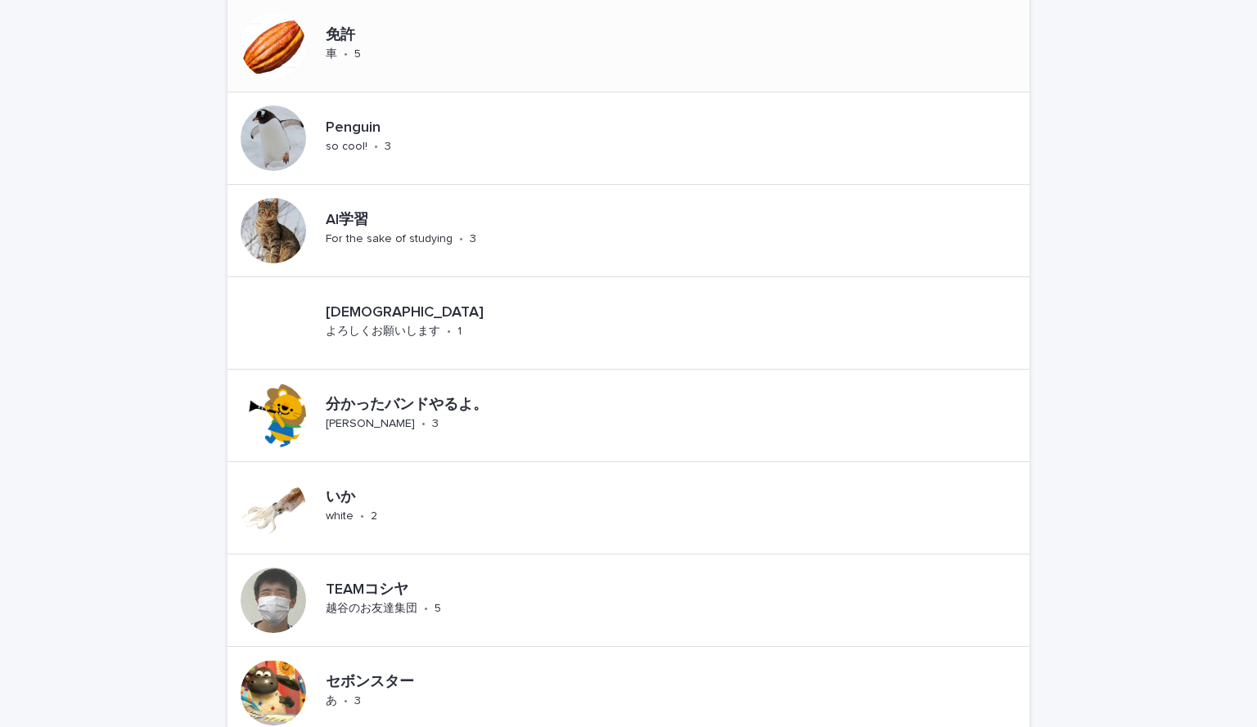
scroll to position [503, 0]
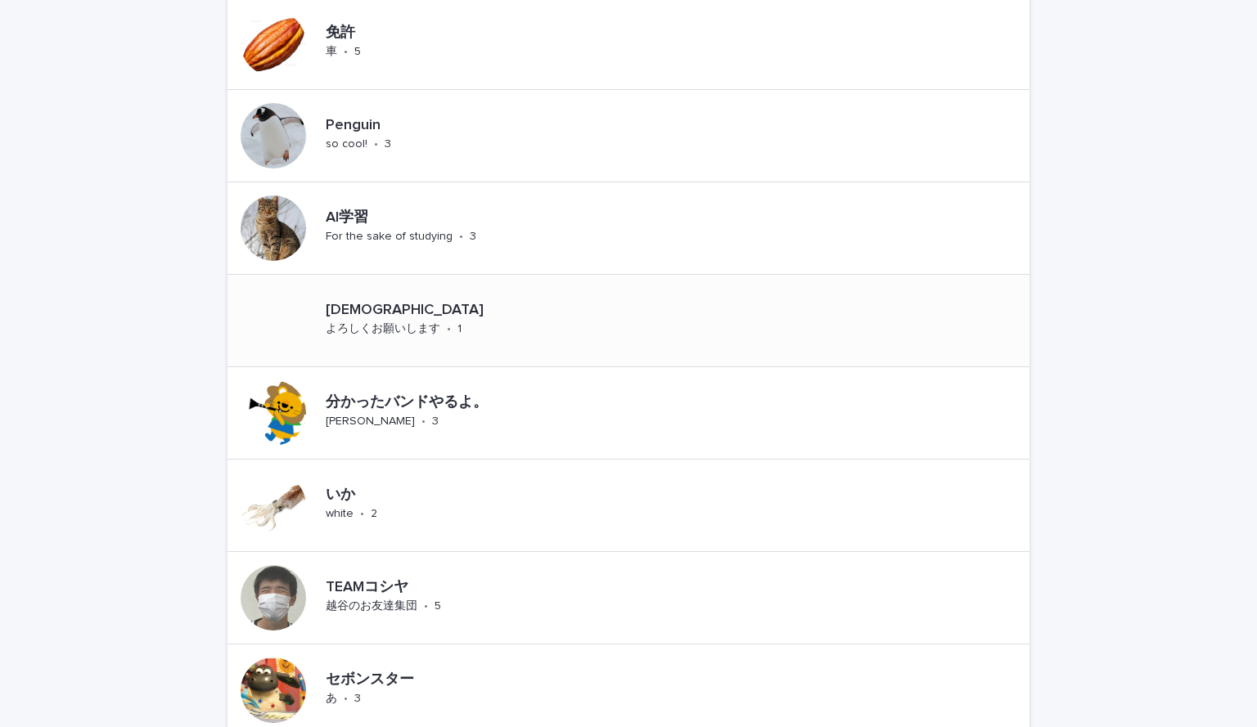
click at [365, 302] on p "[DEMOGRAPHIC_DATA]" at bounding box center [473, 311] width 294 height 18
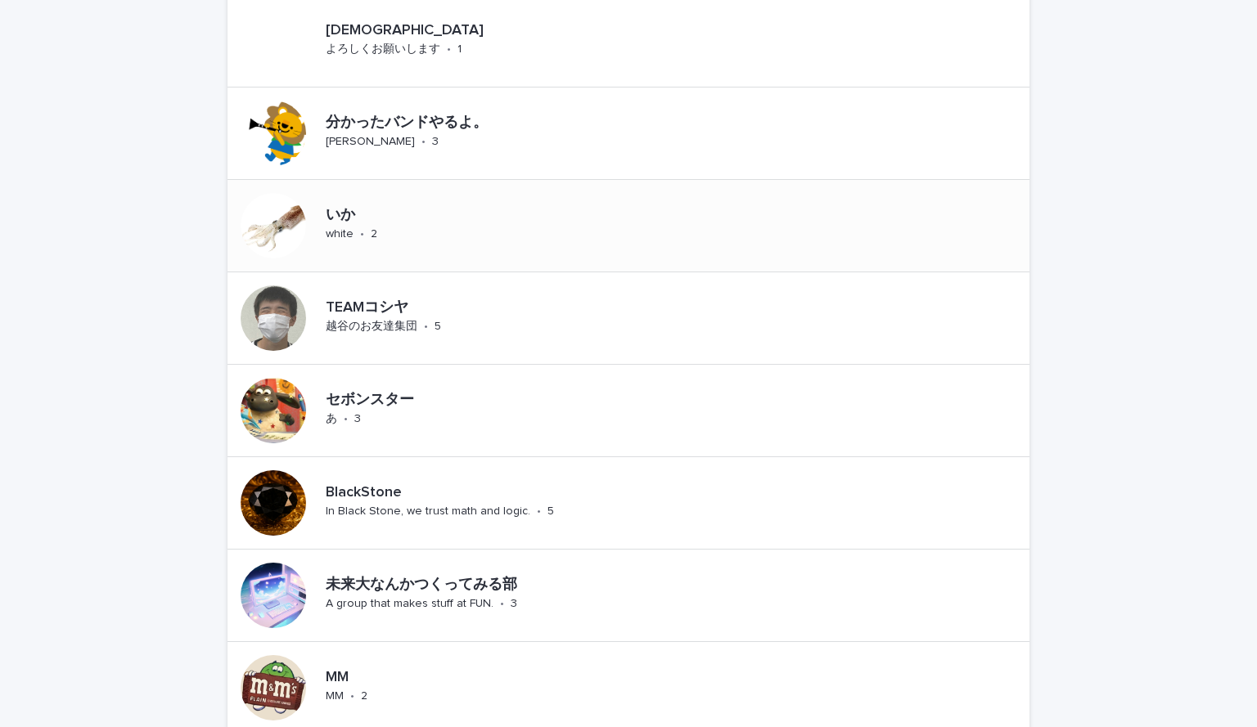
scroll to position [794, 0]
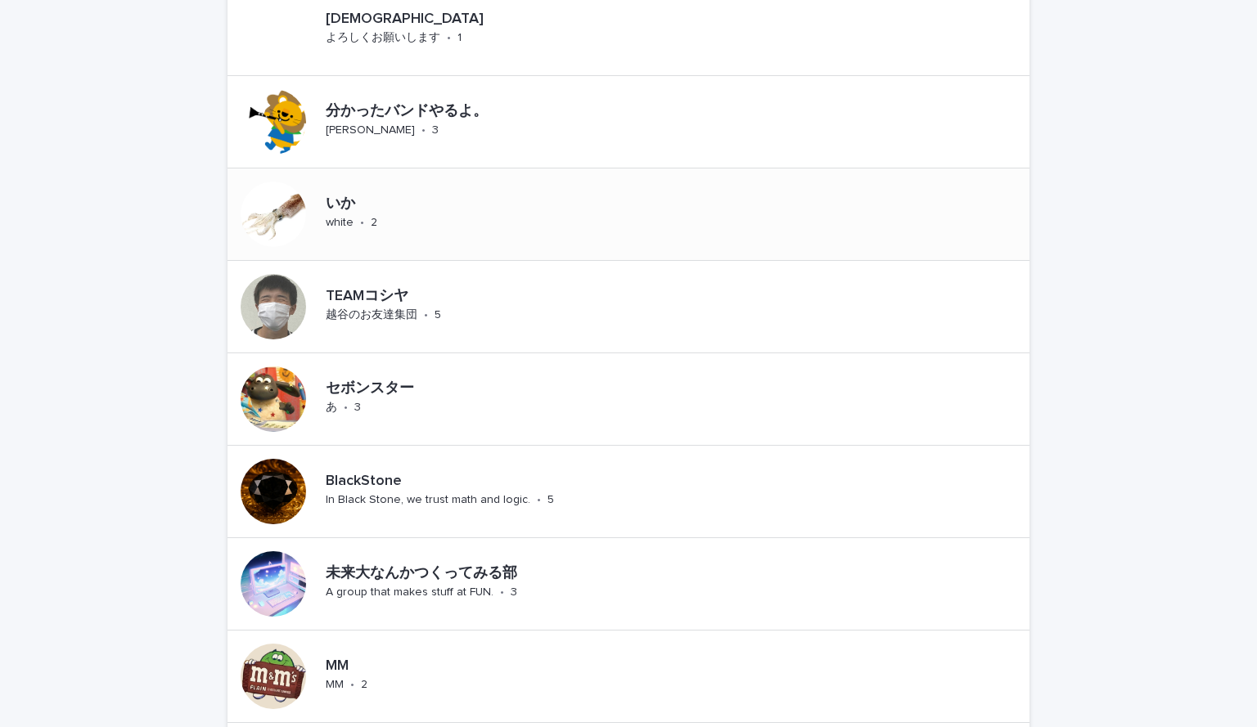
click at [402, 205] on div "いか white • 2" at bounding box center [366, 214] width 94 height 51
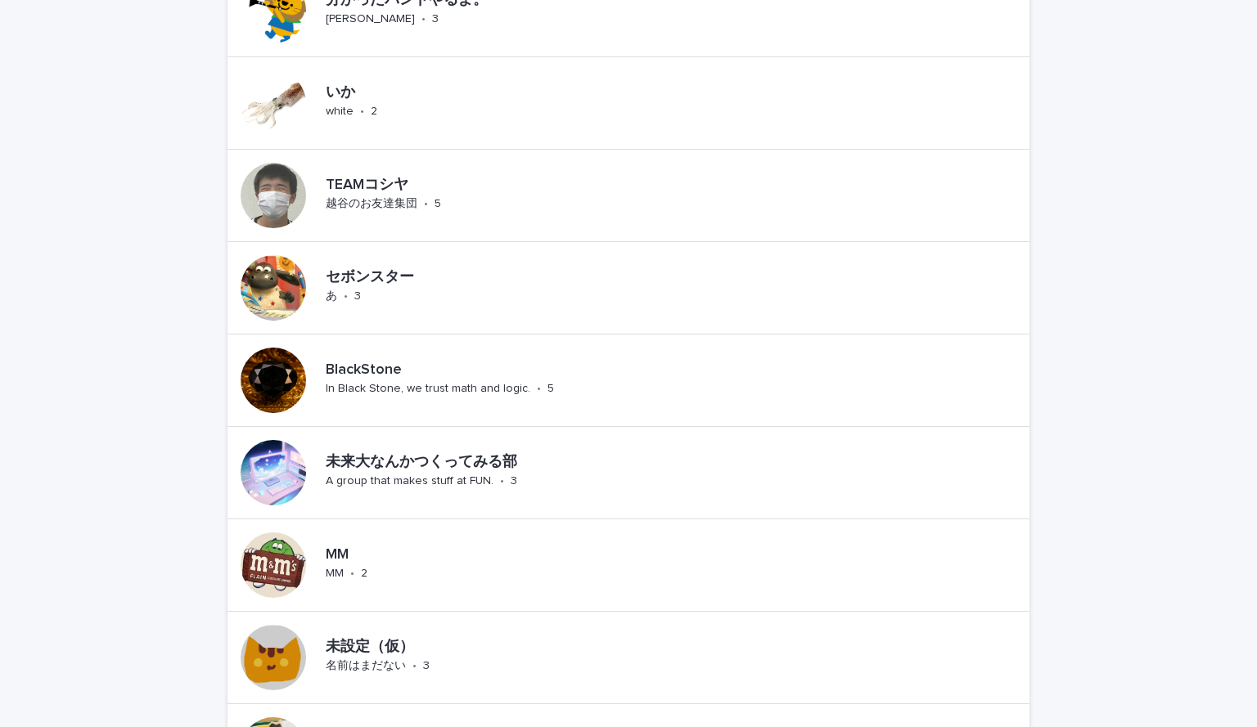
scroll to position [911, 0]
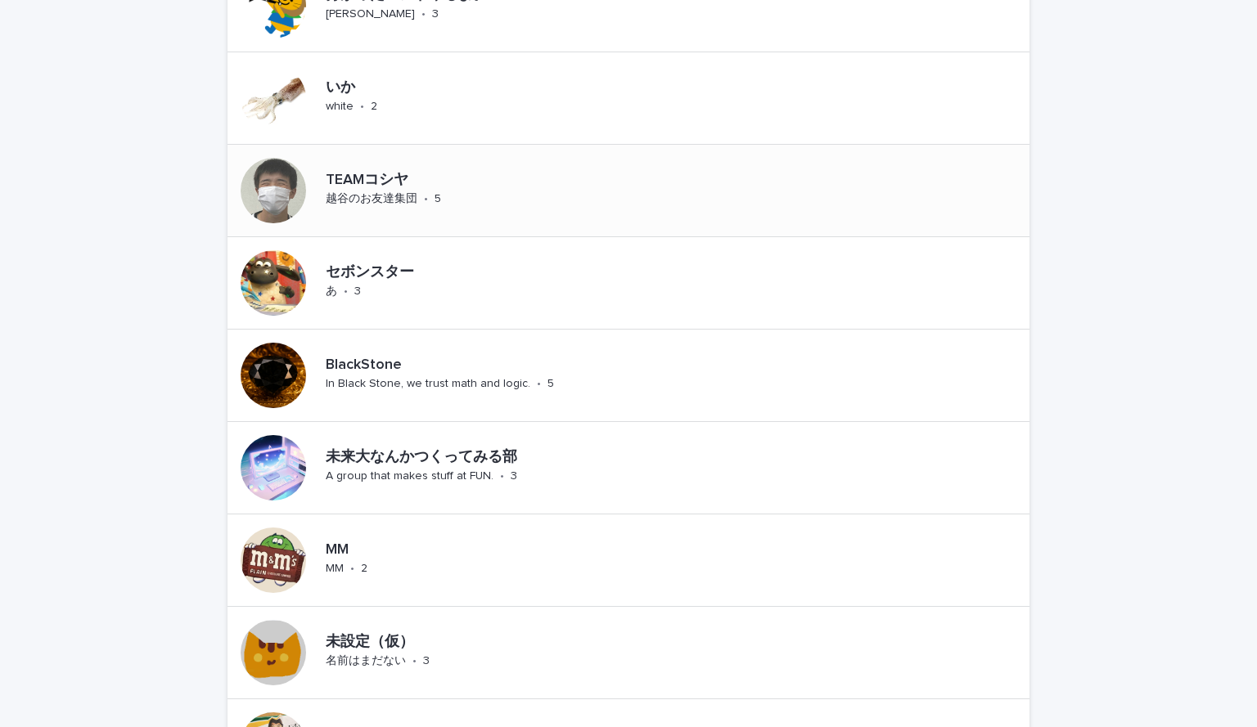
click at [499, 169] on div "TEAMコシヤ" at bounding box center [425, 179] width 198 height 21
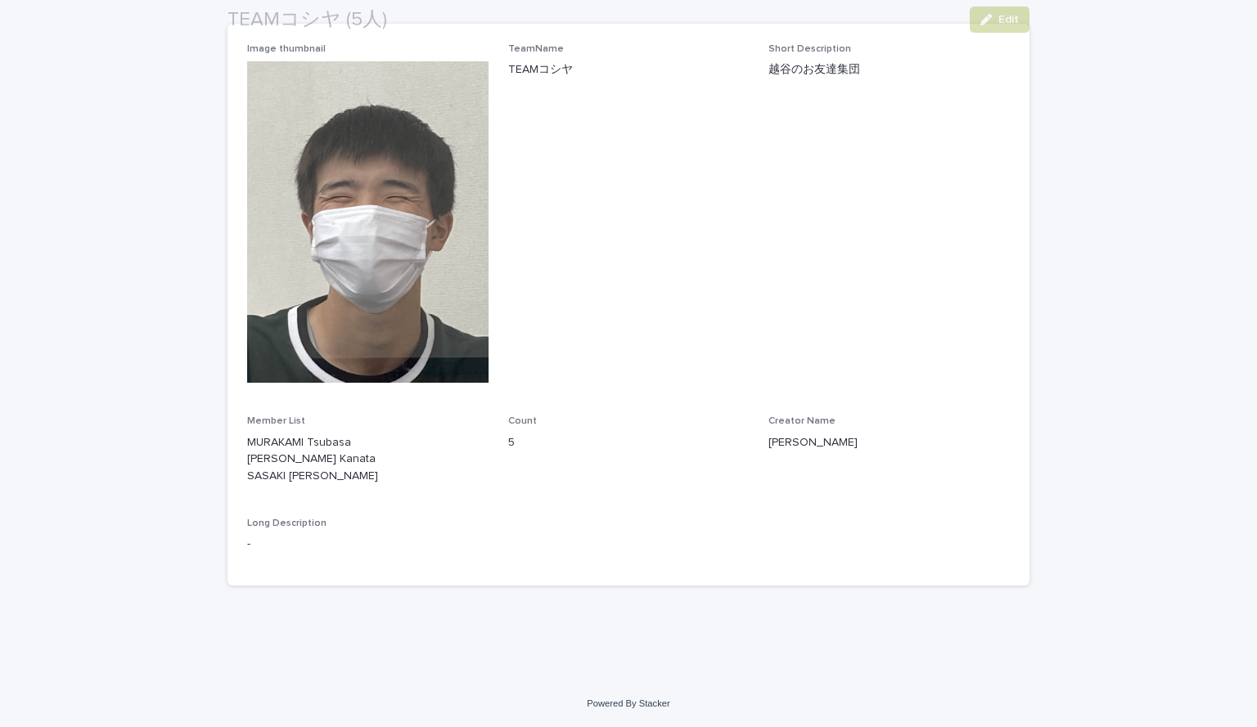
scroll to position [179, 0]
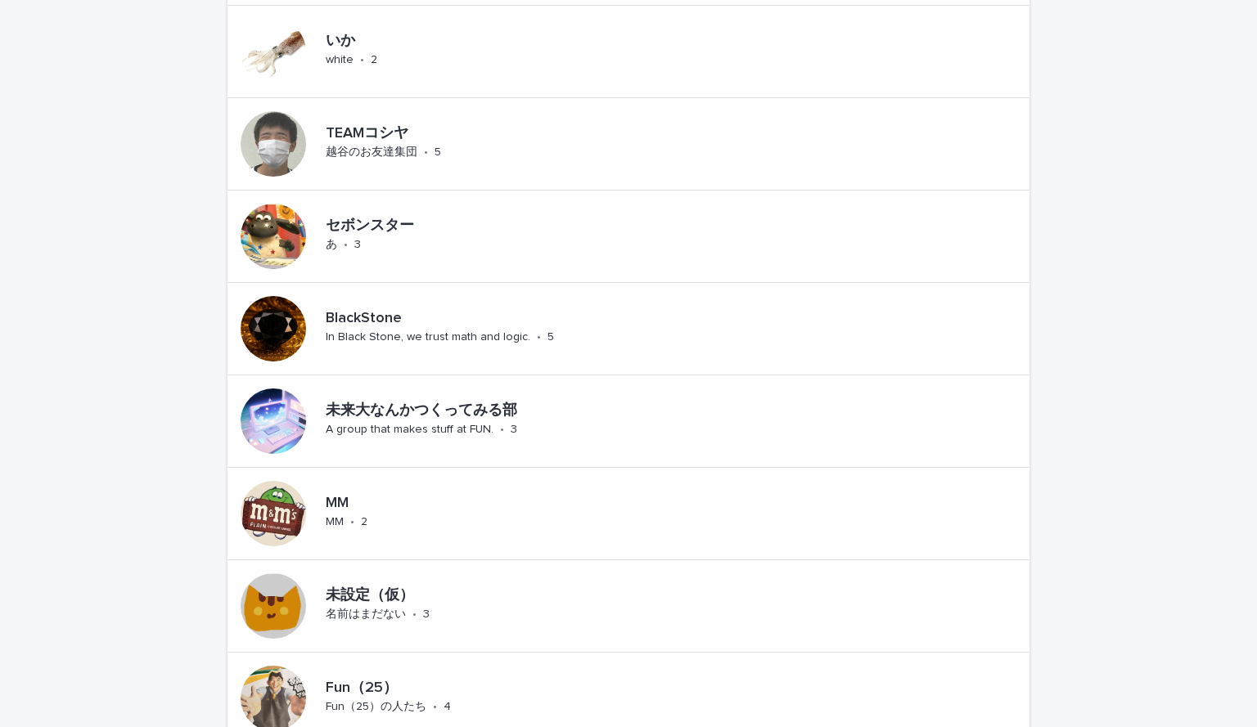
scroll to position [998, 0]
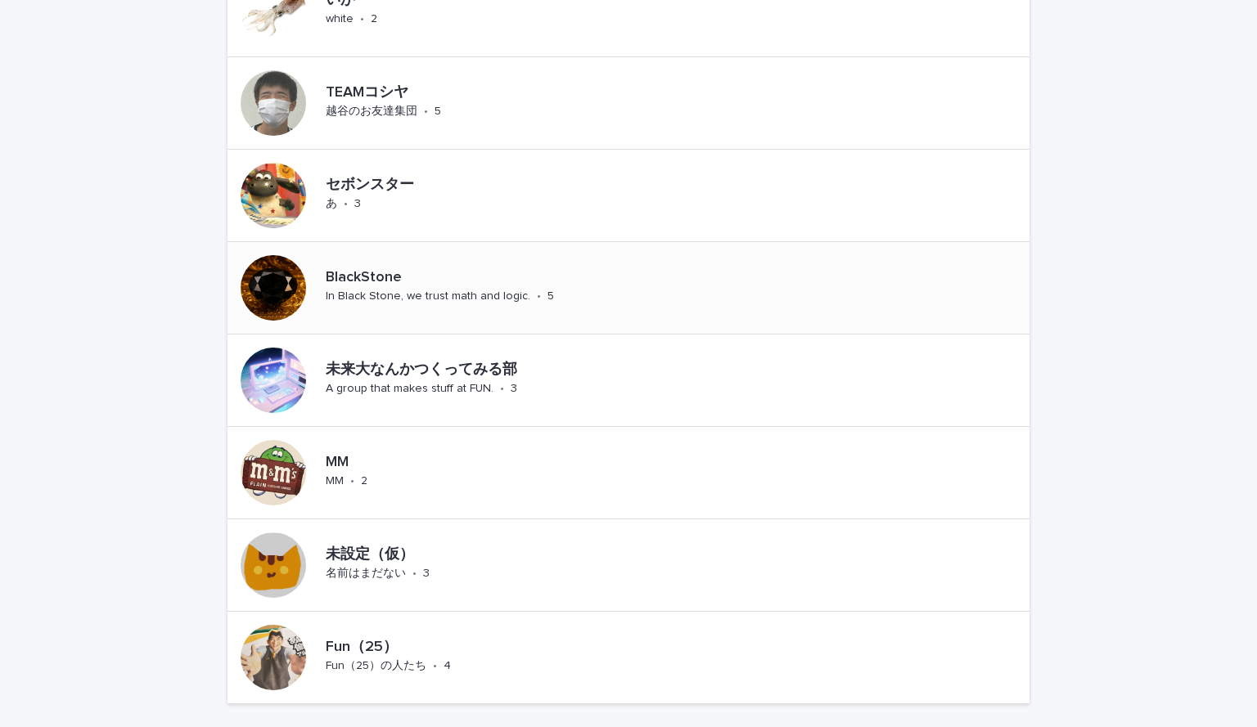
click at [375, 272] on p "BlackStone" at bounding box center [478, 278] width 304 height 18
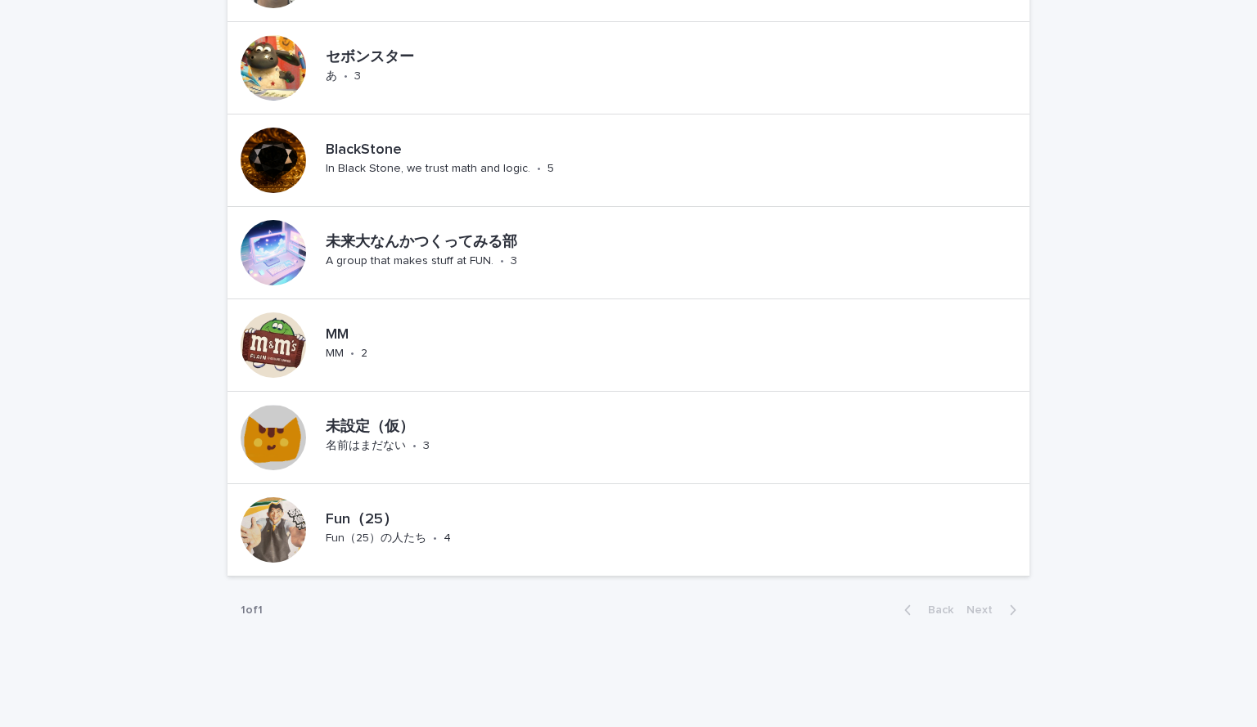
scroll to position [1146, 0]
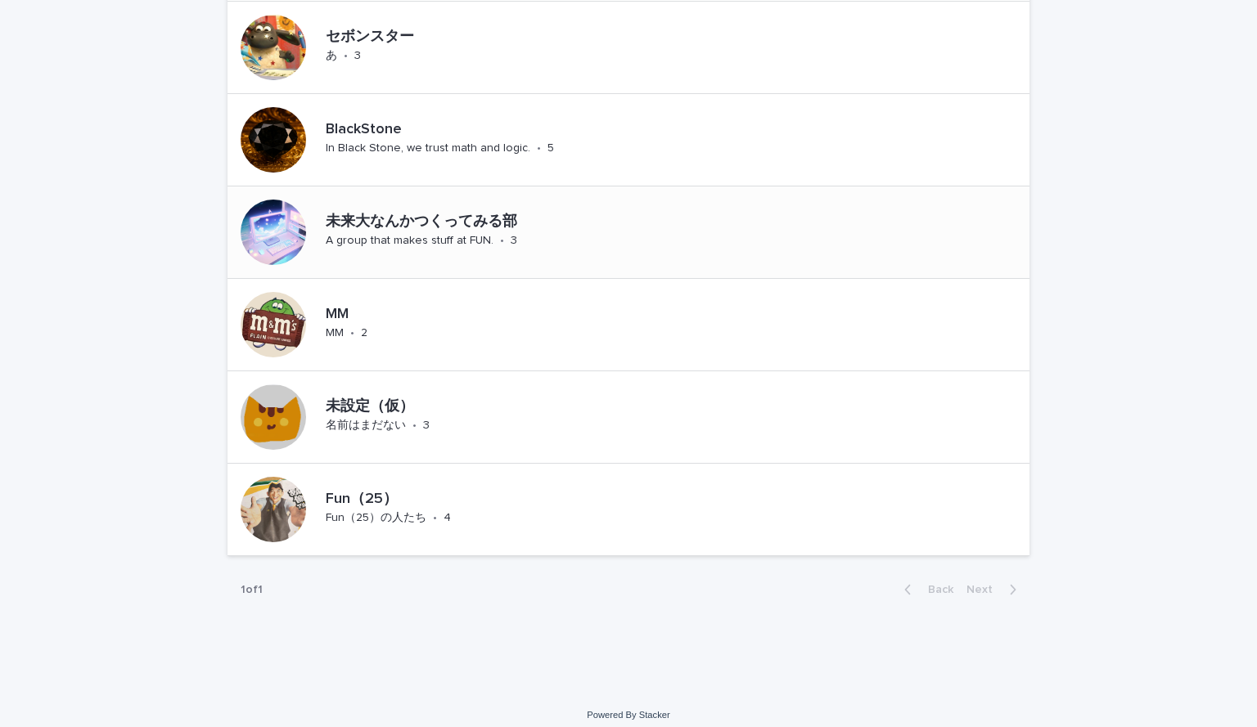
click at [370, 223] on p "未来大なんかつくってみる部" at bounding box center [517, 223] width 383 height 18
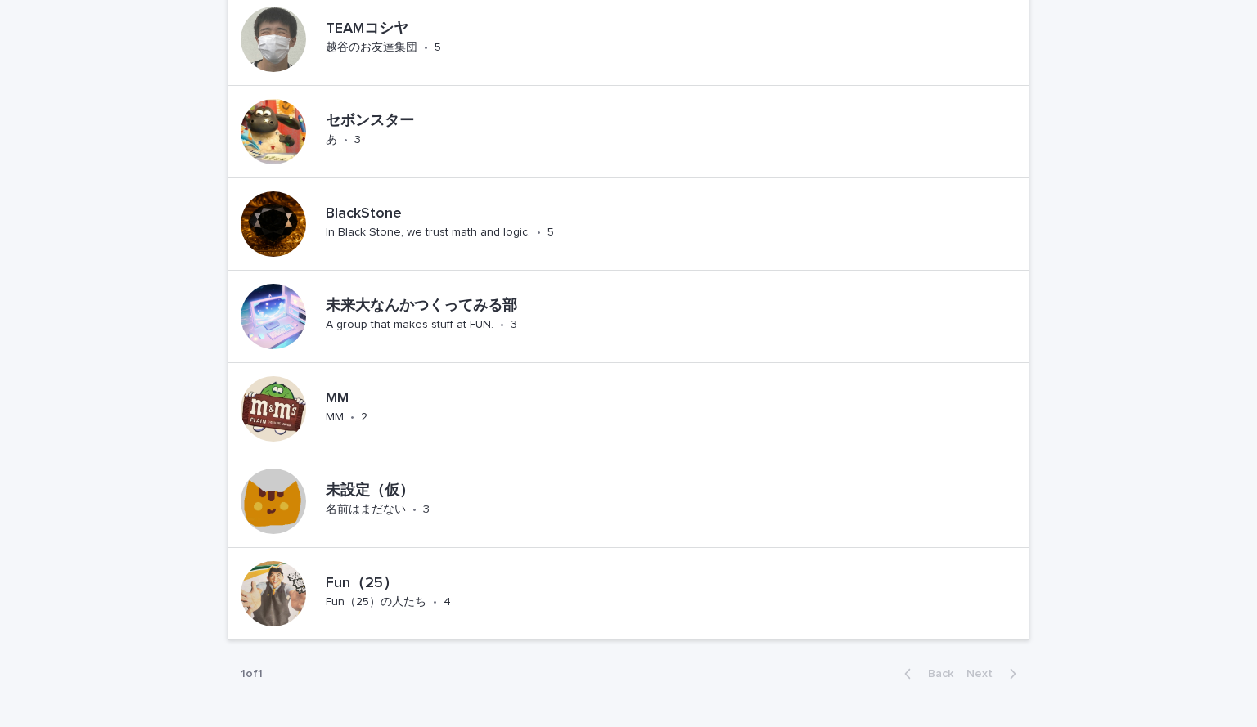
scroll to position [1158, 0]
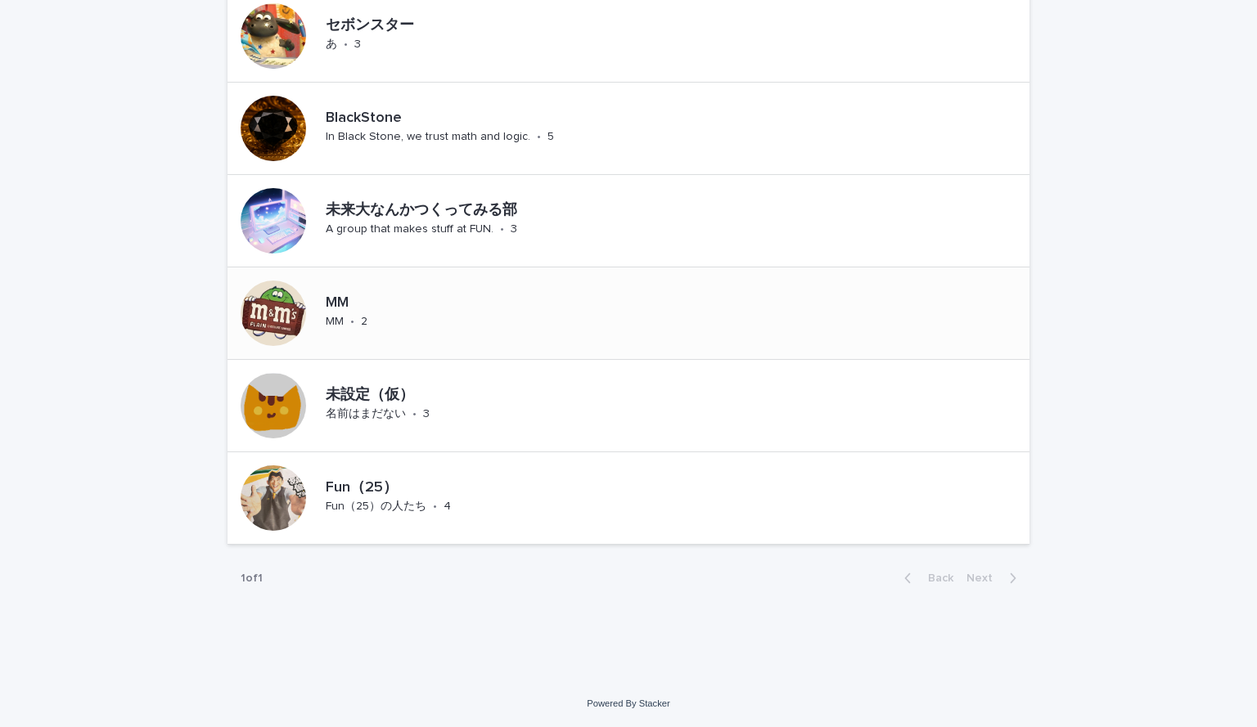
click at [402, 306] on div "MM MM • 2" at bounding box center [628, 314] width 802 height 92
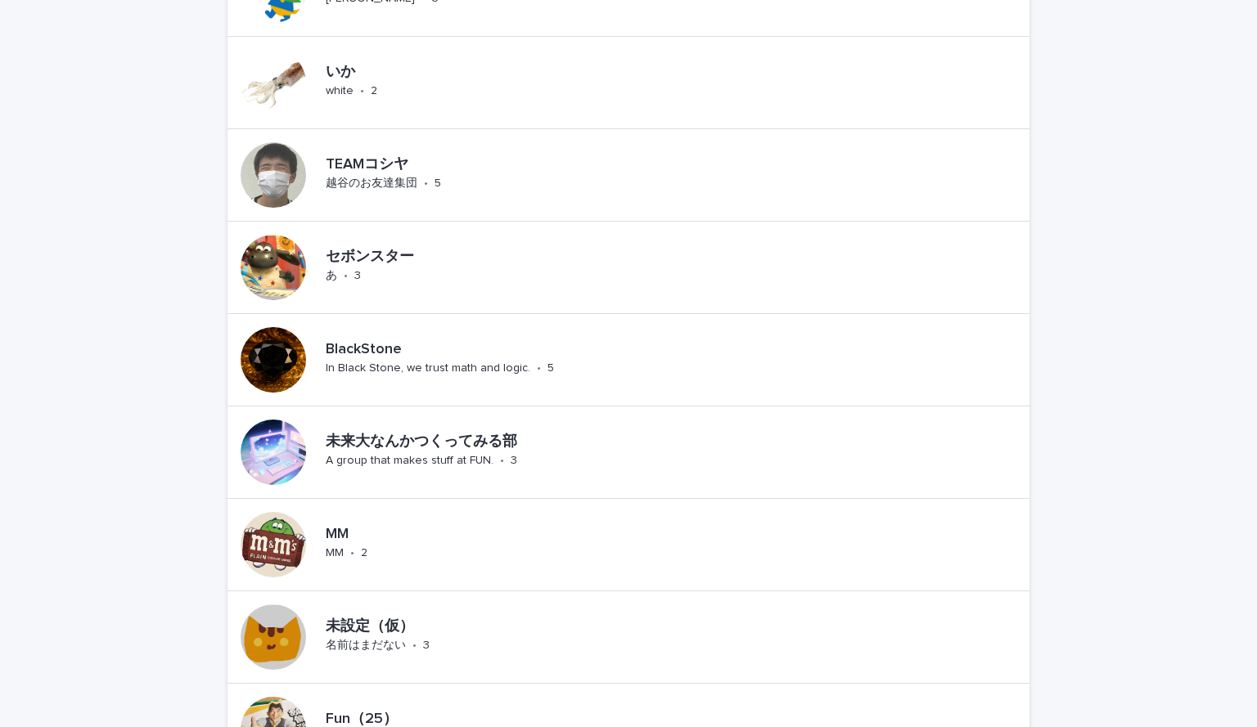
scroll to position [1158, 0]
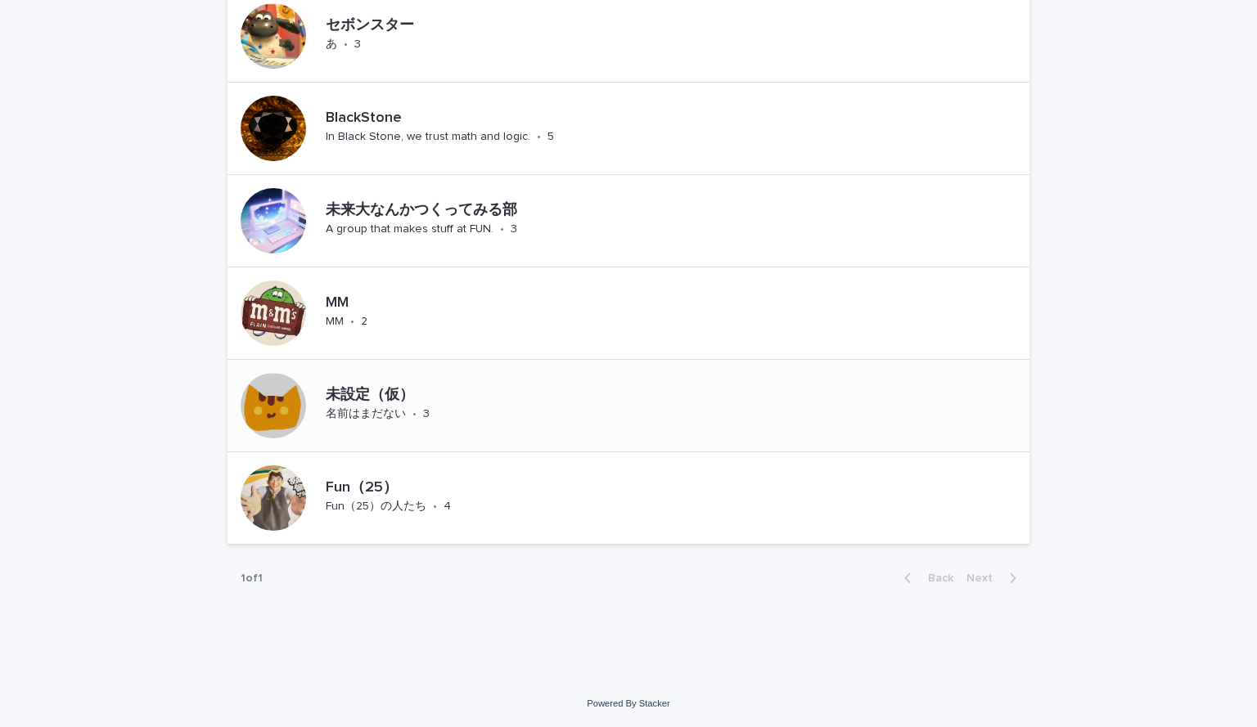
click at [368, 388] on p "未設定（仮）" at bounding box center [422, 396] width 192 height 18
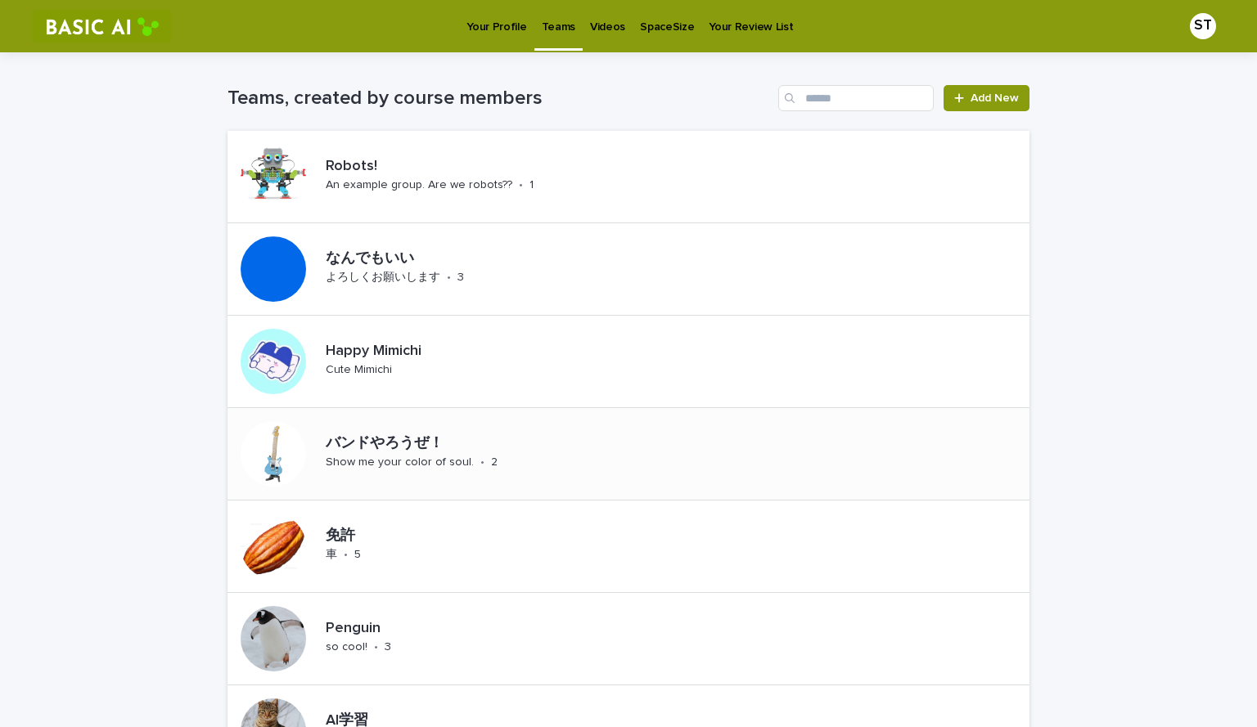
scroll to position [1158, 0]
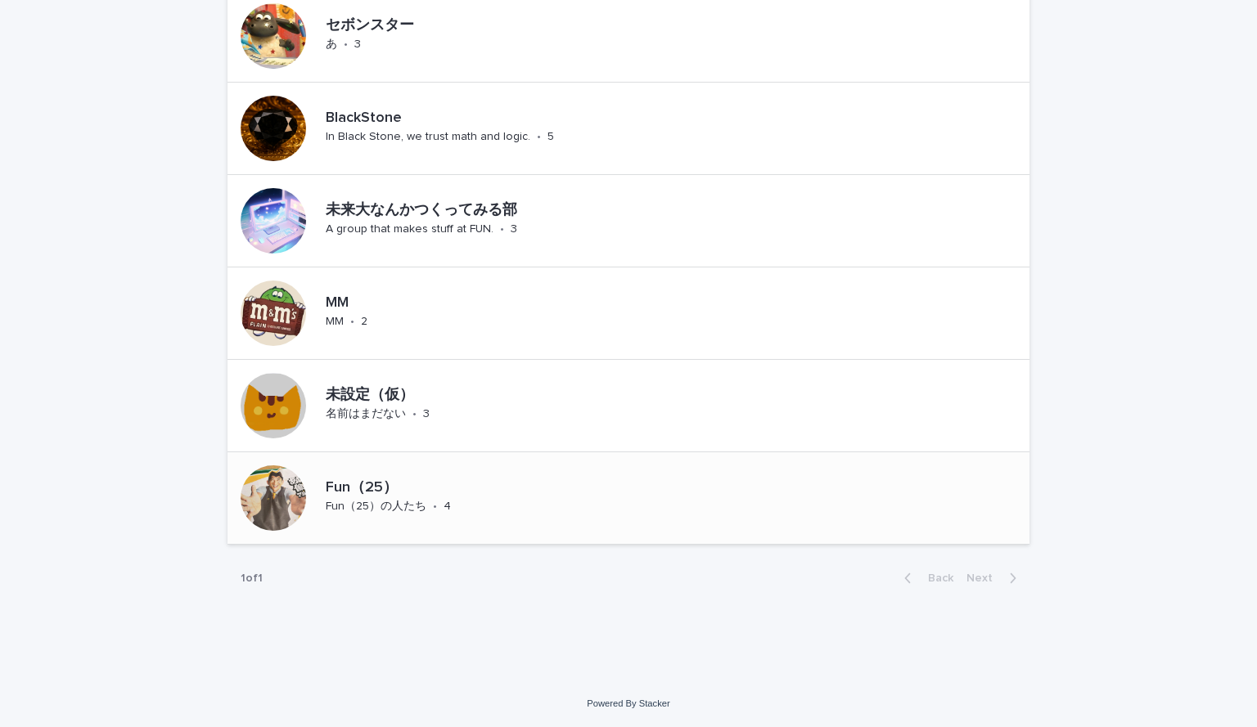
click at [356, 483] on p "Fun（25）" at bounding box center [424, 488] width 197 height 18
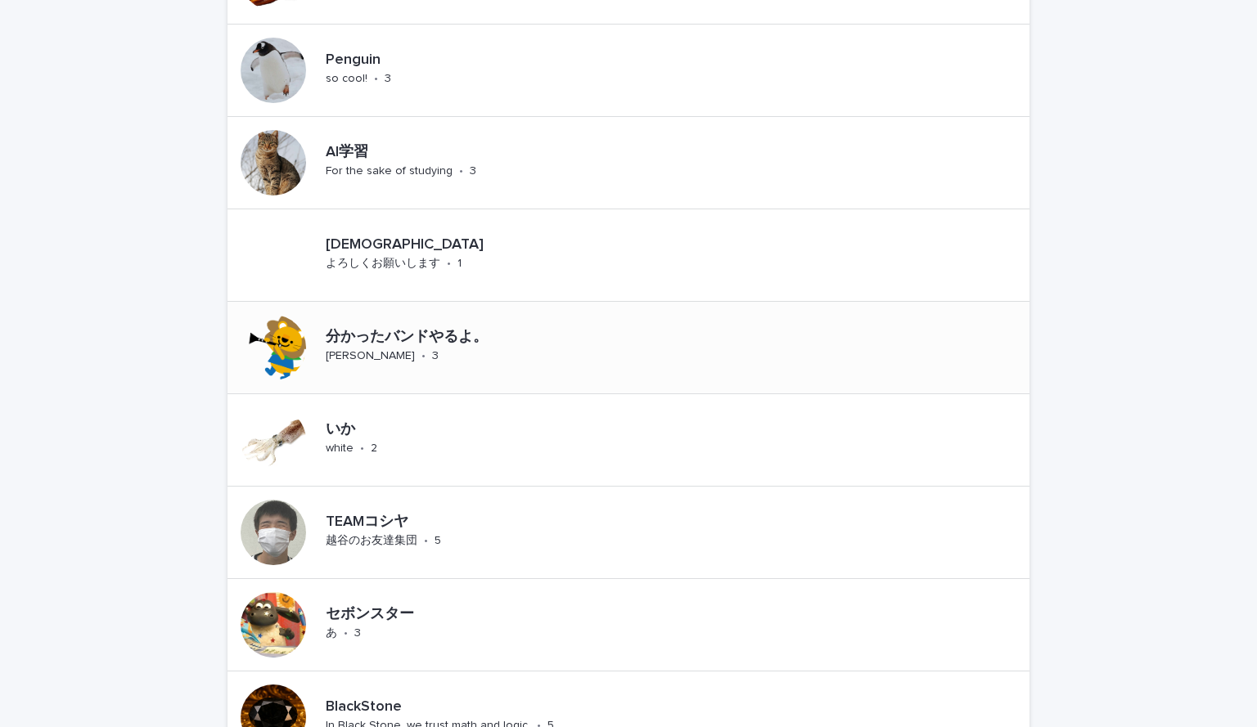
scroll to position [571, 0]
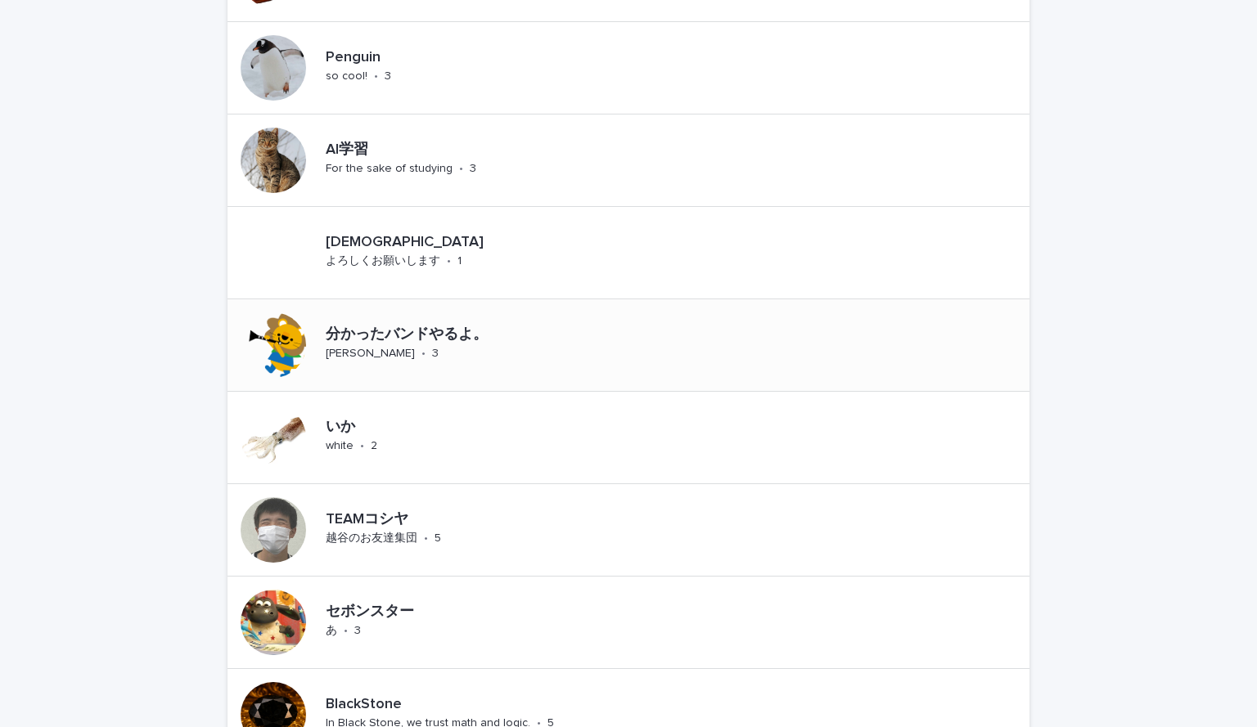
click at [425, 328] on p "分かったバンドやるよ。" at bounding box center [463, 335] width 275 height 18
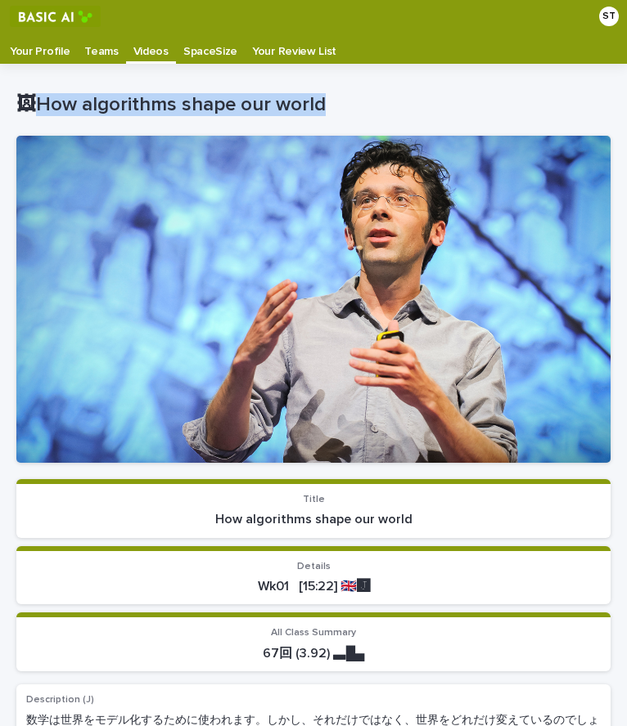
drag, startPoint x: 43, startPoint y: 105, endPoint x: 340, endPoint y: 110, distance: 297.0
click at [340, 110] on p "🖼How algorithms shape our world" at bounding box center [309, 105] width 587 height 24
copy p "ow algorithms shape our world"
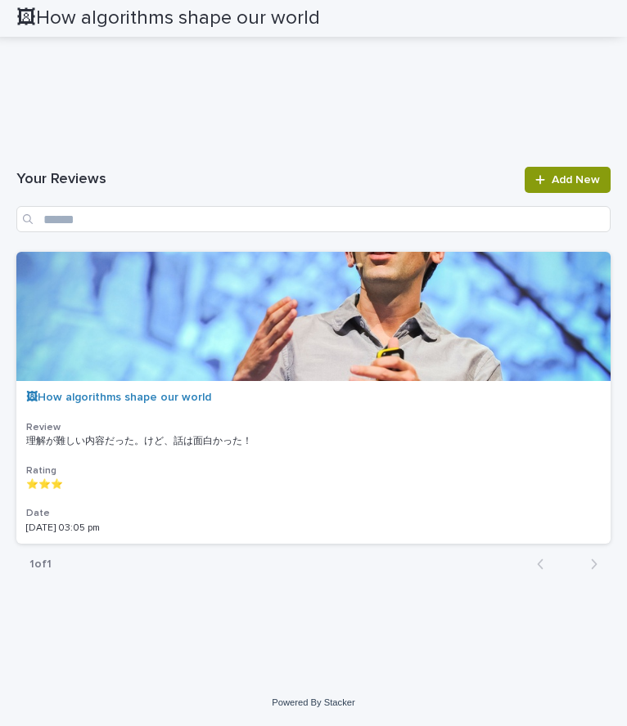
scroll to position [3915, 0]
